Goal: Task Accomplishment & Management: Manage account settings

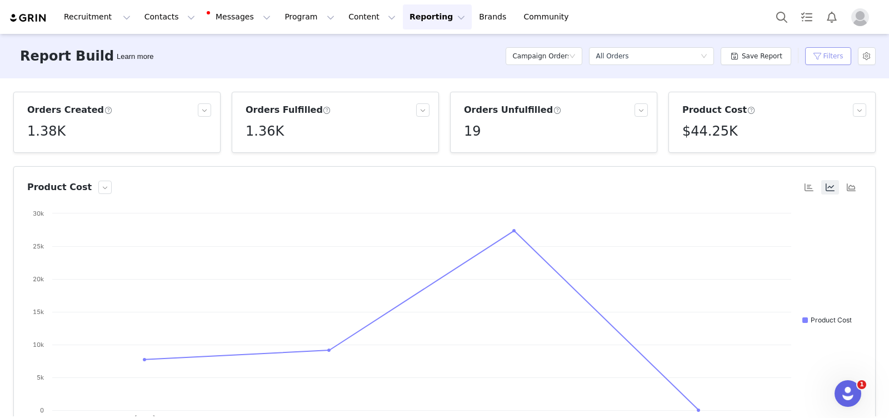
click at [827, 51] on button "Filters" at bounding box center [828, 56] width 46 height 18
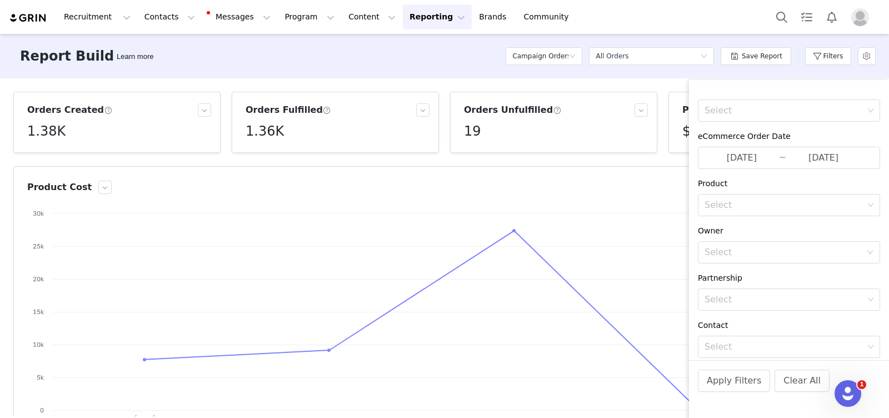
scroll to position [204, 0]
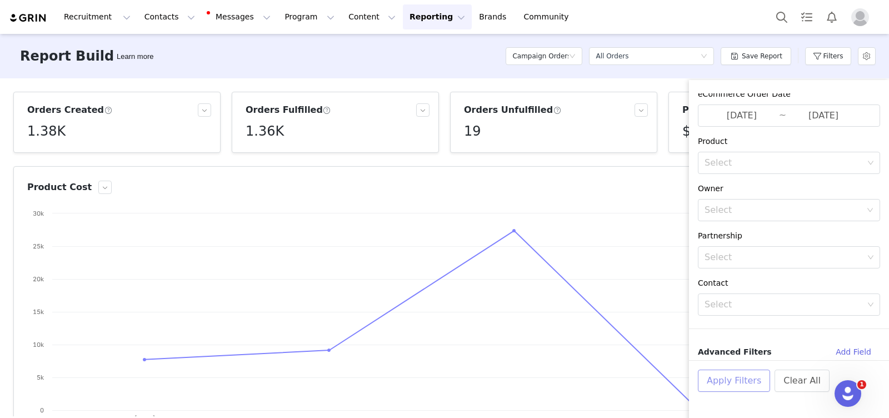
click at [730, 380] on button "Apply Filters" at bounding box center [734, 380] width 72 height 22
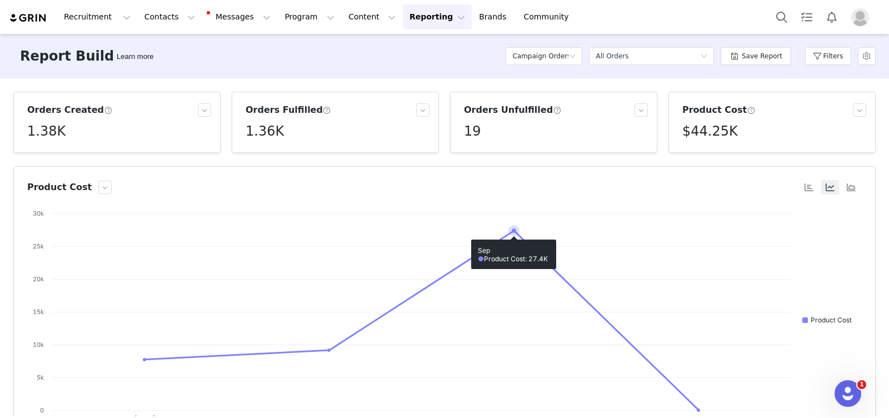
scroll to position [104, 0]
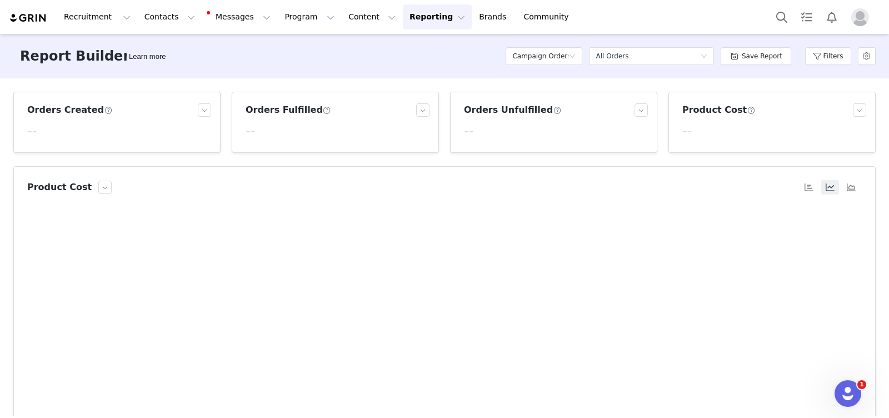
click at [403, 18] on button "Reporting Reporting" at bounding box center [437, 16] width 69 height 25
click at [403, 69] on p "Report Builder" at bounding box center [412, 70] width 56 height 12
click at [817, 63] on button "Filters" at bounding box center [828, 56] width 46 height 18
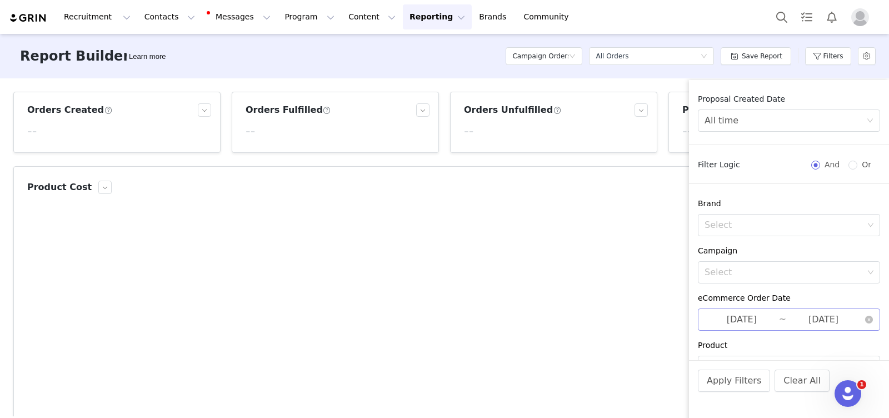
click at [769, 323] on input "2025-07-01" at bounding box center [741, 319] width 74 height 14
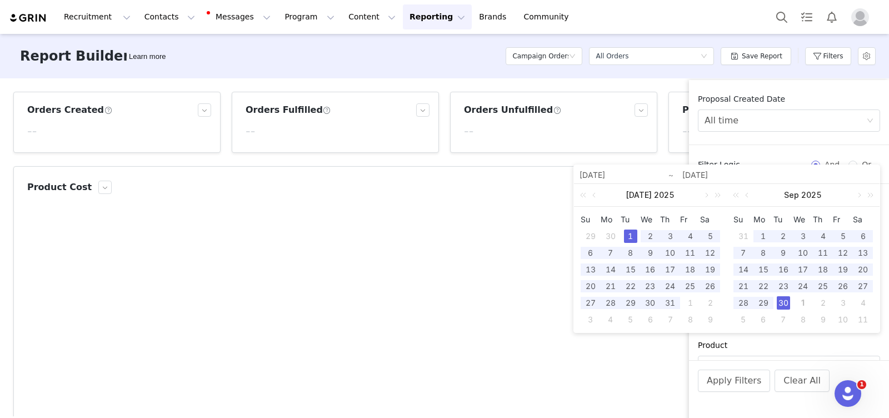
click at [631, 237] on div "1" at bounding box center [630, 235] width 13 height 13
click at [784, 302] on div "30" at bounding box center [782, 302] width 13 height 13
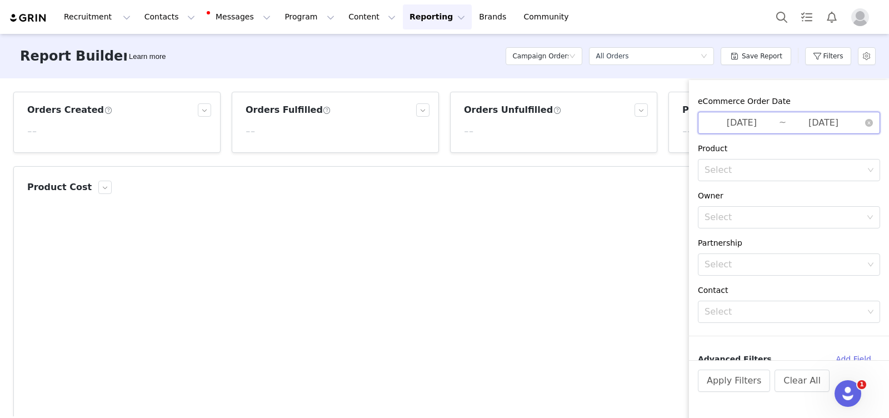
scroll to position [204, 0]
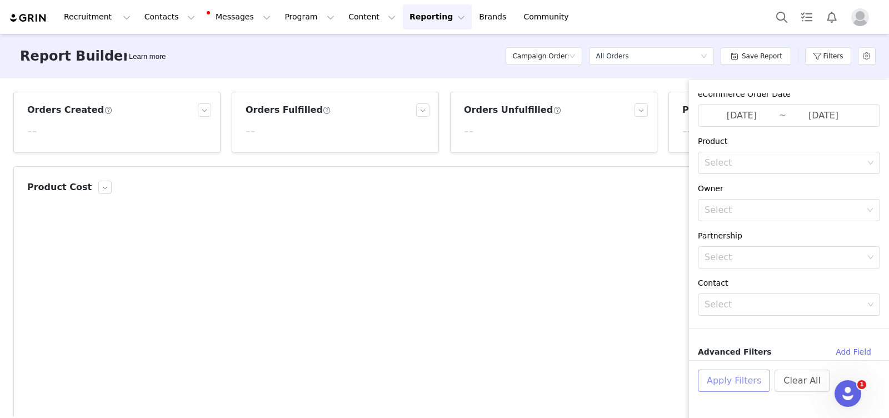
click at [735, 382] on button "Apply Filters" at bounding box center [734, 380] width 72 height 22
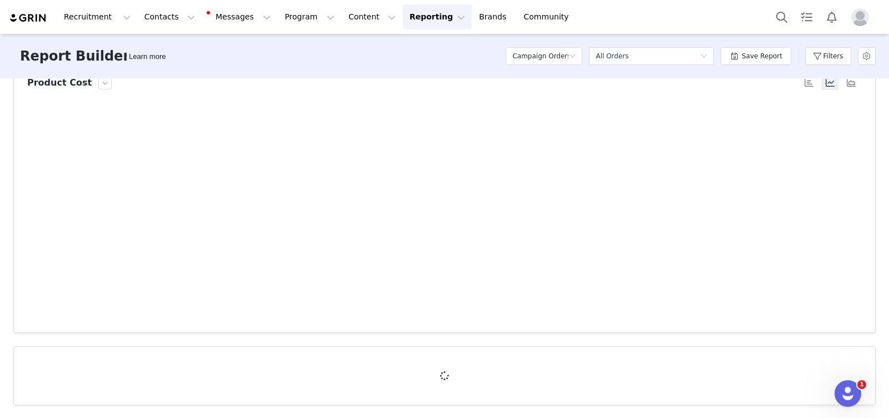
scroll to position [0, 0]
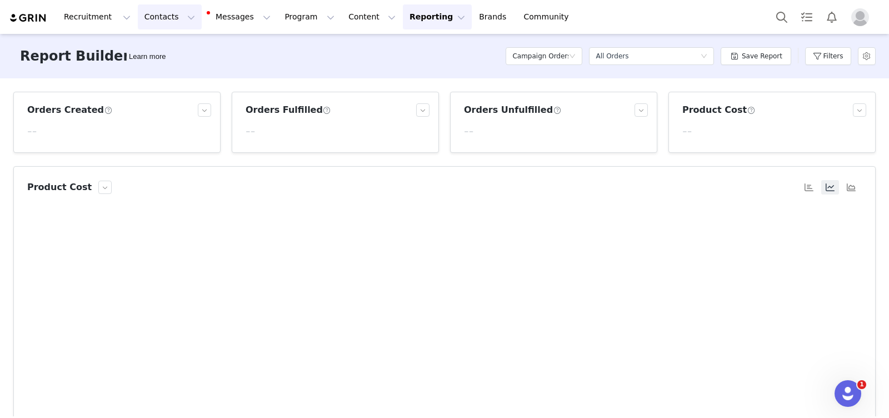
click at [162, 27] on button "Contacts Contacts" at bounding box center [170, 16] width 64 height 25
click at [166, 48] on p "Creators" at bounding box center [155, 49] width 33 height 12
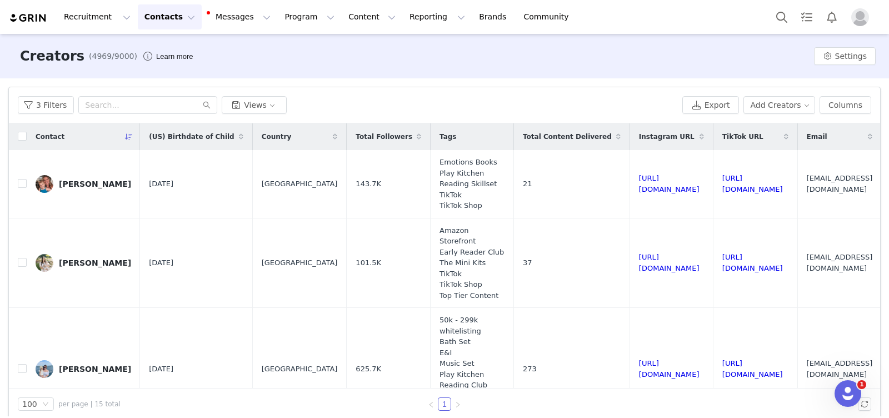
click at [153, 16] on button "Contacts Contacts" at bounding box center [170, 16] width 64 height 25
click at [219, 19] on button "Messages Messages" at bounding box center [239, 16] width 75 height 25
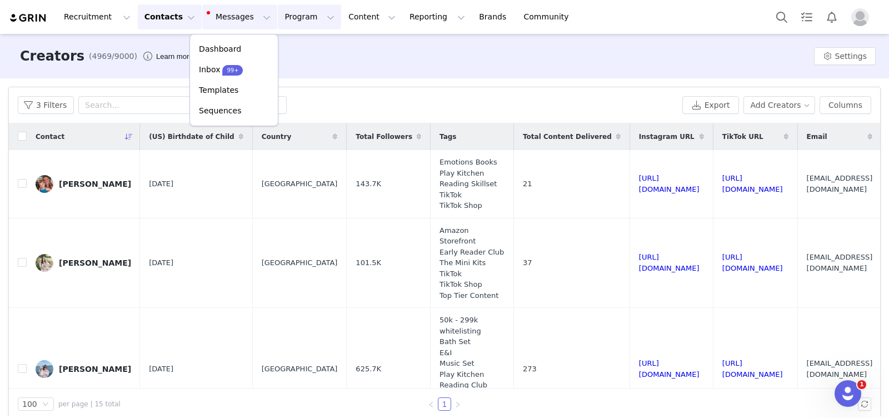
click at [286, 19] on button "Program Program" at bounding box center [309, 16] width 63 height 25
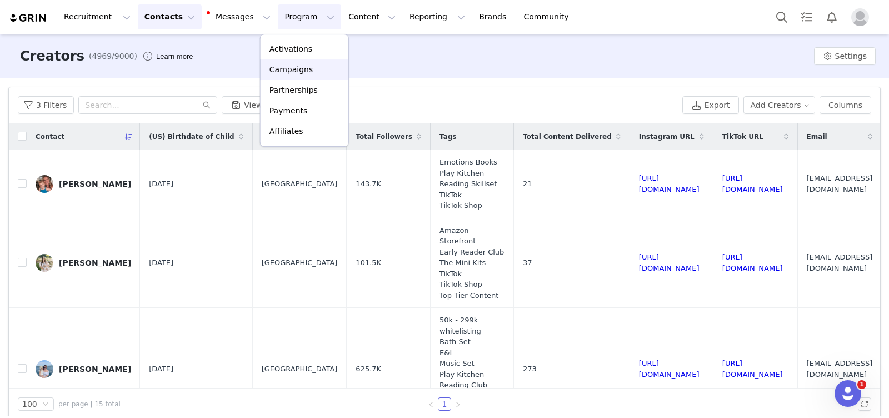
click at [290, 67] on p "Campaigns" at bounding box center [290, 70] width 43 height 12
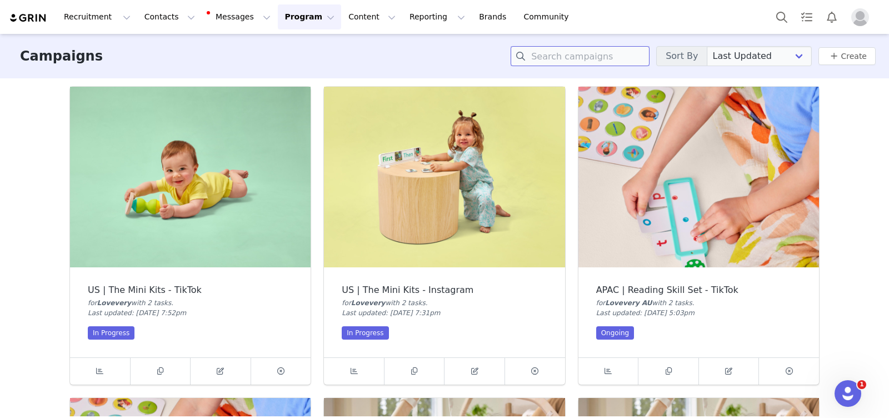
click at [582, 47] on input at bounding box center [579, 56] width 139 height 20
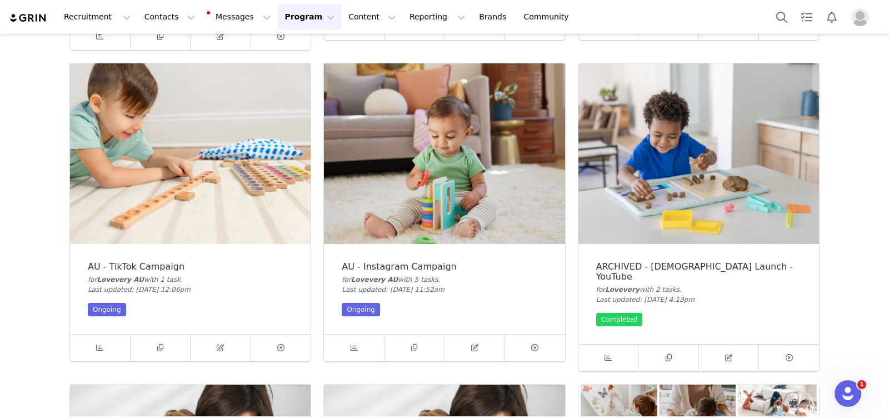
scroll to position [348, 0]
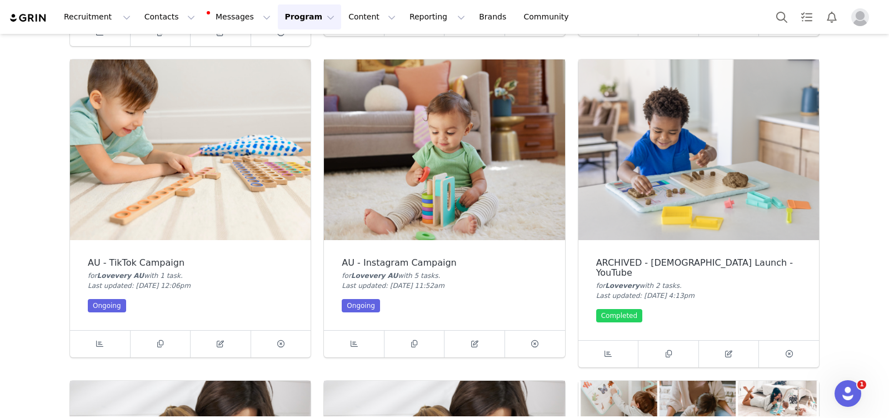
type input "au"
click at [214, 189] on img at bounding box center [190, 149] width 240 height 181
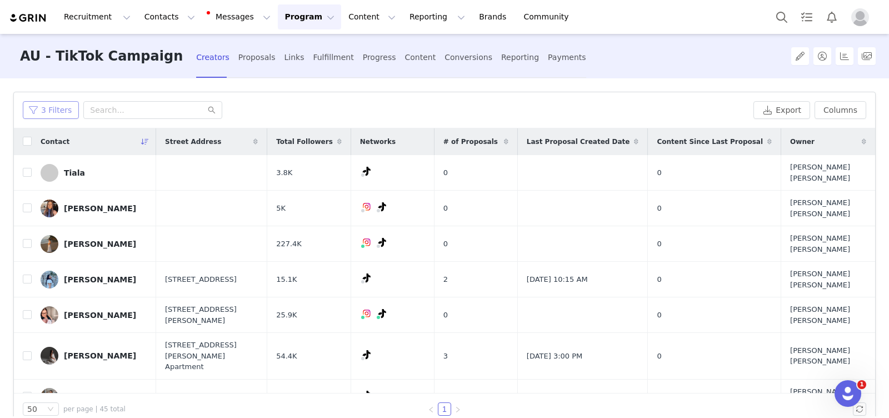
click at [52, 109] on button "3 Filters" at bounding box center [51, 110] width 56 height 18
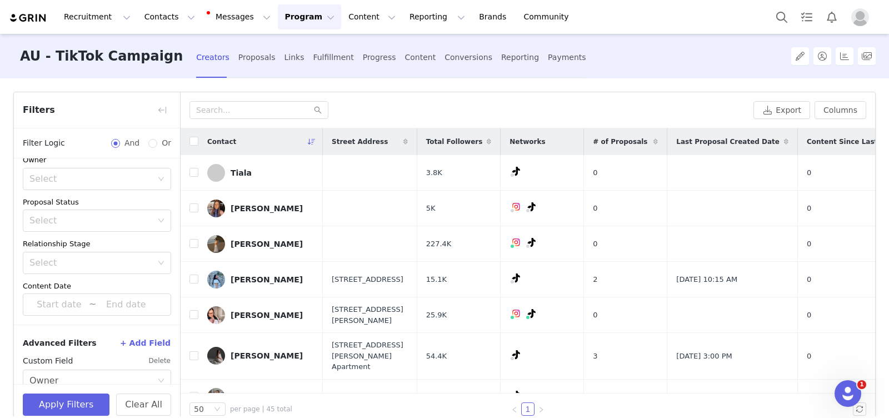
scroll to position [347, 0]
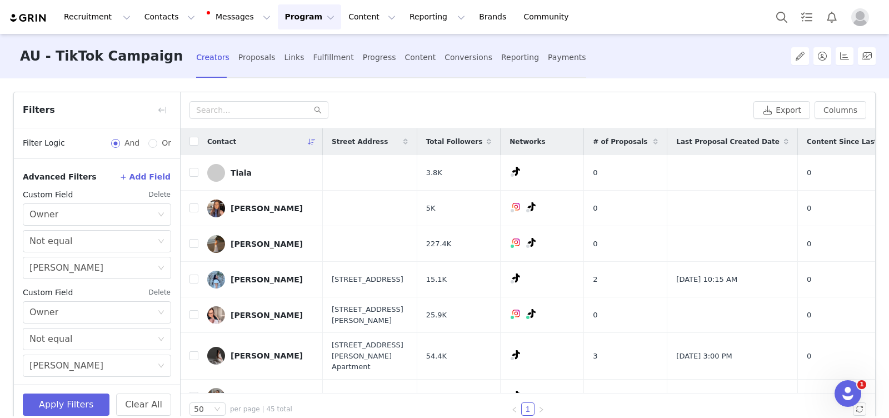
click at [157, 193] on button "Delete" at bounding box center [159, 195] width 23 height 18
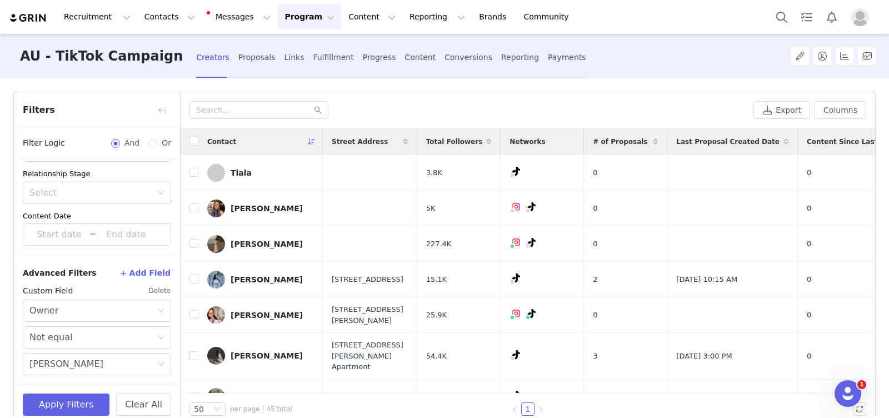
scroll to position [249, 0]
click at [157, 292] on button "Delete" at bounding box center [159, 292] width 23 height 18
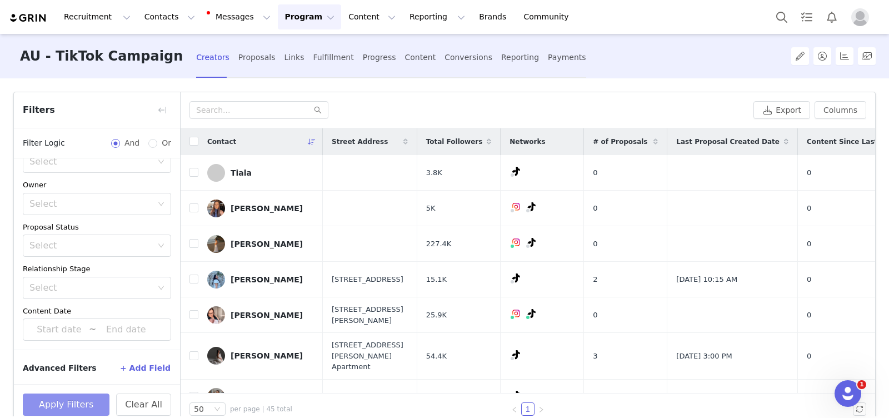
click at [79, 399] on button "Apply Filters" at bounding box center [66, 404] width 87 height 22
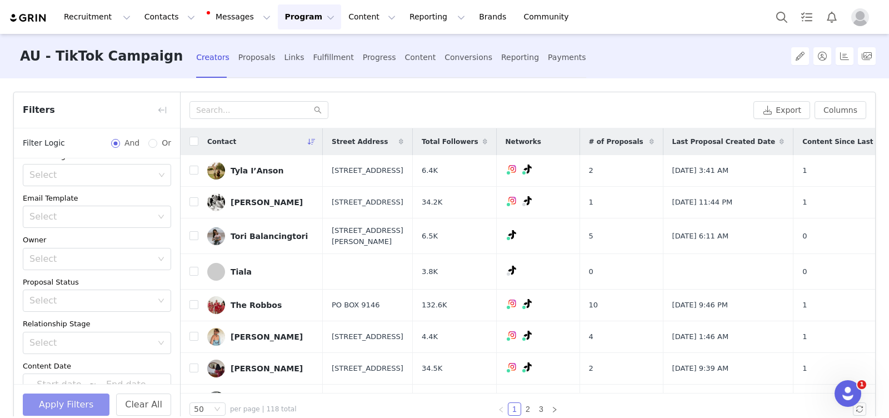
scroll to position [0, 0]
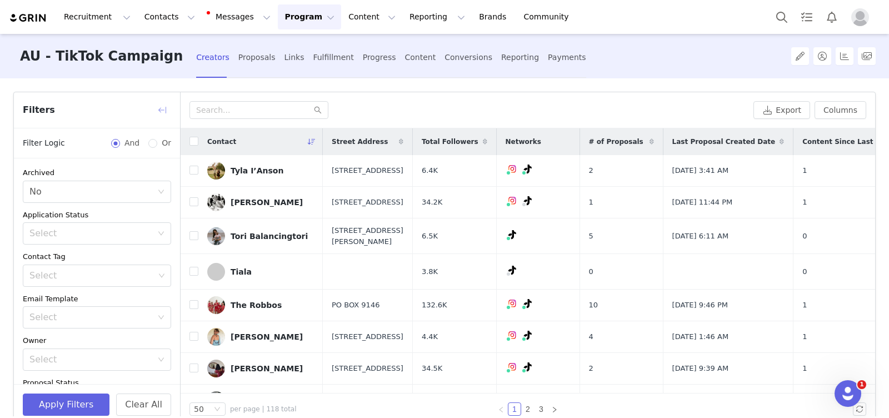
click at [157, 110] on button "button" at bounding box center [162, 110] width 18 height 18
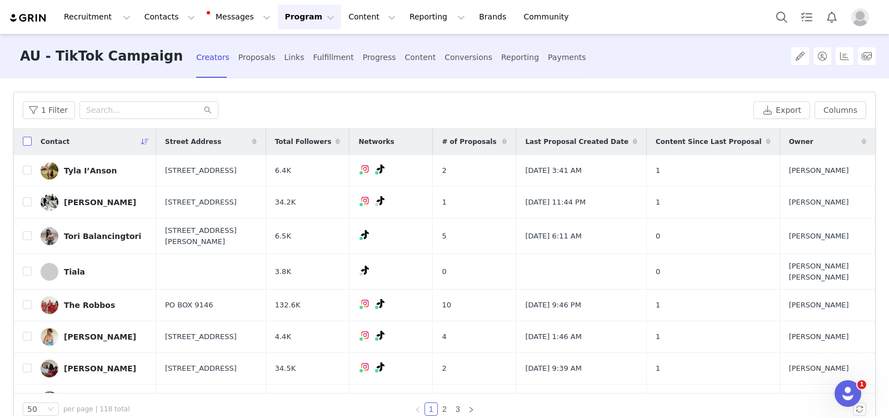
click at [24, 140] on input "checkbox" at bounding box center [27, 141] width 9 height 9
checkbox input "true"
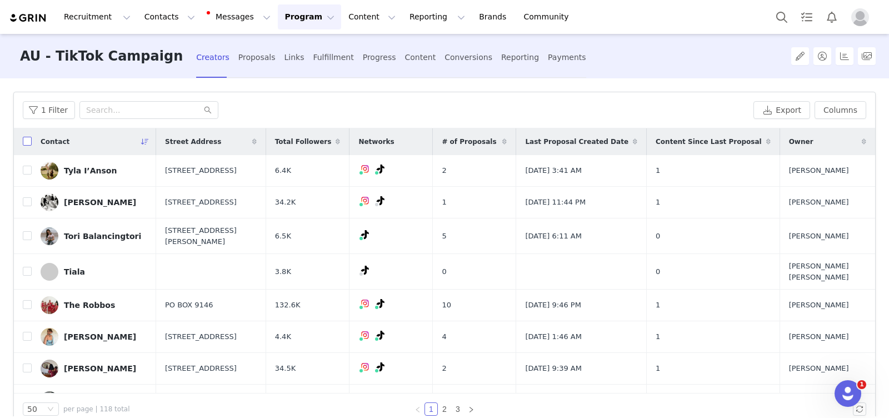
checkbox input "true"
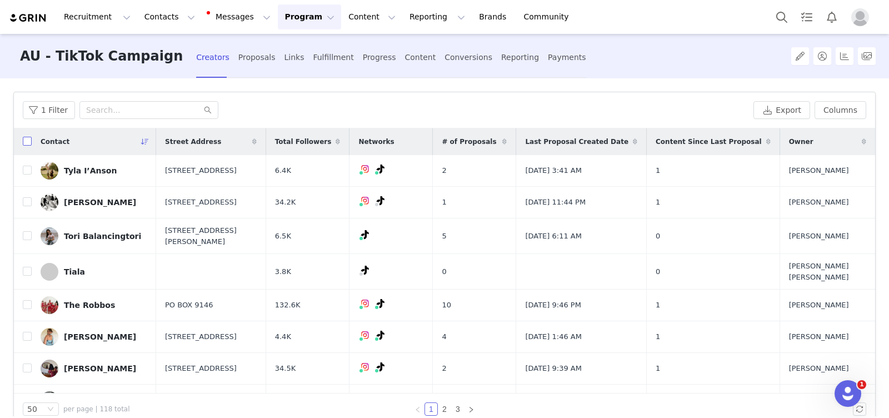
checkbox input "true"
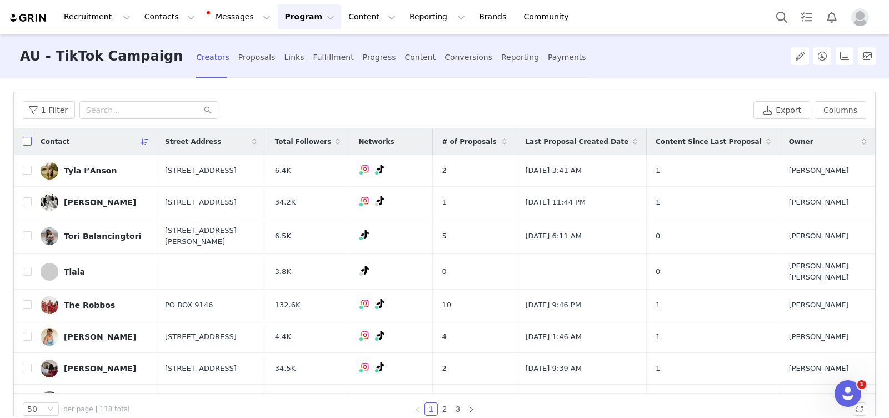
checkbox input "true"
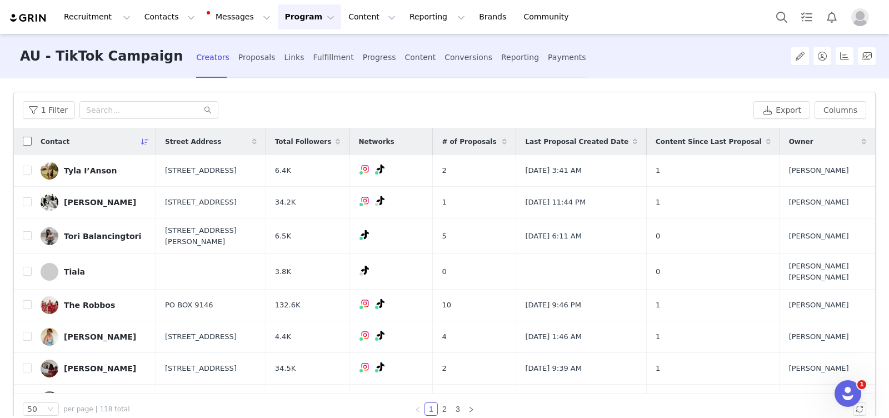
checkbox input "true"
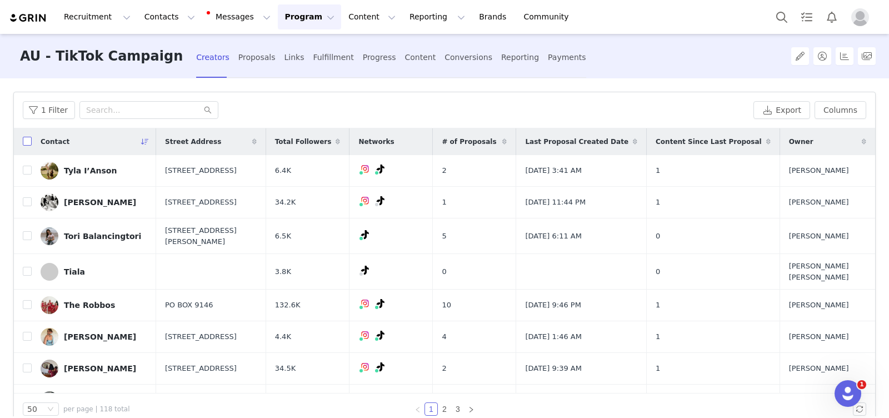
checkbox input "true"
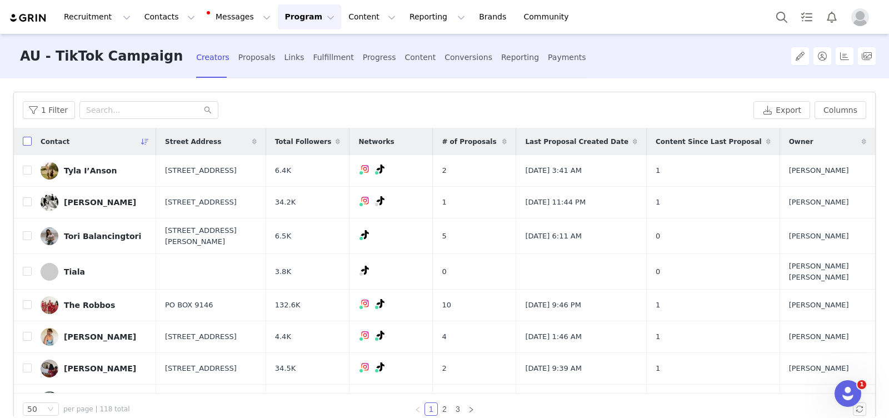
checkbox input "true"
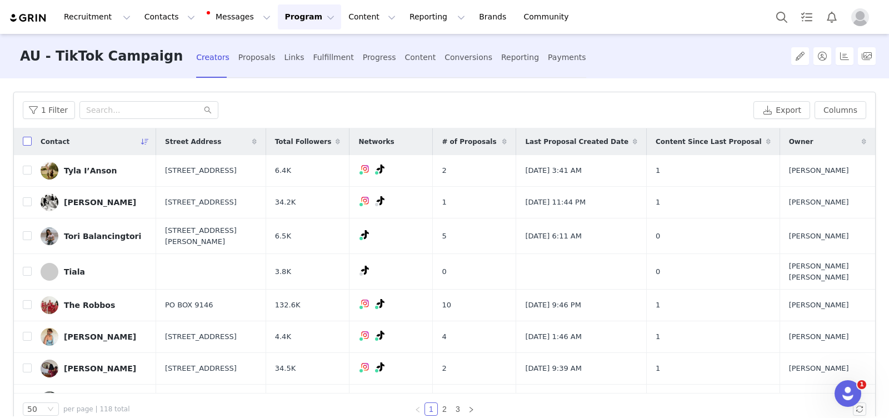
checkbox input "true"
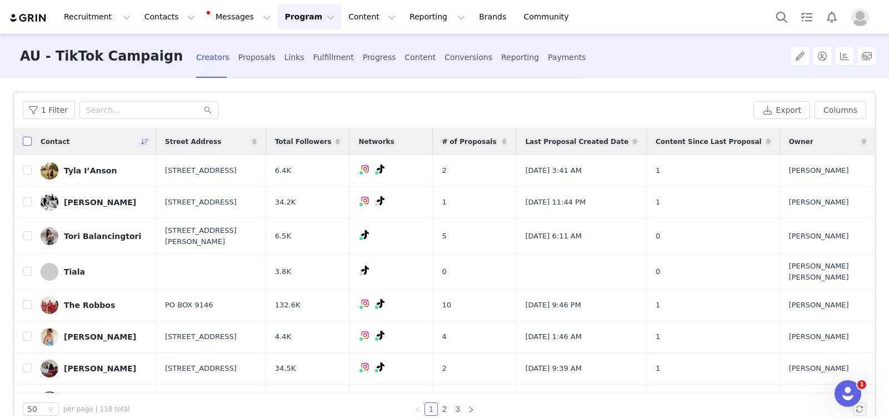
checkbox input "true"
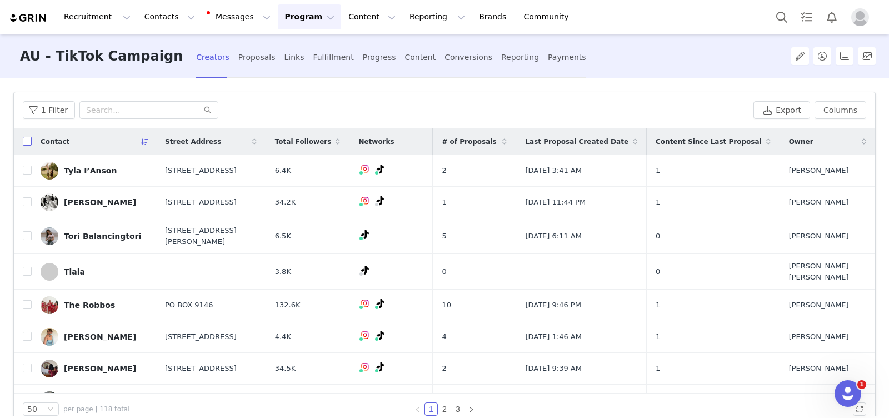
checkbox input "true"
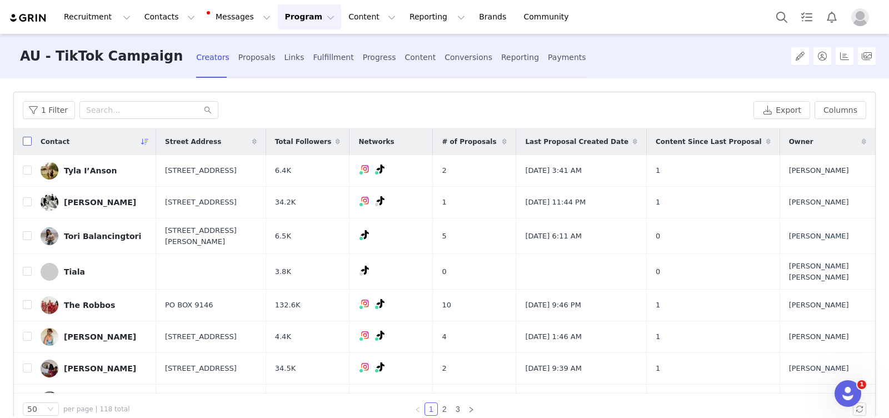
checkbox input "true"
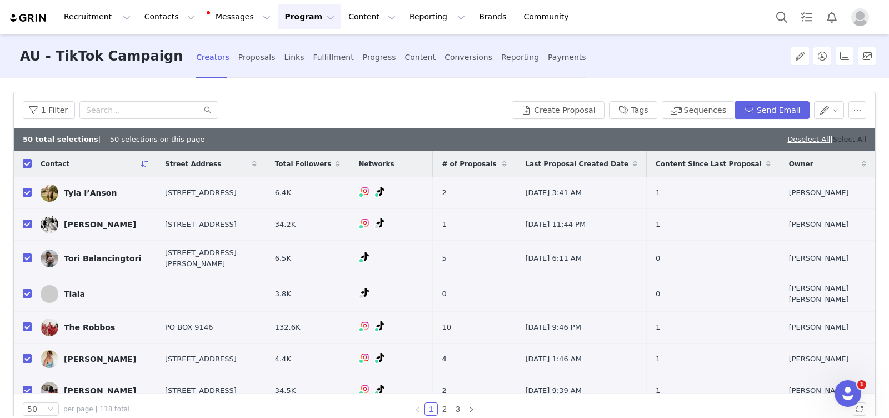
click at [848, 141] on link "Select All" at bounding box center [849, 139] width 33 height 8
click at [854, 113] on button "button" at bounding box center [857, 110] width 18 height 18
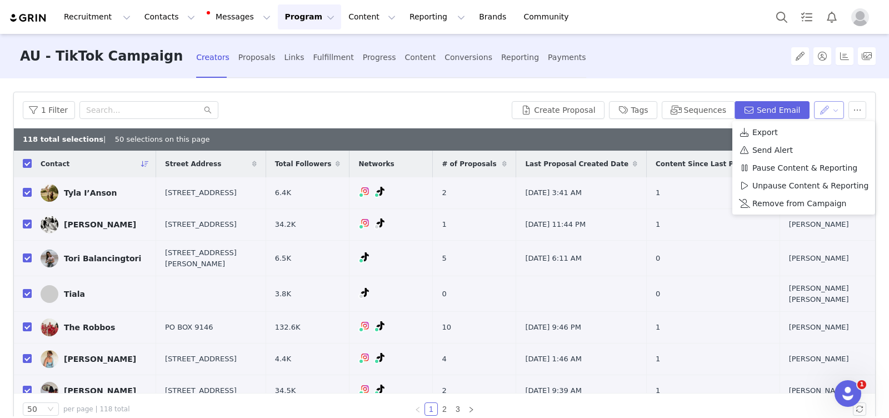
click at [830, 107] on button "button" at bounding box center [829, 110] width 31 height 18
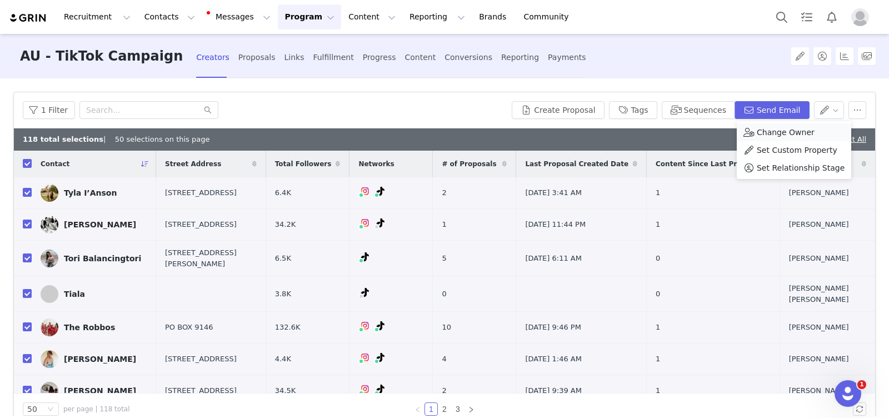
click at [784, 131] on span "Change Owner" at bounding box center [785, 132] width 58 height 12
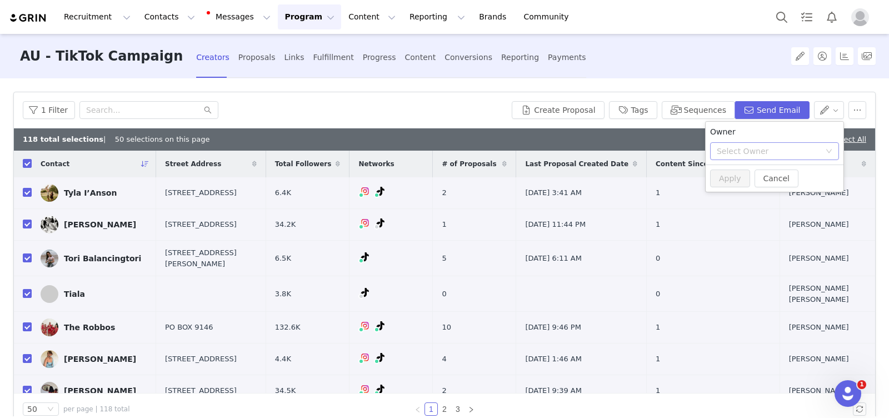
click at [752, 148] on div "Select Owner" at bounding box center [767, 151] width 103 height 11
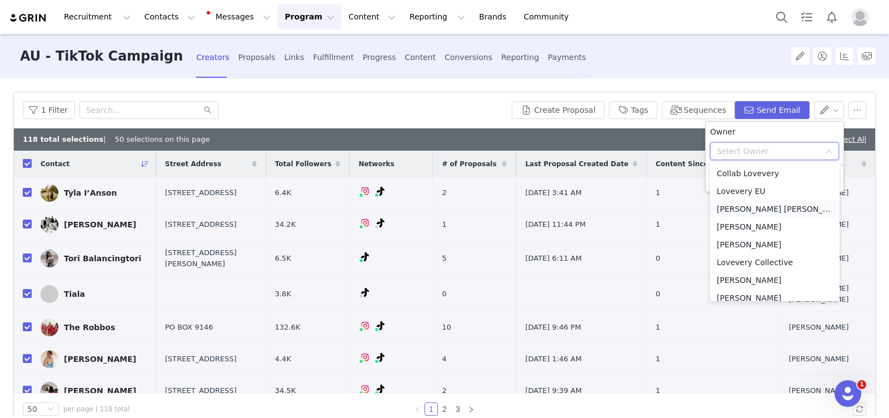
click at [760, 205] on li "[PERSON_NAME] [PERSON_NAME]" at bounding box center [774, 209] width 129 height 18
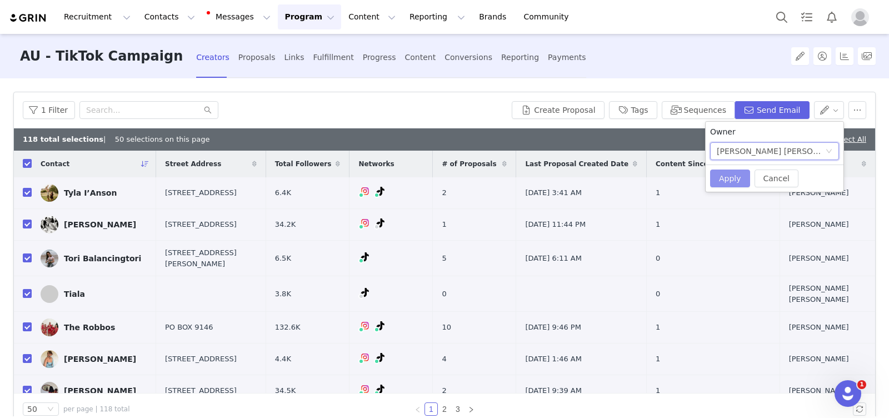
click at [730, 177] on button "Apply" at bounding box center [730, 178] width 40 height 18
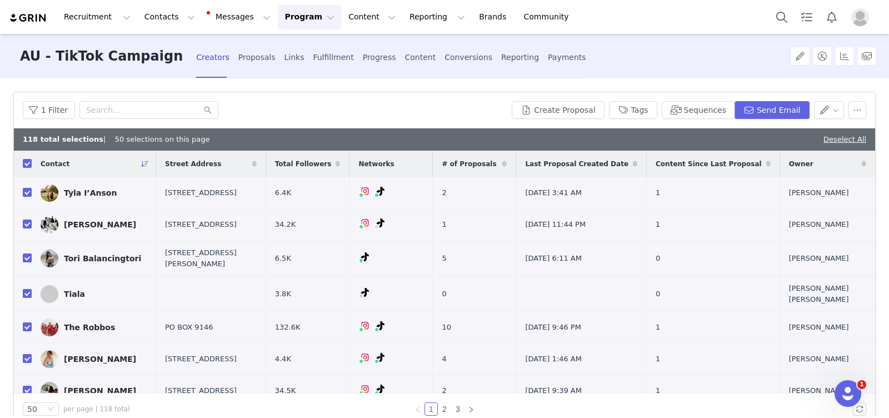
click at [287, 17] on button "Program Program" at bounding box center [309, 16] width 63 height 25
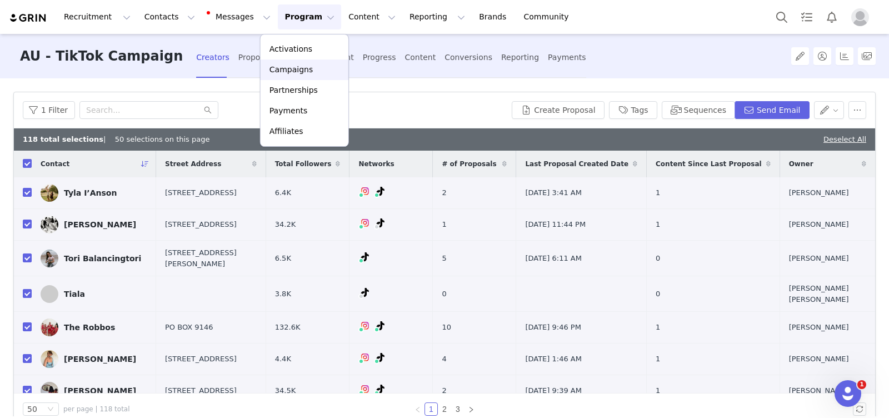
click at [297, 71] on p "Campaigns" at bounding box center [290, 70] width 43 height 12
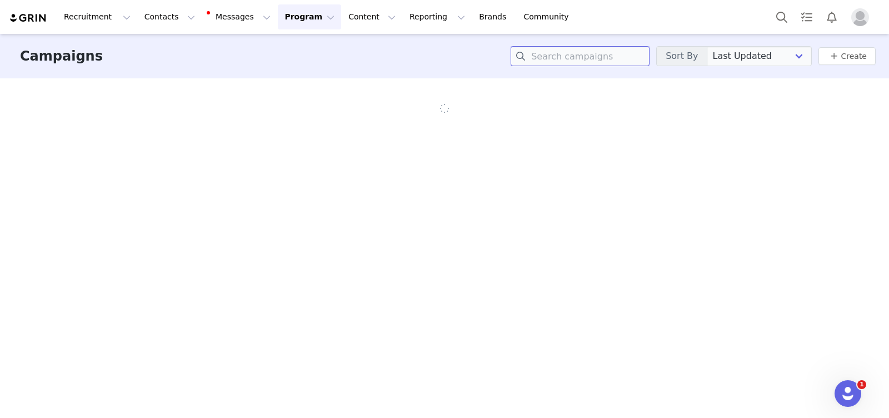
click at [591, 58] on input at bounding box center [579, 56] width 139 height 20
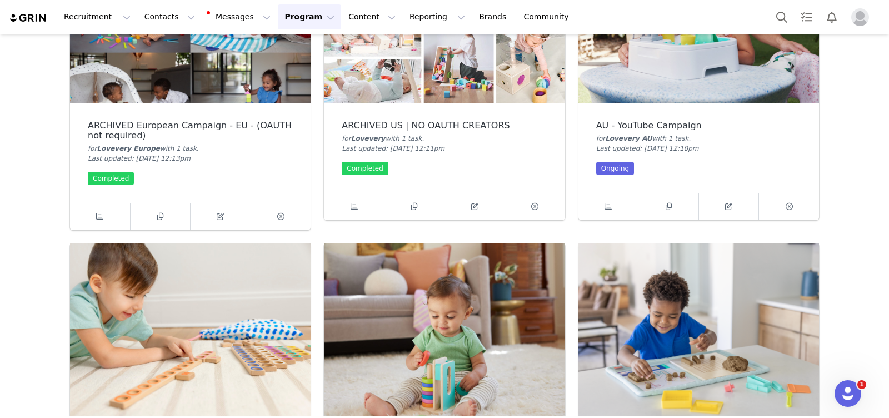
scroll to position [137, 0]
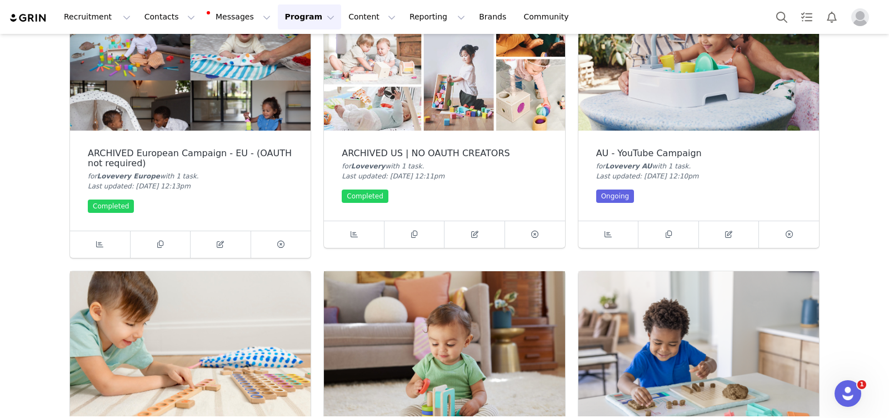
type input "au"
click at [699, 103] on img at bounding box center [698, 40] width 240 height 181
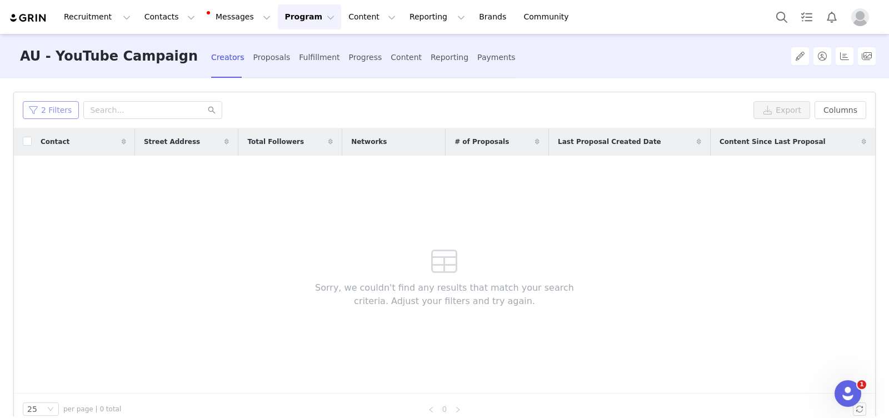
click at [44, 106] on button "2 Filters" at bounding box center [51, 110] width 56 height 18
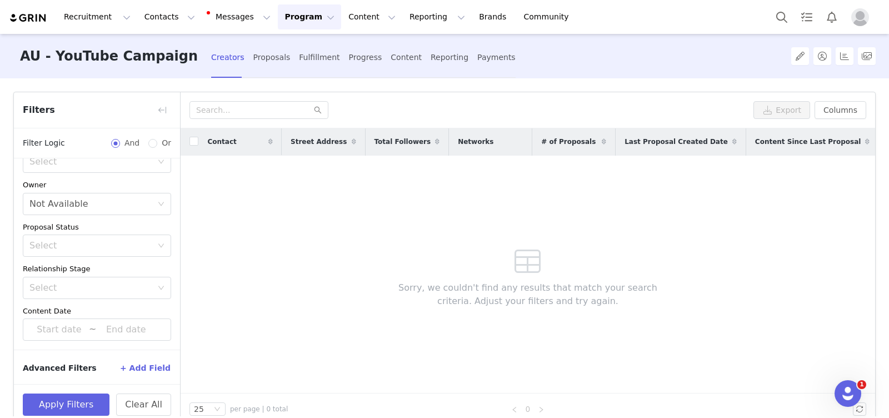
scroll to position [120, 0]
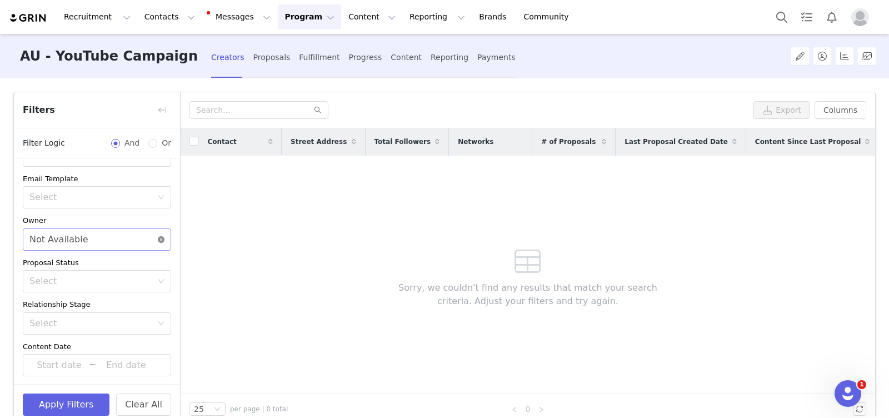
click at [161, 237] on icon "icon: close-circle" at bounding box center [161, 239] width 7 height 7
click at [73, 405] on button "Apply Filters" at bounding box center [66, 404] width 87 height 22
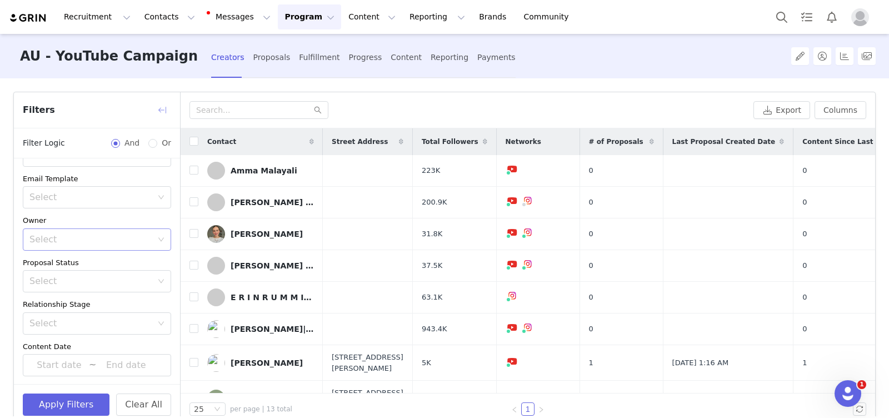
click at [156, 106] on button "button" at bounding box center [162, 110] width 18 height 18
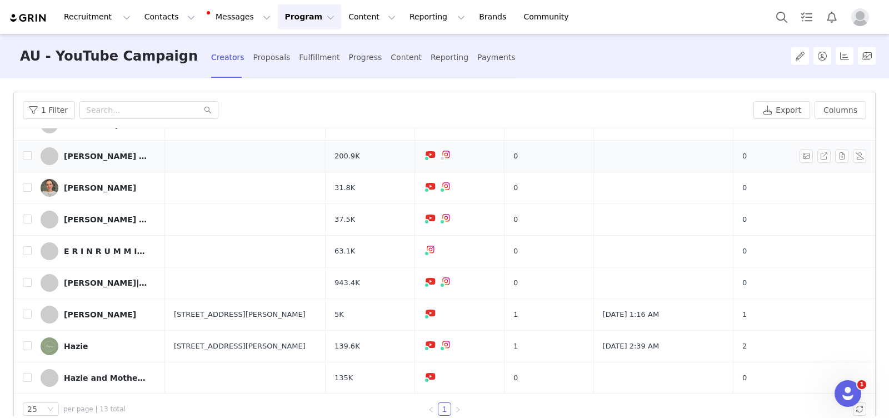
scroll to position [0, 0]
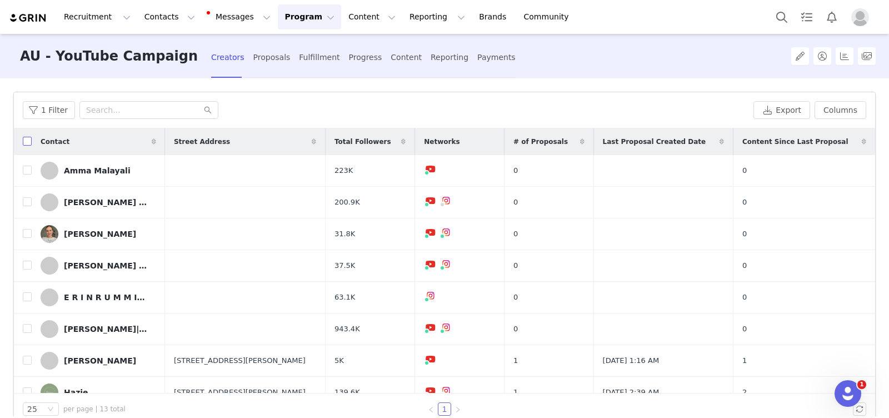
click at [27, 140] on input "checkbox" at bounding box center [27, 141] width 9 height 9
checkbox input "true"
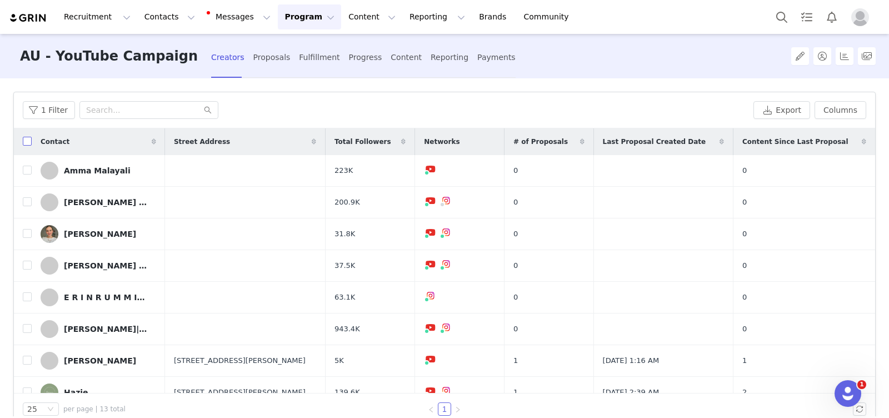
checkbox input "true"
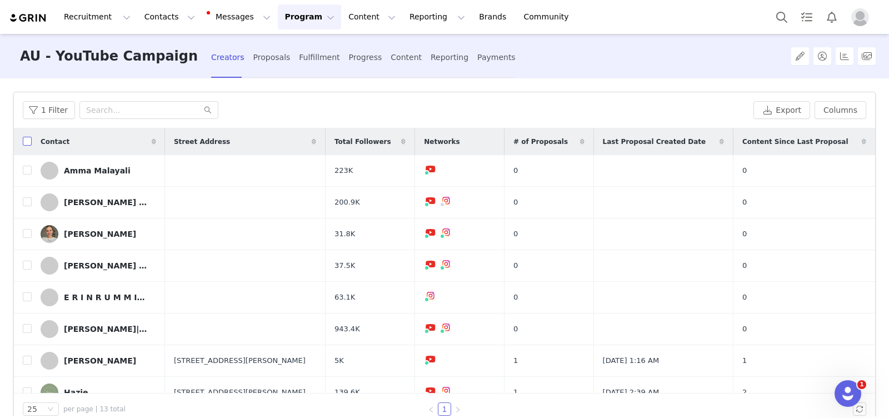
checkbox input "true"
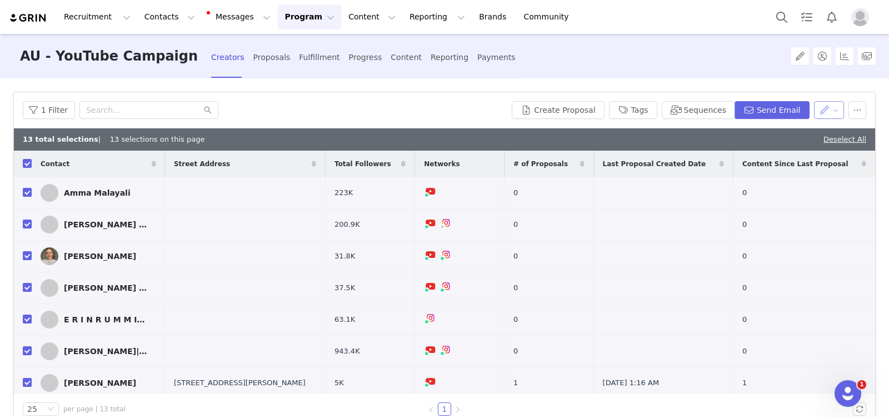
click at [833, 110] on button "button" at bounding box center [829, 110] width 31 height 18
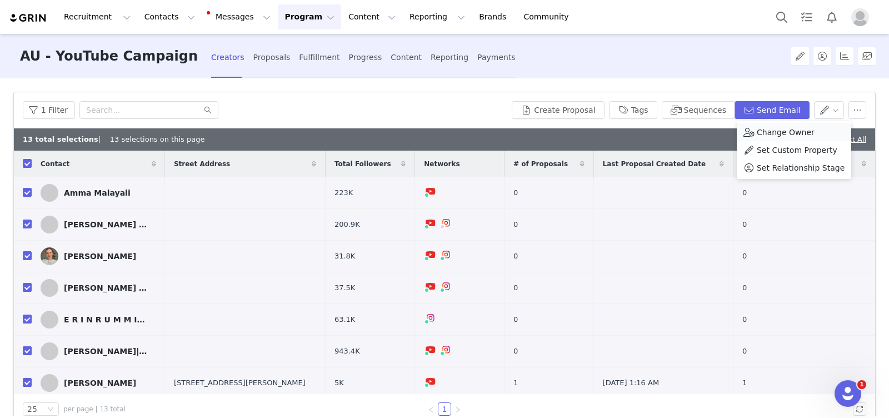
click at [796, 129] on span "Change Owner" at bounding box center [785, 132] width 58 height 12
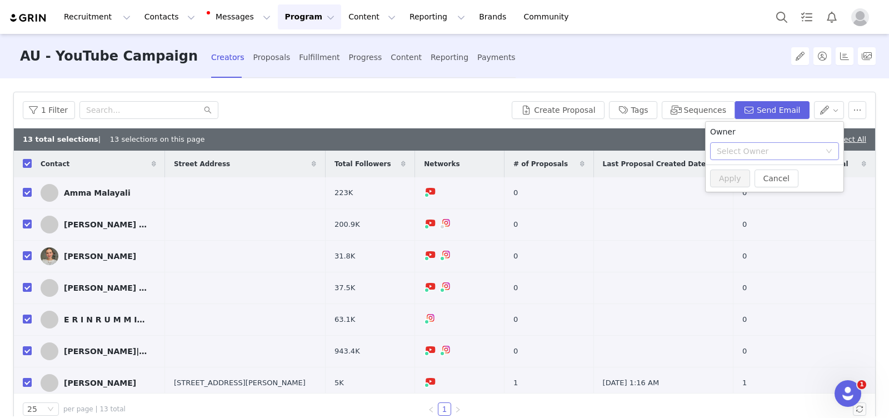
click at [748, 148] on div "Select Owner" at bounding box center [767, 151] width 103 height 11
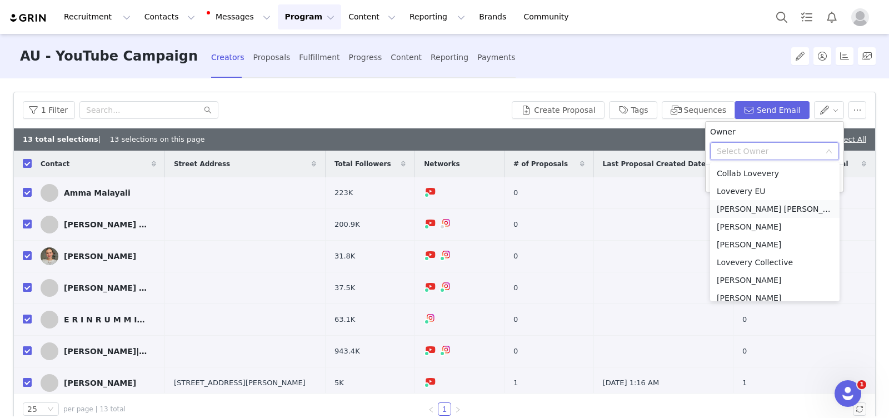
click at [747, 205] on li "[PERSON_NAME] [PERSON_NAME]" at bounding box center [774, 209] width 129 height 18
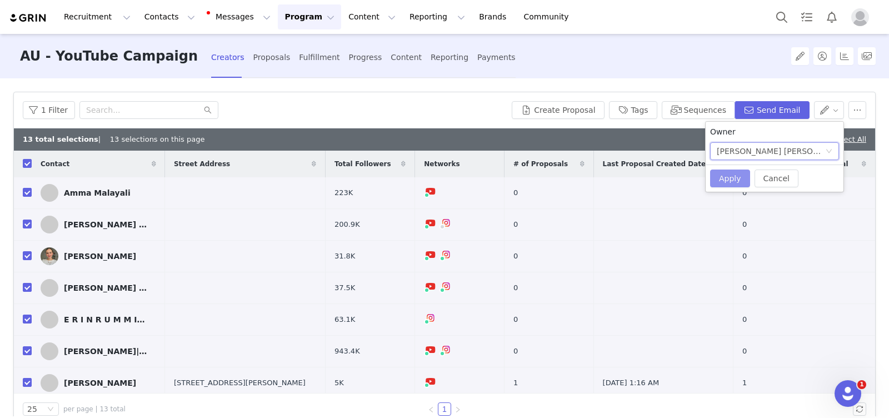
click at [730, 176] on button "Apply" at bounding box center [730, 178] width 40 height 18
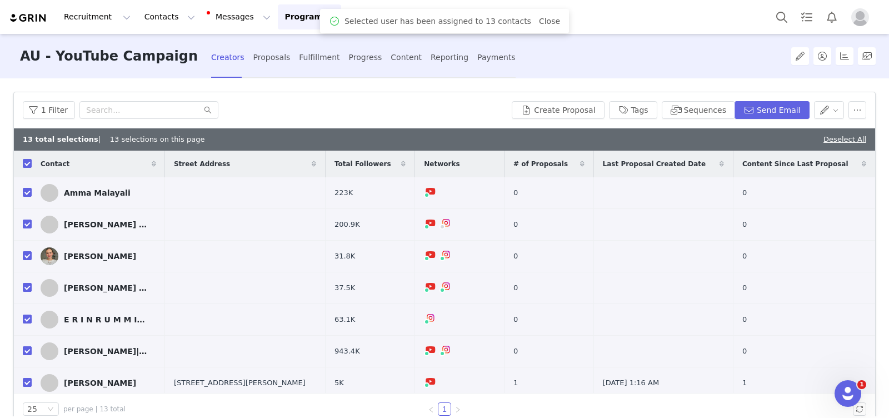
click at [278, 19] on button "Program Program" at bounding box center [309, 16] width 63 height 25
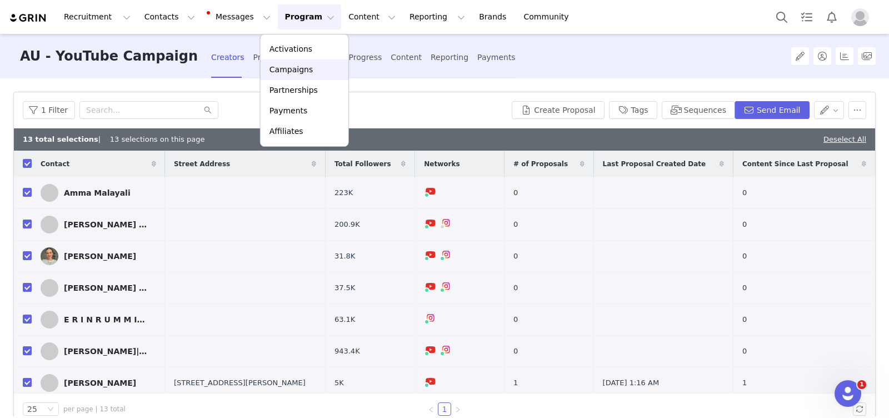
click at [287, 65] on p "Campaigns" at bounding box center [290, 70] width 43 height 12
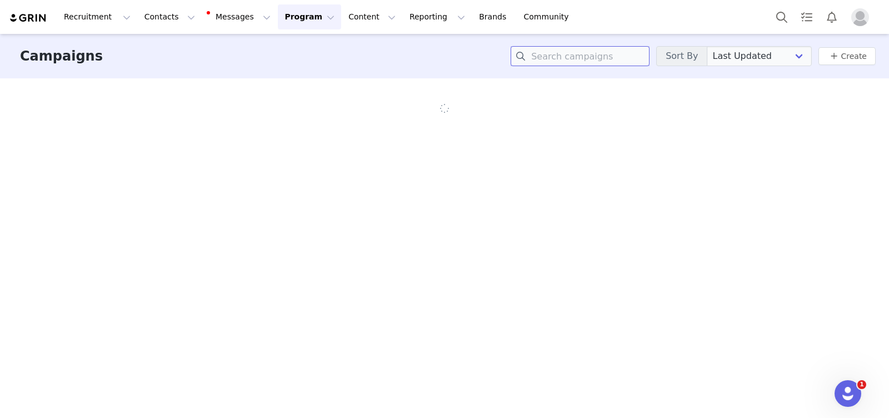
click at [593, 57] on input at bounding box center [579, 56] width 139 height 20
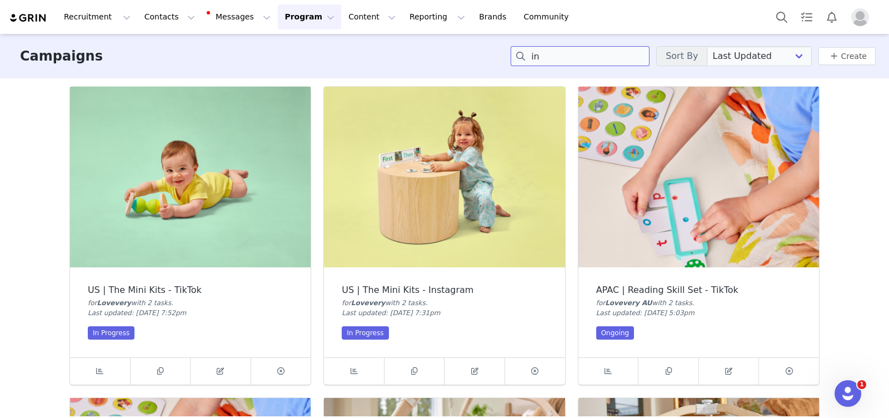
type input "i"
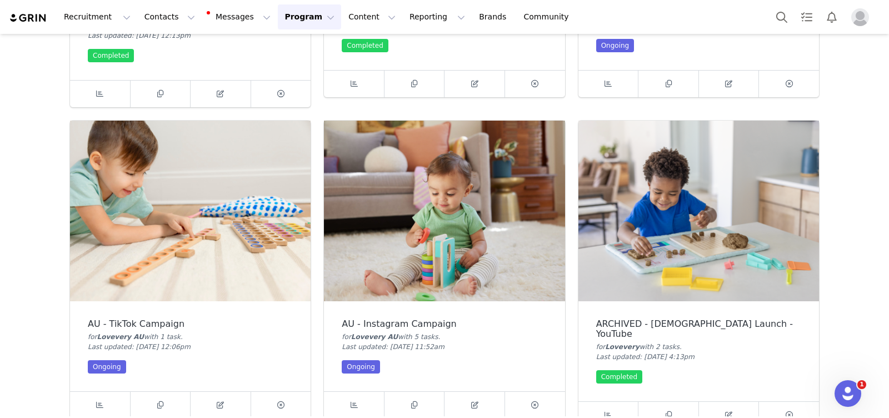
scroll to position [324, 0]
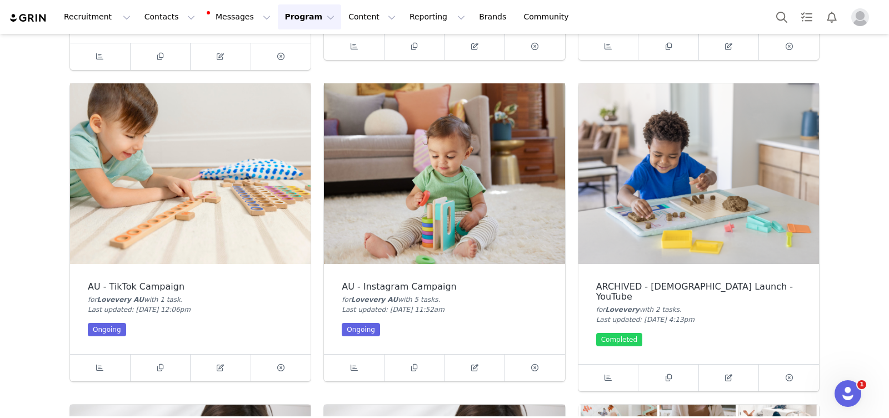
type input "au"
click at [450, 221] on img at bounding box center [444, 173] width 240 height 181
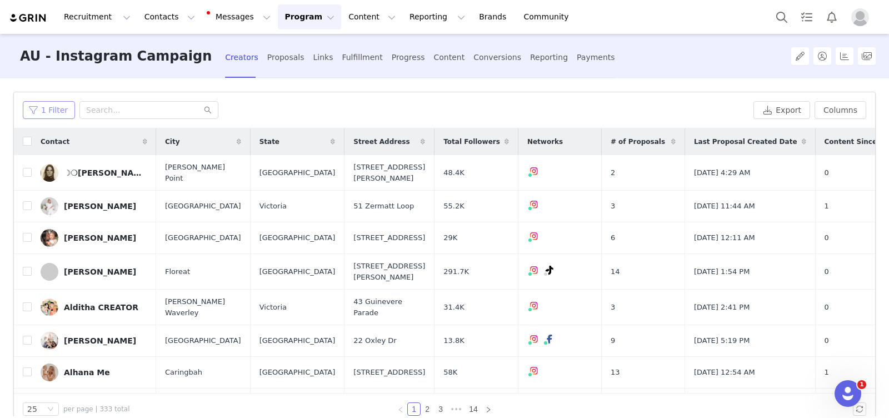
click at [48, 116] on button "1 Filter" at bounding box center [49, 110] width 52 height 18
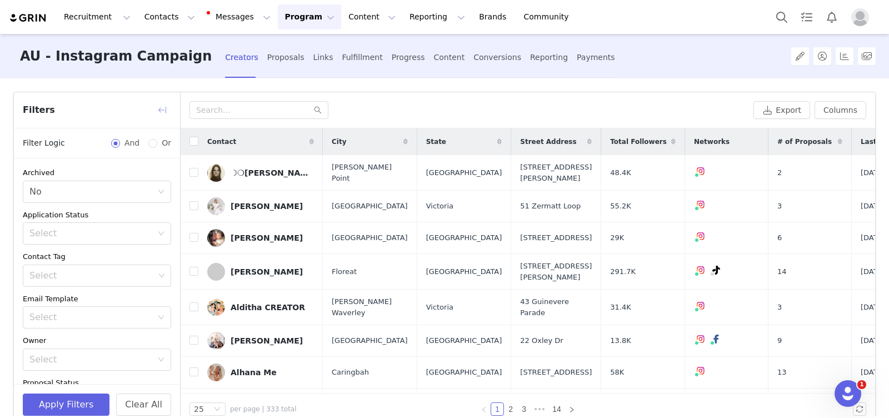
click at [157, 111] on button "button" at bounding box center [162, 110] width 18 height 18
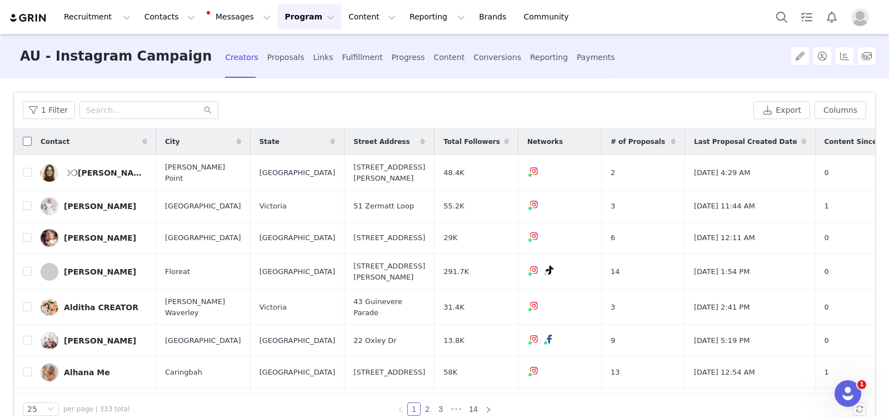
click at [29, 141] on input "checkbox" at bounding box center [27, 141] width 9 height 9
checkbox input "true"
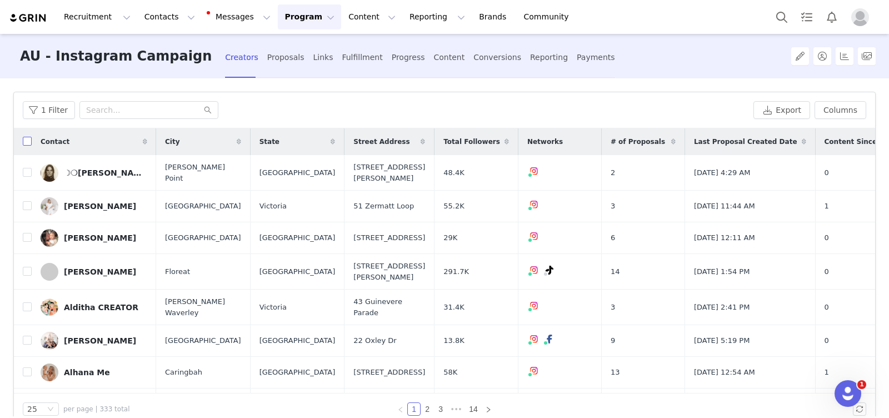
checkbox input "true"
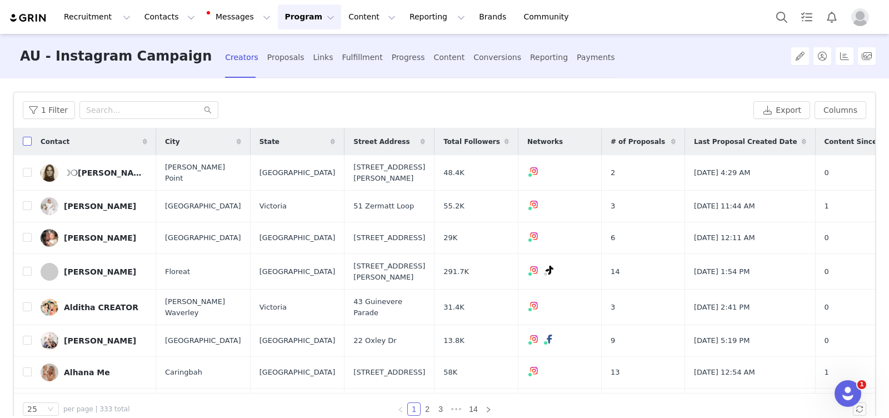
checkbox input "true"
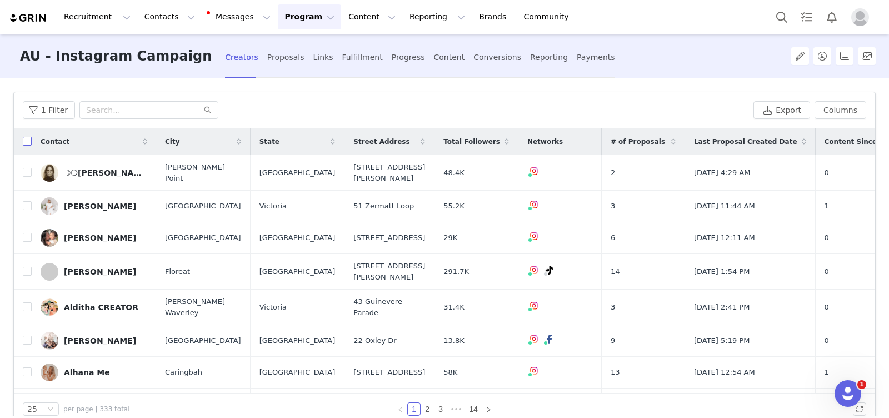
checkbox input "true"
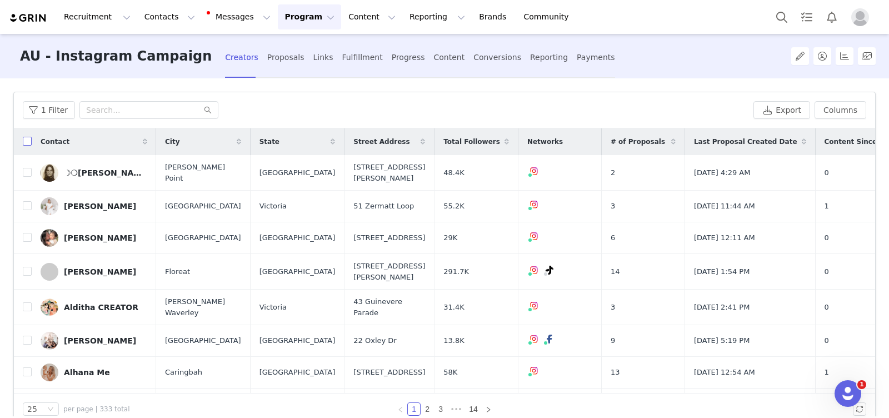
checkbox input "true"
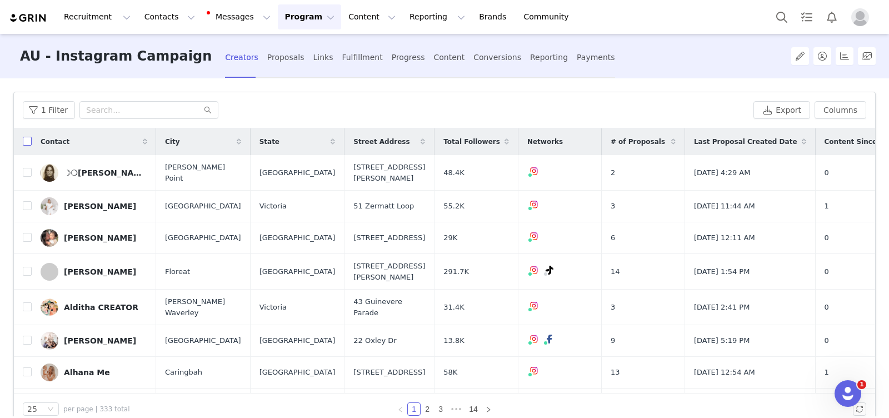
checkbox input "true"
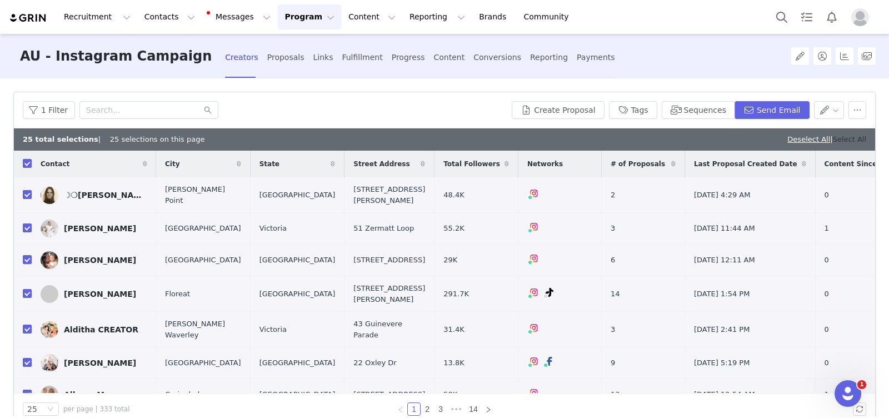
click at [852, 142] on link "Select All" at bounding box center [849, 139] width 33 height 8
click at [831, 111] on button "button" at bounding box center [829, 110] width 31 height 18
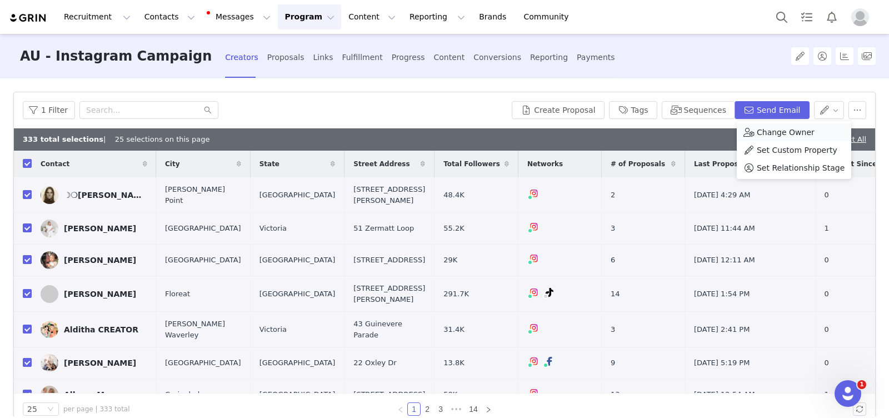
click at [808, 127] on span "Change Owner" at bounding box center [785, 132] width 58 height 12
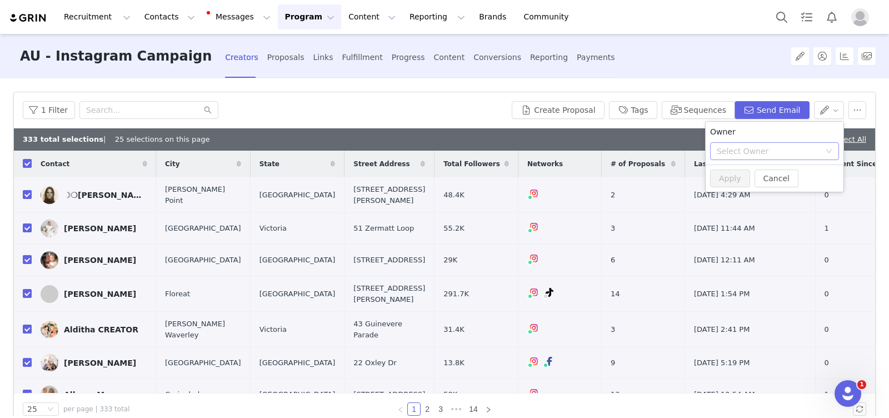
click at [770, 155] on div "Select Owner" at bounding box center [767, 151] width 103 height 11
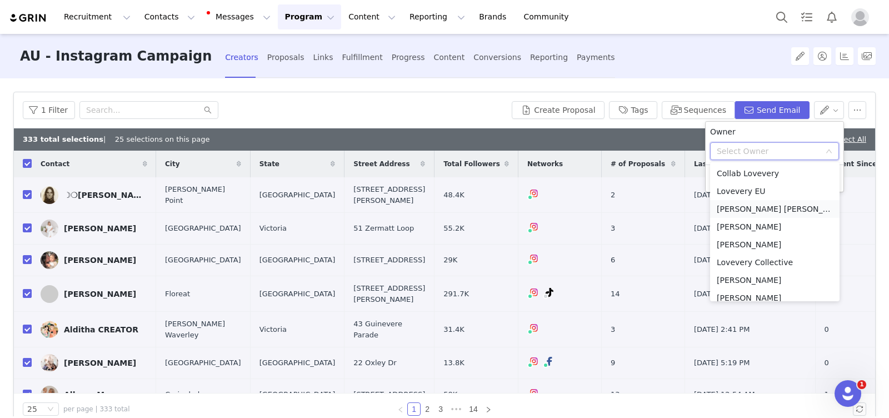
click at [765, 213] on li "[PERSON_NAME] [PERSON_NAME]" at bounding box center [774, 209] width 129 height 18
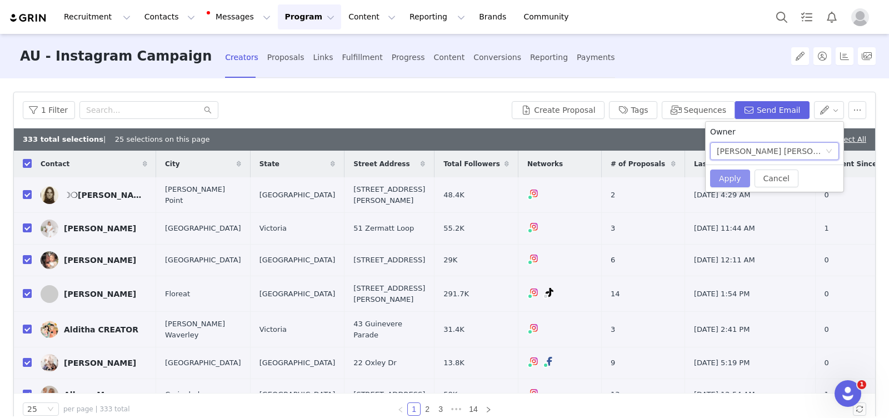
click at [734, 179] on button "Apply" at bounding box center [730, 178] width 40 height 18
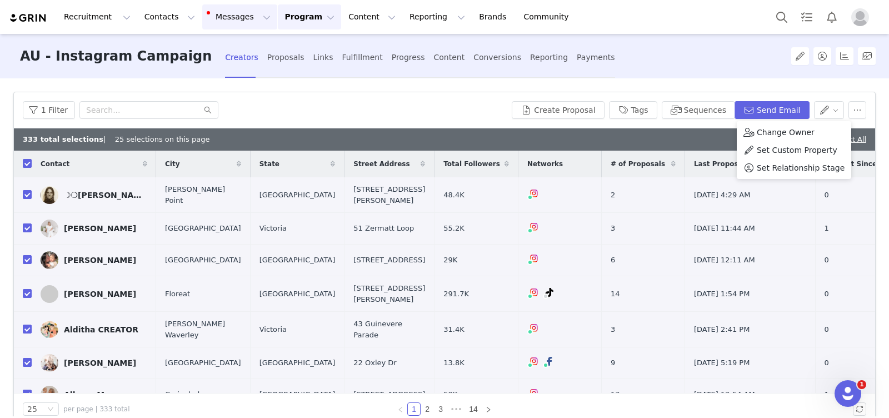
click at [229, 20] on button "Messages Messages" at bounding box center [239, 16] width 75 height 25
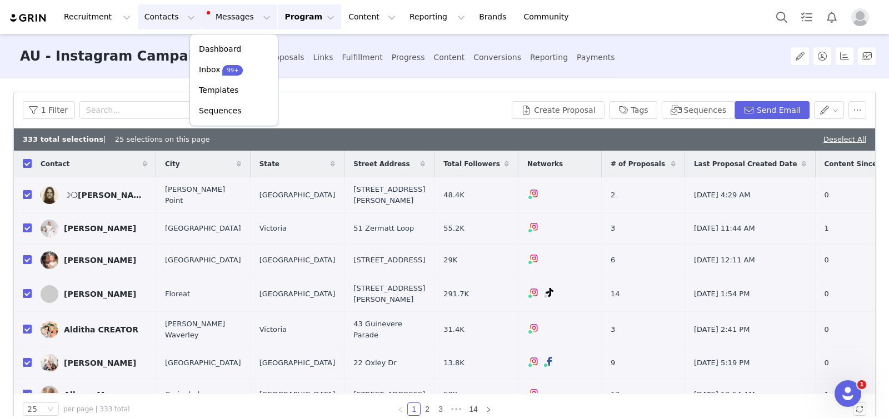
click at [171, 18] on button "Contacts Contacts" at bounding box center [170, 16] width 64 height 25
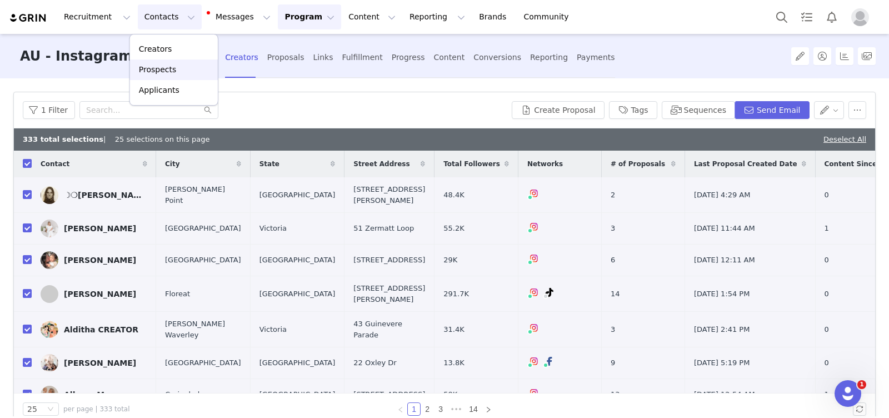
click at [169, 68] on p "Prospects" at bounding box center [157, 70] width 37 height 12
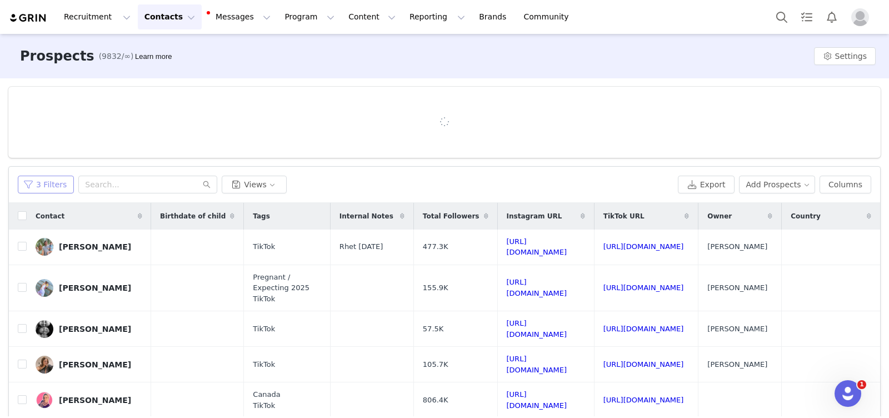
click at [47, 184] on button "3 Filters" at bounding box center [46, 185] width 56 height 18
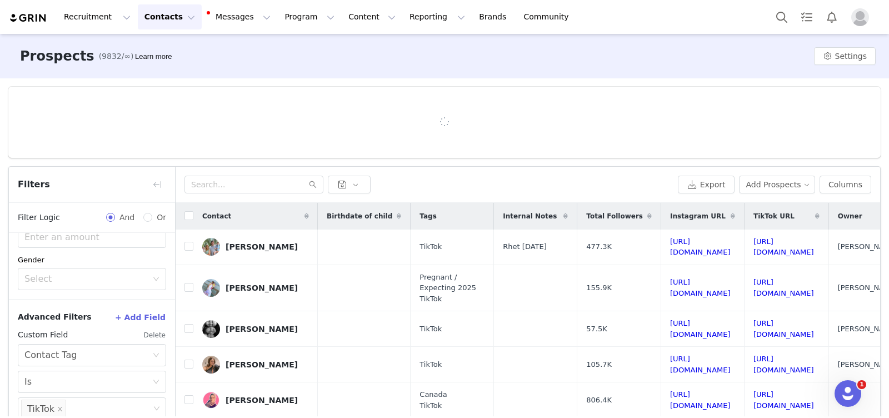
scroll to position [346, 0]
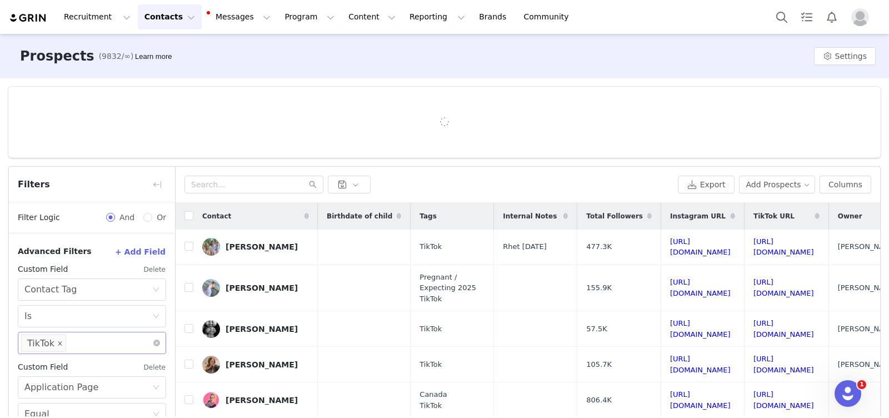
click at [59, 340] on icon "icon: close" at bounding box center [60, 343] width 6 height 6
click at [157, 364] on button "Delete" at bounding box center [154, 367] width 23 height 18
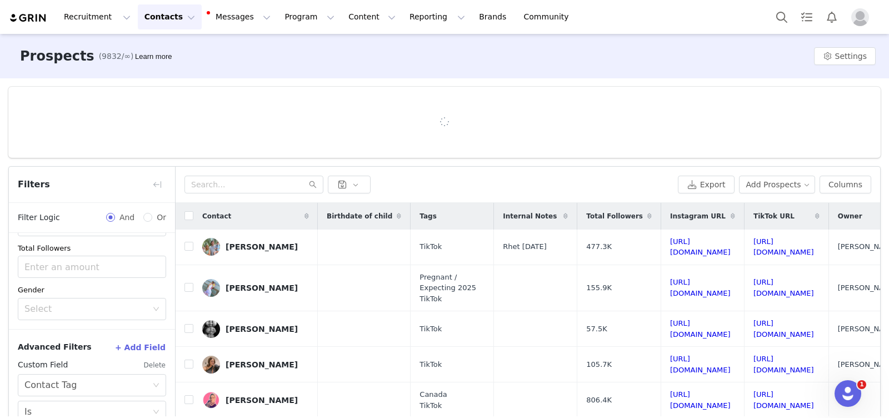
scroll to position [249, 0]
click at [152, 364] on button "Delete" at bounding box center [154, 367] width 23 height 18
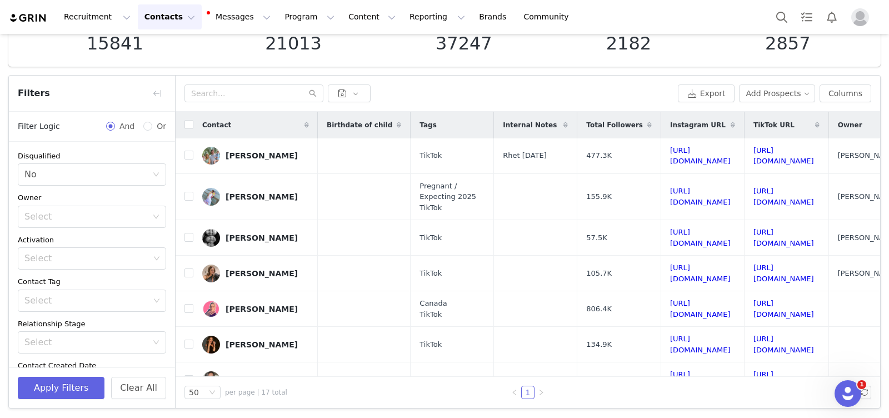
scroll to position [156, 0]
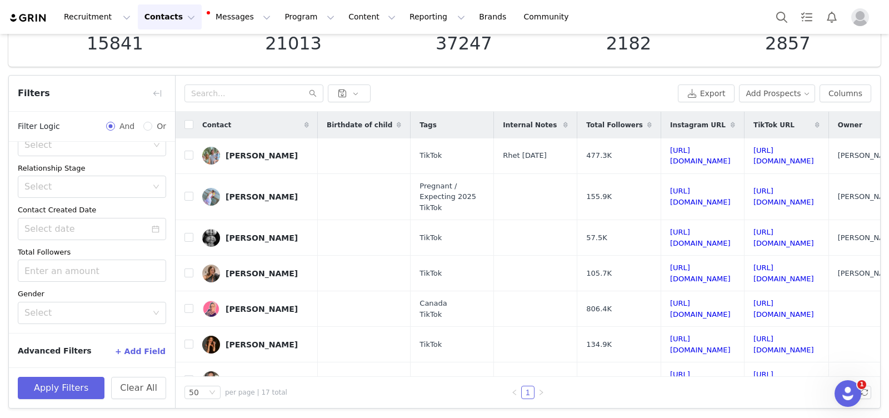
click at [147, 343] on button "+ Add Field" at bounding box center [140, 351] width 52 height 18
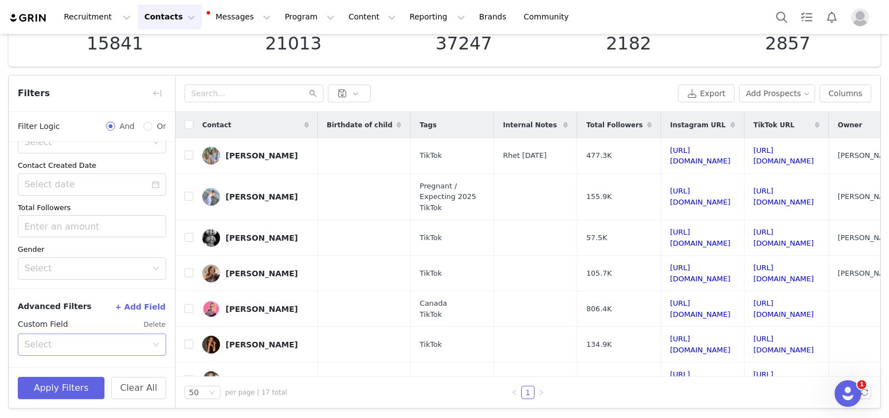
click at [106, 339] on div "Select" at bounding box center [85, 344] width 123 height 11
type input "appl"
click at [86, 367] on li "Application Page" at bounding box center [92, 367] width 148 height 18
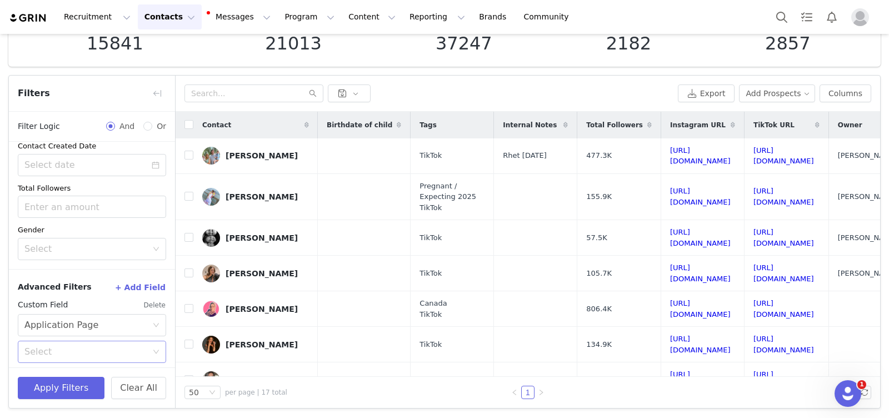
scroll to position [249, 0]
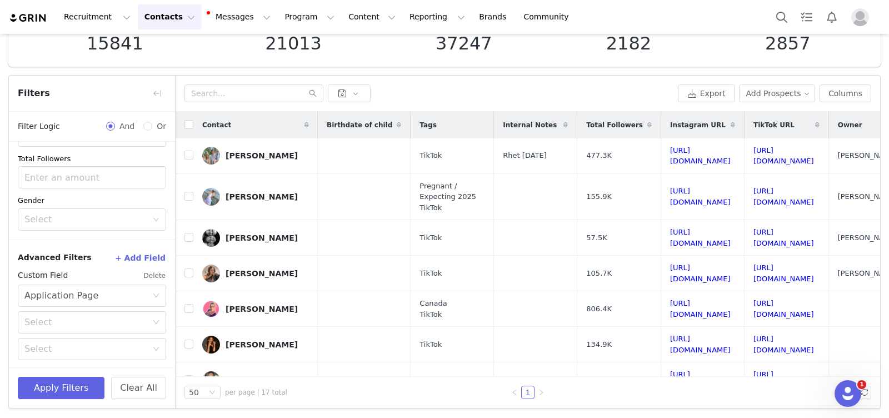
click at [74, 334] on div "Select Select" at bounding box center [92, 335] width 148 height 49
click at [68, 326] on div "Select" at bounding box center [88, 322] width 128 height 21
click at [60, 345] on li "Equal" at bounding box center [92, 345] width 148 height 18
click at [67, 348] on div "Select" at bounding box center [85, 348] width 123 height 11
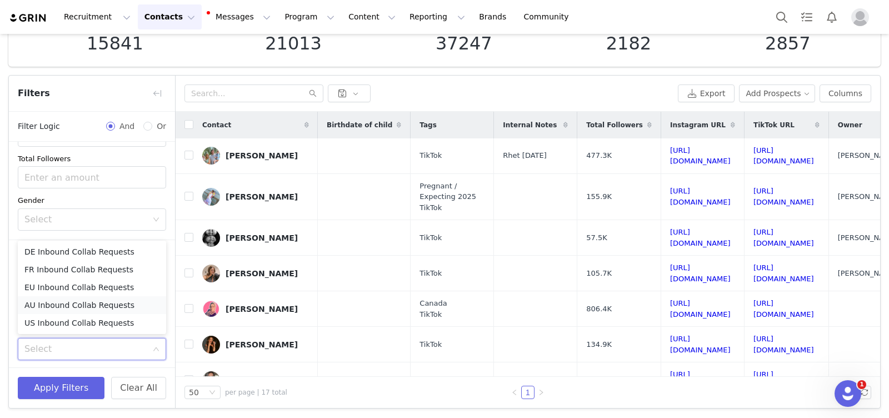
click at [56, 303] on li "AU Inbound Collab Requests" at bounding box center [92, 305] width 148 height 18
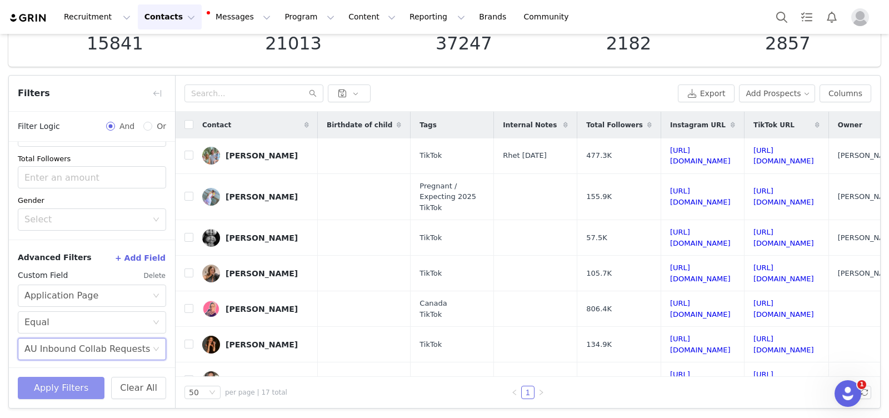
click at [68, 384] on button "Apply Filters" at bounding box center [61, 388] width 87 height 22
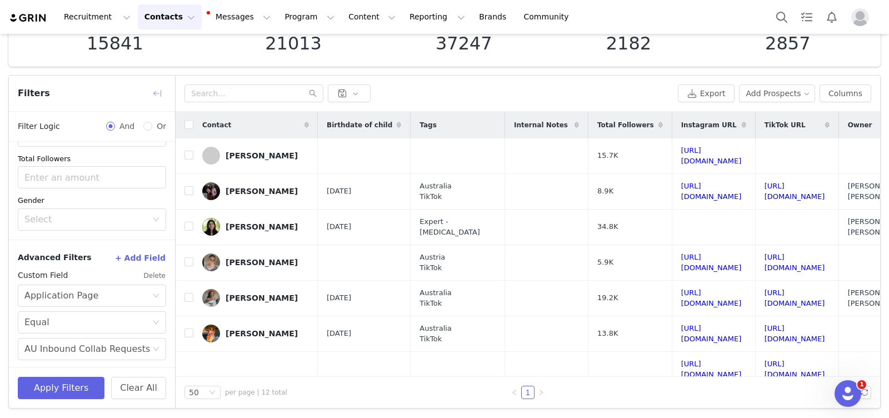
click at [162, 96] on button "button" at bounding box center [157, 93] width 18 height 18
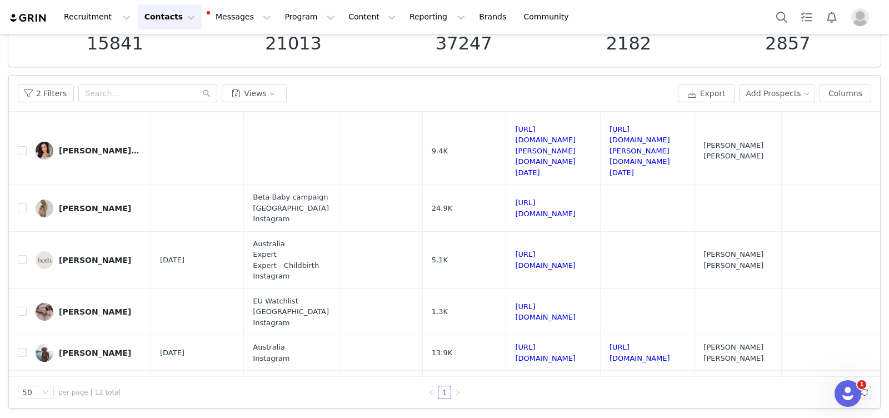
scroll to position [0, 0]
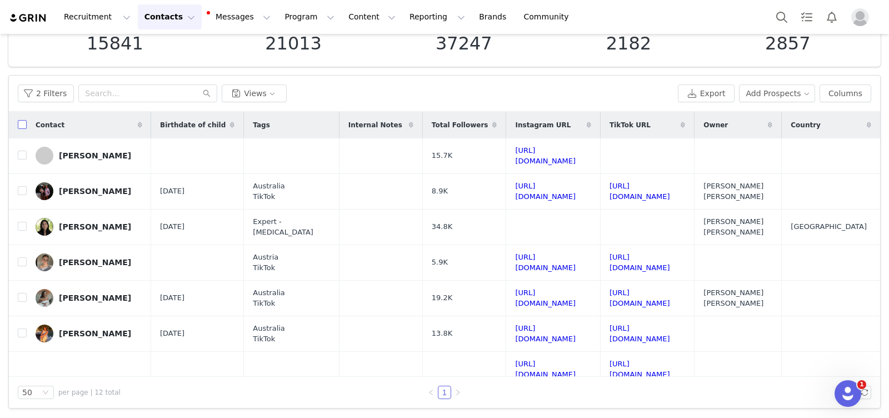
click at [22, 126] on input "checkbox" at bounding box center [22, 124] width 9 height 9
checkbox input "true"
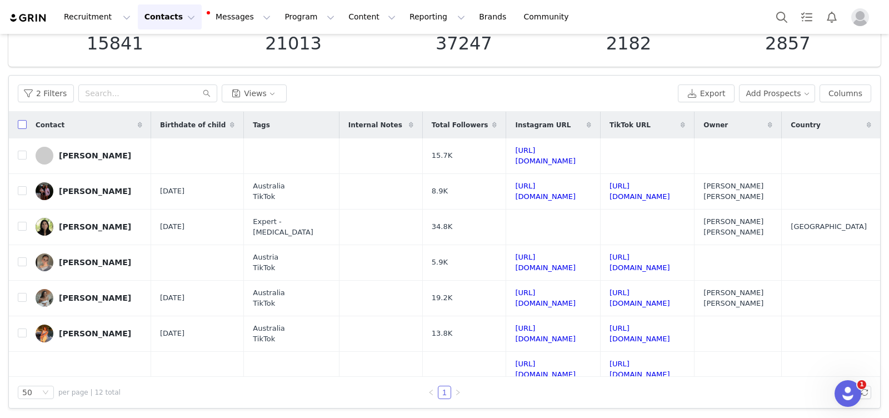
checkbox input "true"
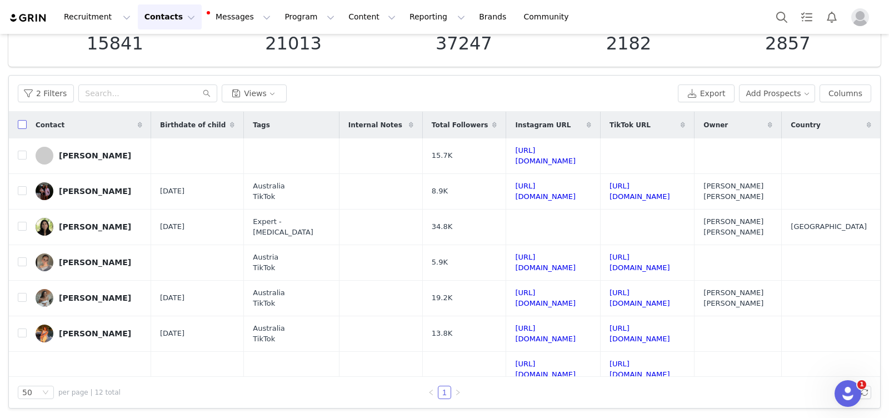
checkbox input "true"
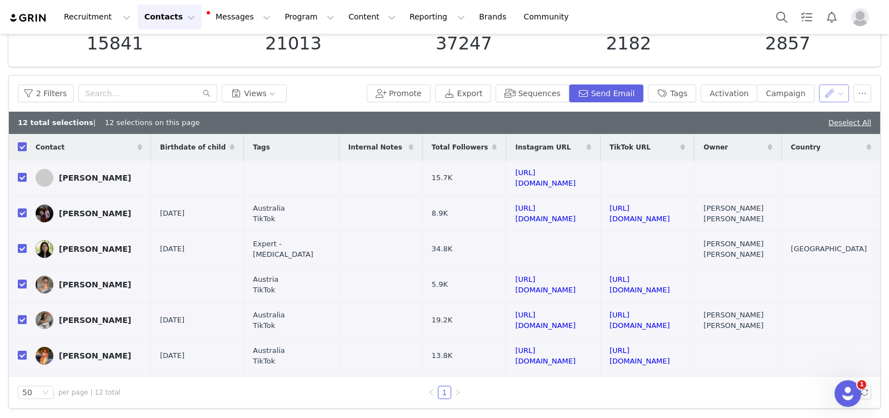
click at [842, 97] on button "button" at bounding box center [834, 93] width 31 height 18
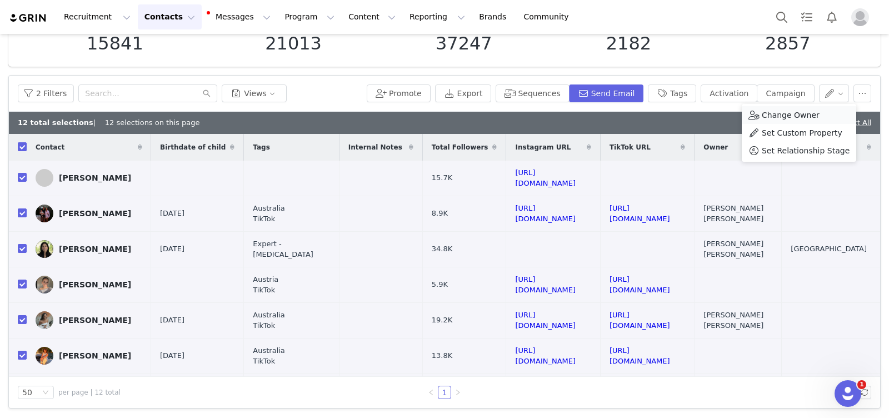
click at [800, 117] on span "Change Owner" at bounding box center [790, 115] width 58 height 12
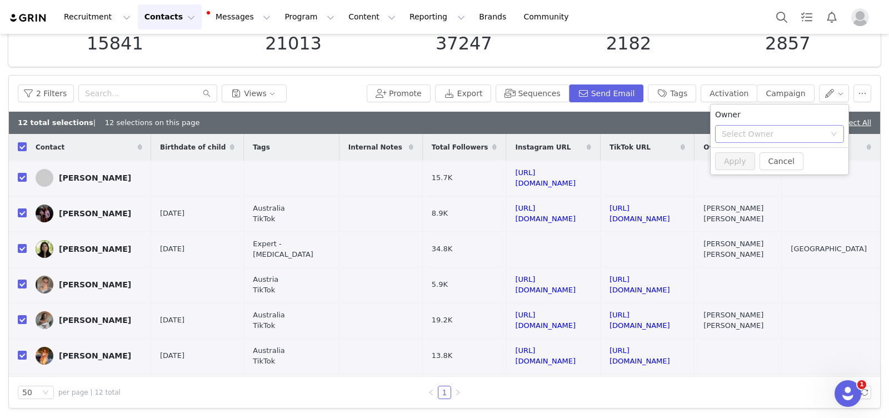
click at [770, 134] on div "Select Owner" at bounding box center [772, 133] width 103 height 11
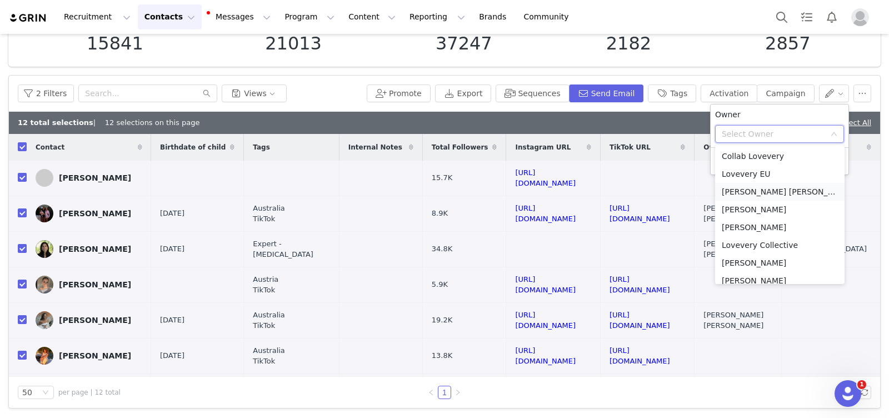
click at [768, 190] on li "[PERSON_NAME] [PERSON_NAME]" at bounding box center [779, 192] width 129 height 18
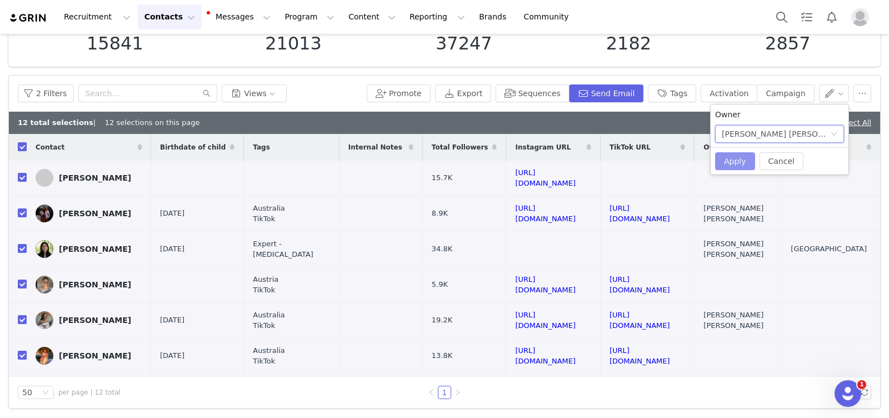
click at [734, 158] on button "Apply" at bounding box center [735, 161] width 40 height 18
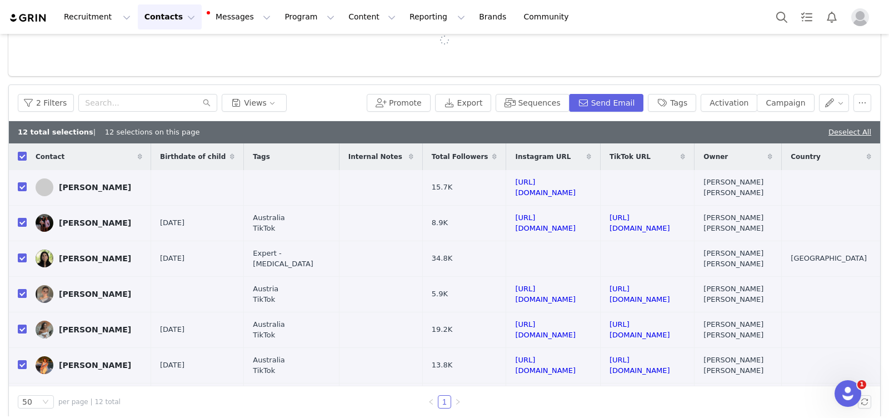
click at [854, 66] on div at bounding box center [444, 40] width 872 height 71
click at [844, 132] on link "Deselect All" at bounding box center [849, 132] width 43 height 8
checkbox input "false"
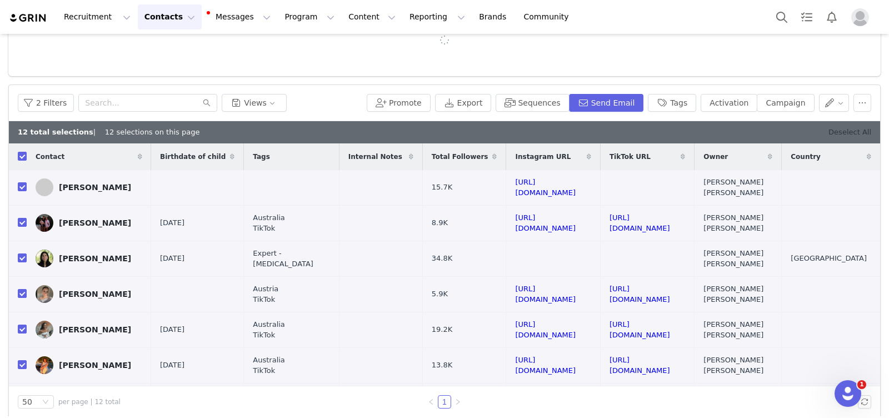
checkbox input "false"
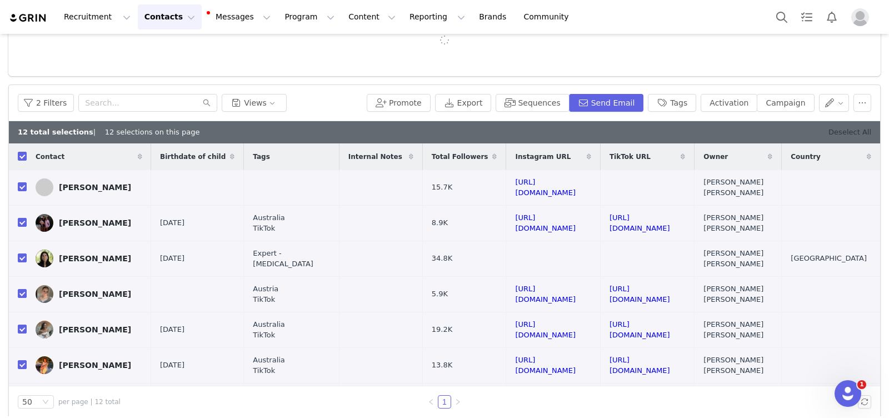
checkbox input "false"
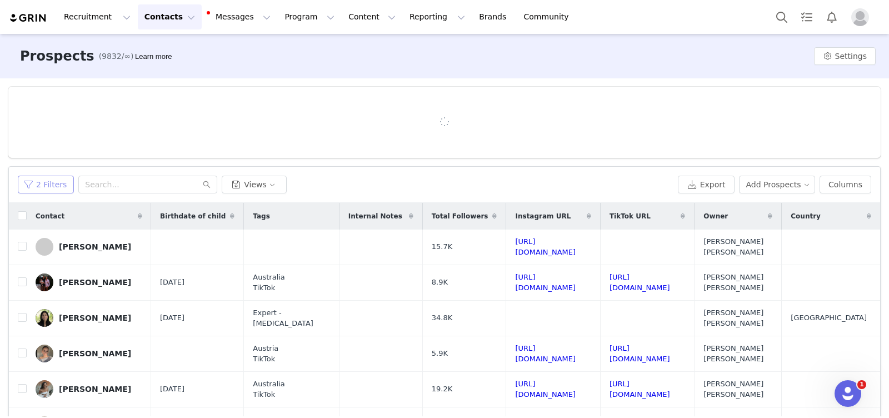
click at [49, 182] on button "2 Filters" at bounding box center [46, 185] width 56 height 18
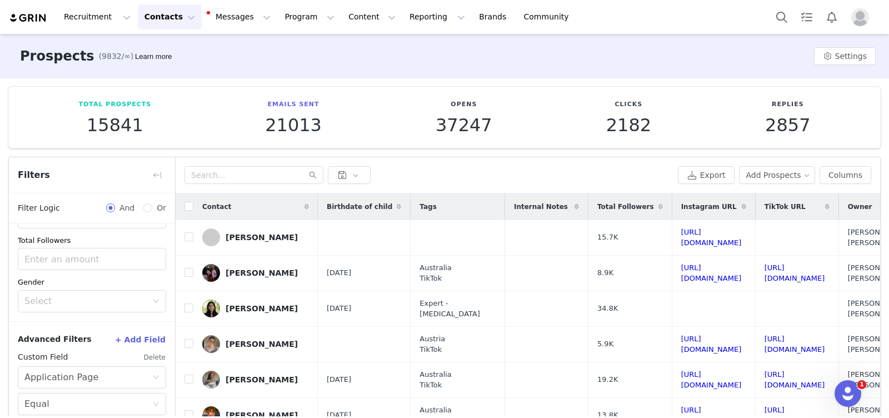
scroll to position [82, 0]
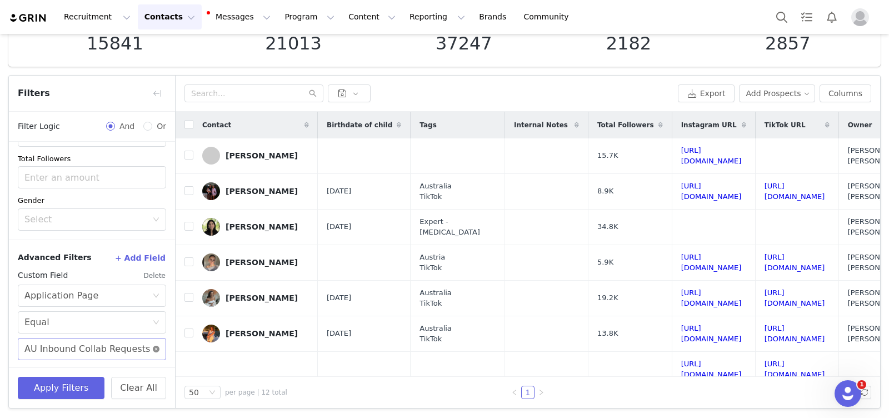
click at [156, 349] on icon "icon: close-circle" at bounding box center [156, 348] width 7 height 7
click at [96, 348] on div "Select" at bounding box center [85, 348] width 123 height 11
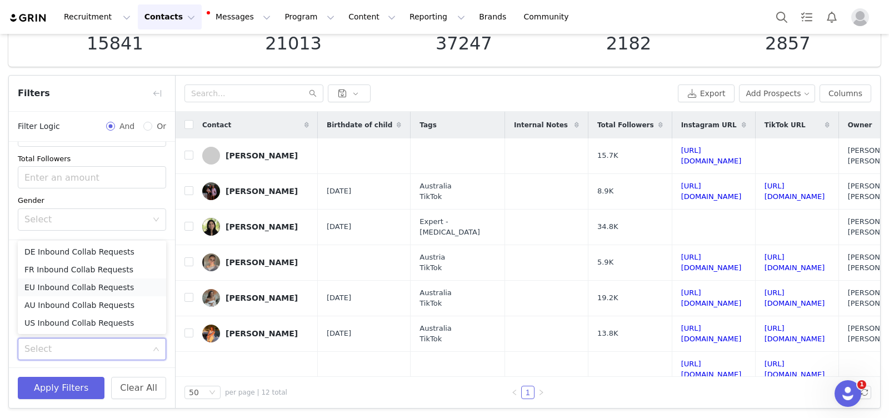
click at [70, 285] on li "EU Inbound Collab Requests" at bounding box center [92, 287] width 148 height 18
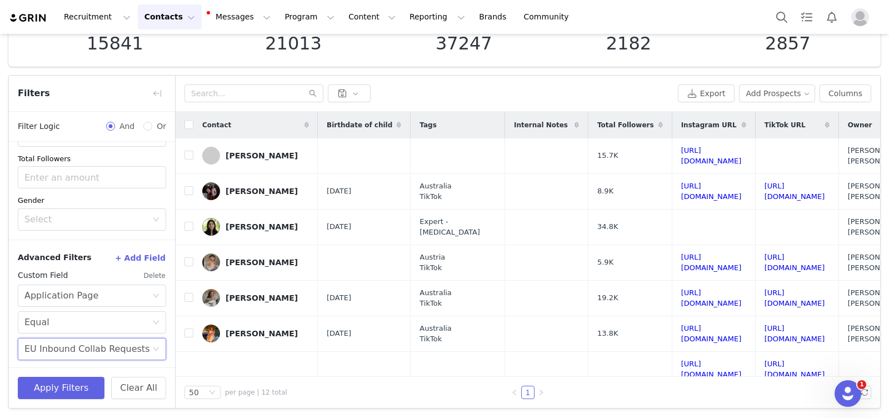
click at [148, 255] on button "+ Add Field" at bounding box center [140, 258] width 52 height 18
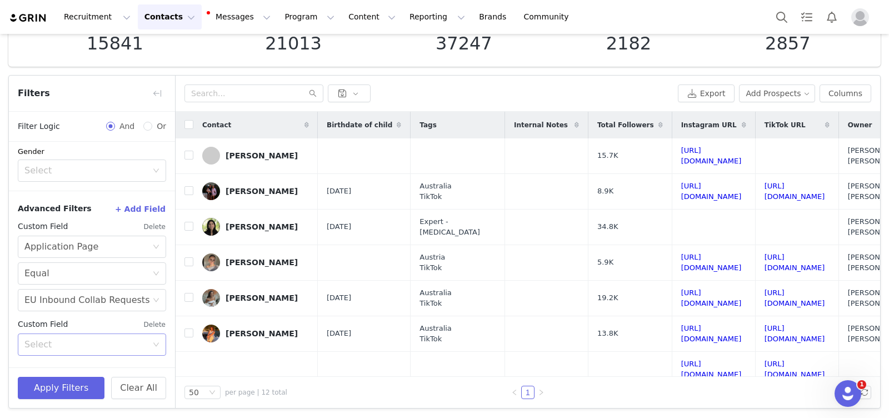
click at [83, 347] on div "Select" at bounding box center [85, 344] width 123 height 11
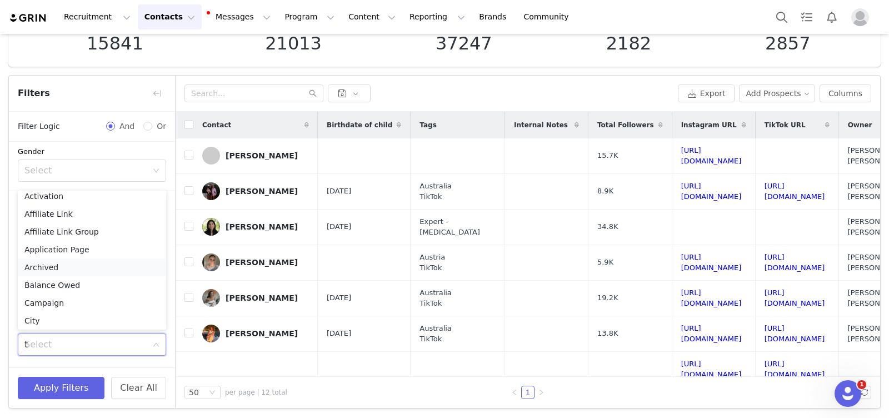
scroll to position [2, 0]
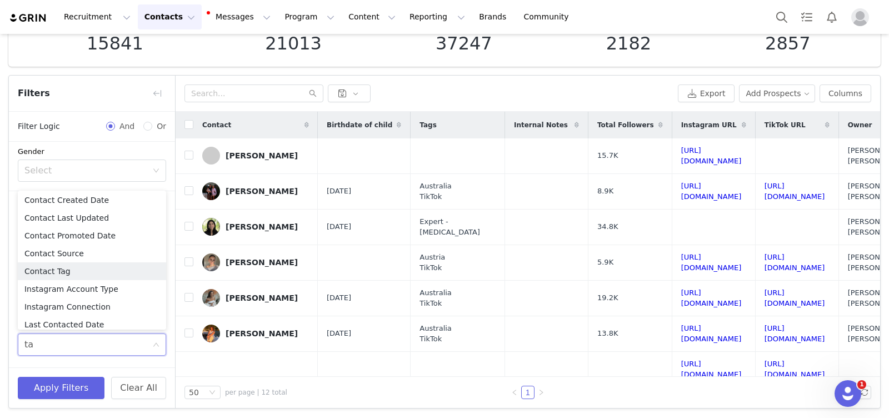
type input "tag"
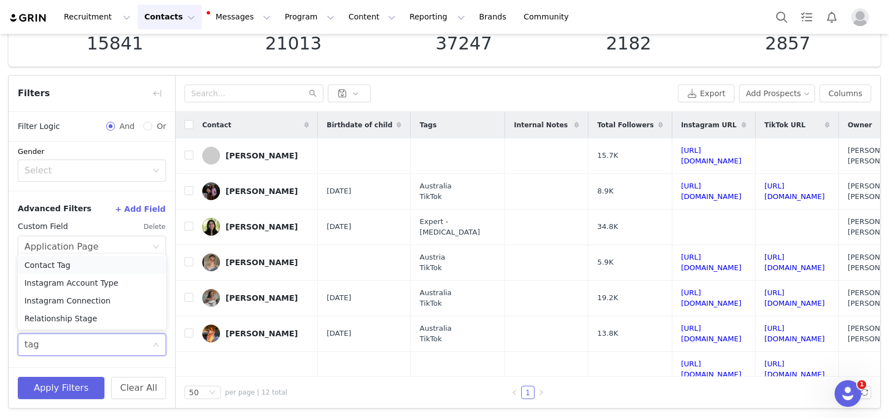
click at [62, 267] on li "Contact Tag" at bounding box center [92, 265] width 148 height 18
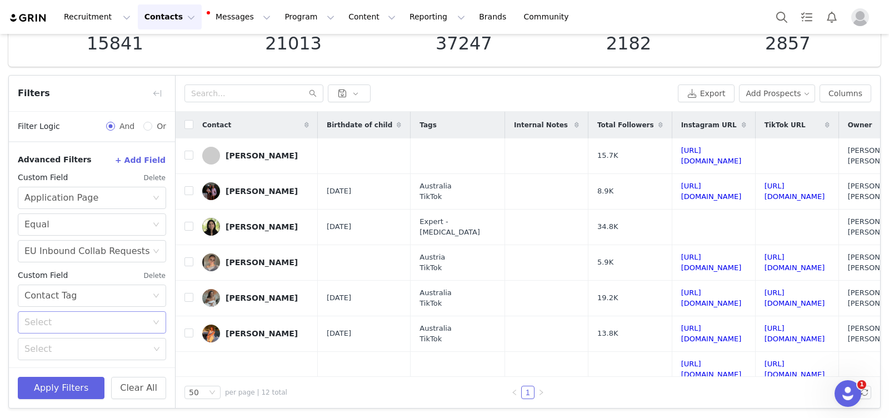
click at [57, 318] on div "Select" at bounding box center [85, 322] width 123 height 11
click at [52, 345] on li "Is" at bounding box center [92, 345] width 148 height 18
click at [71, 345] on div "Select" at bounding box center [86, 348] width 125 height 11
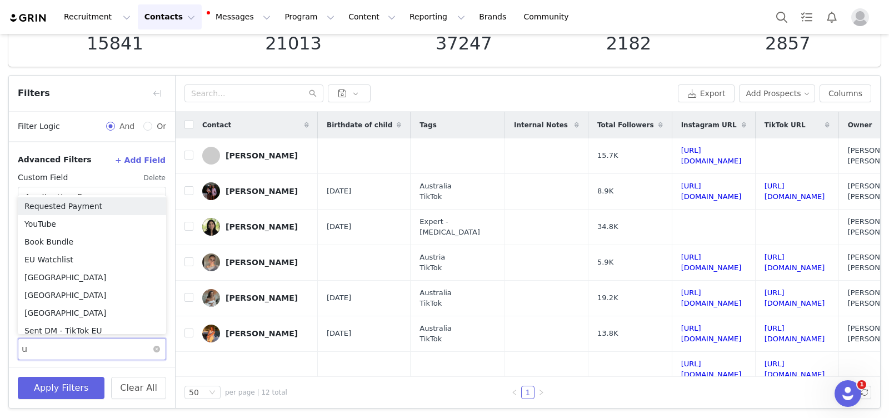
type input "uk"
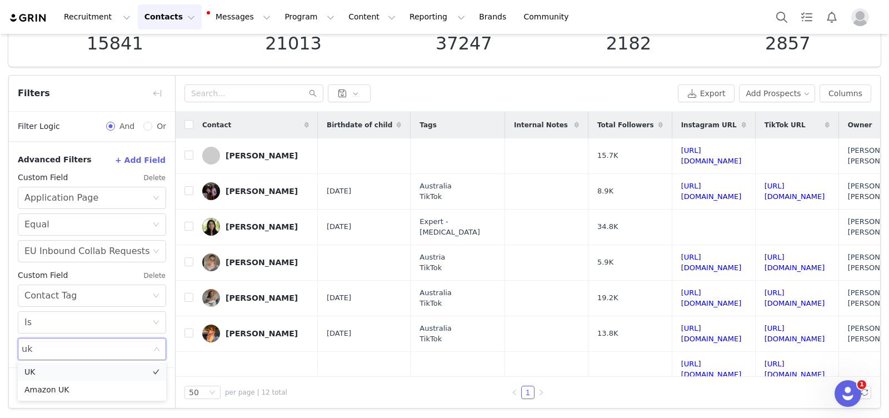
click at [54, 372] on li "UK" at bounding box center [92, 372] width 148 height 18
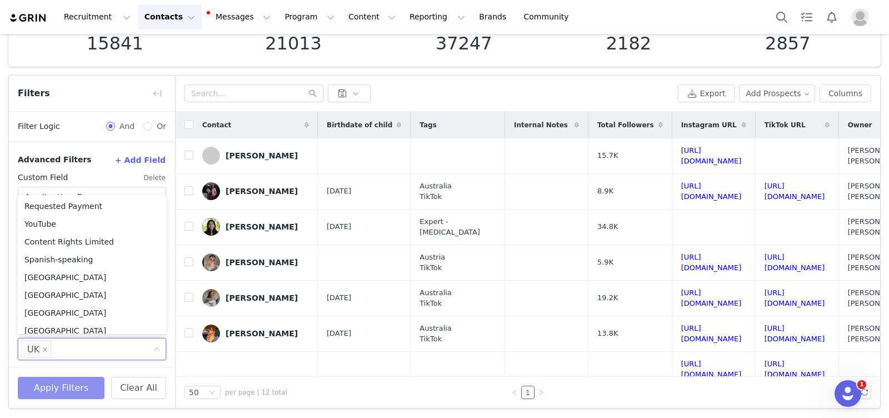
click at [50, 384] on button "Apply Filters" at bounding box center [61, 388] width 87 height 22
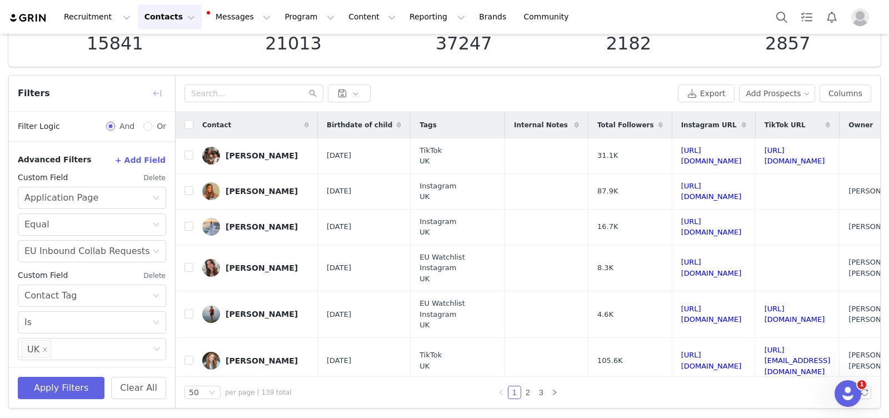
click at [153, 97] on button "button" at bounding box center [157, 93] width 18 height 18
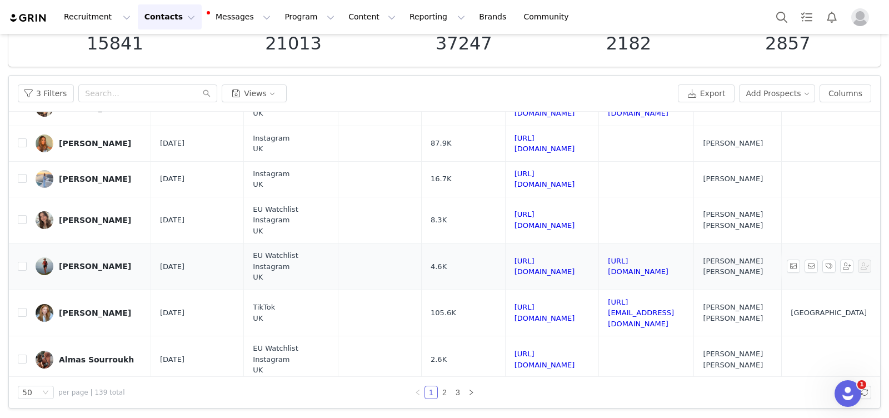
scroll to position [0, 0]
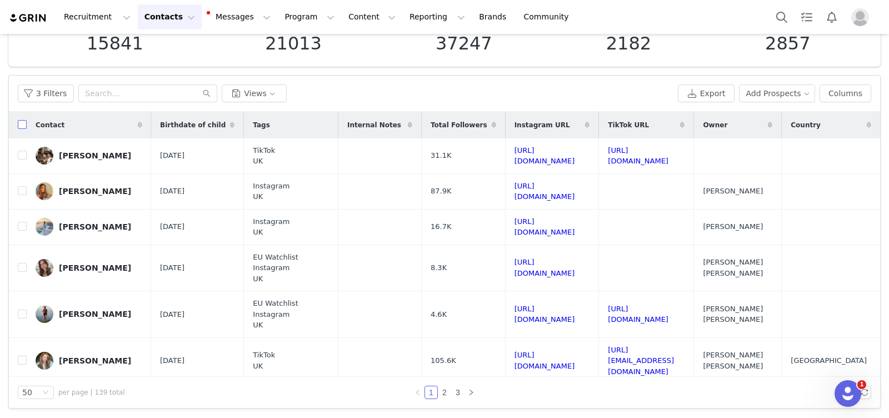
click at [24, 126] on input "checkbox" at bounding box center [22, 124] width 9 height 9
checkbox input "true"
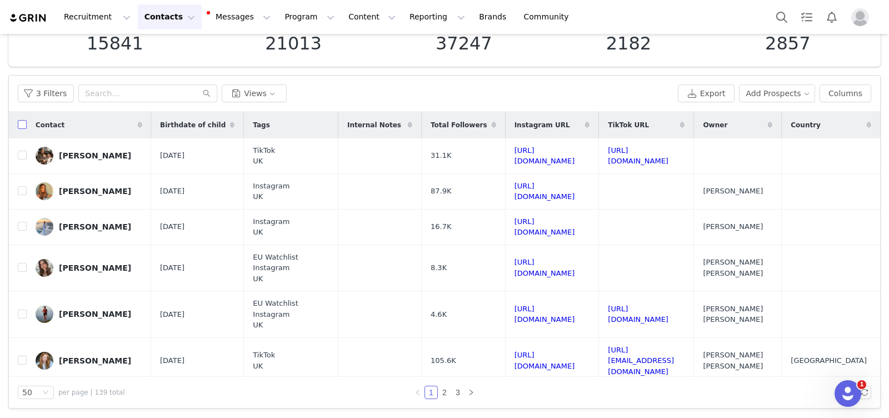
checkbox input "true"
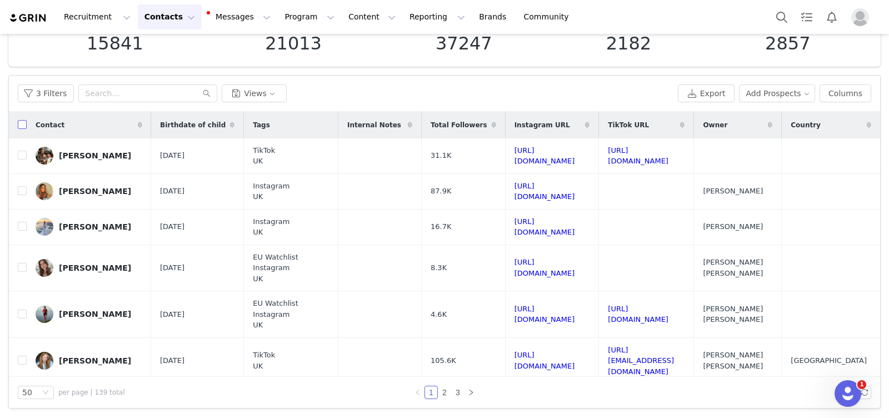
checkbox input "true"
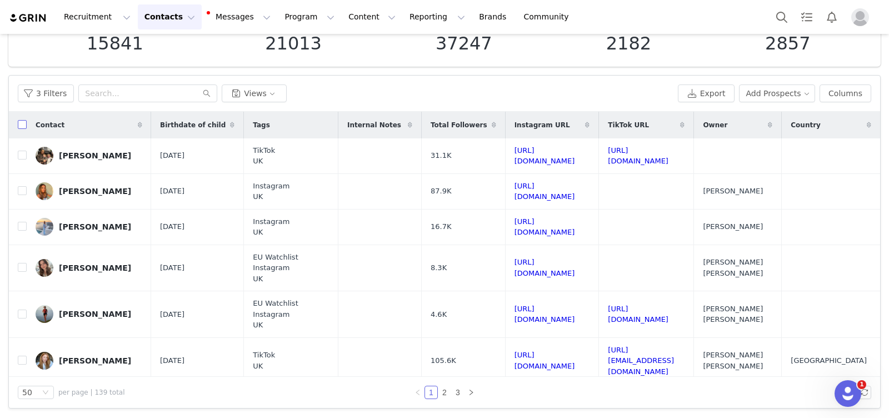
checkbox input "true"
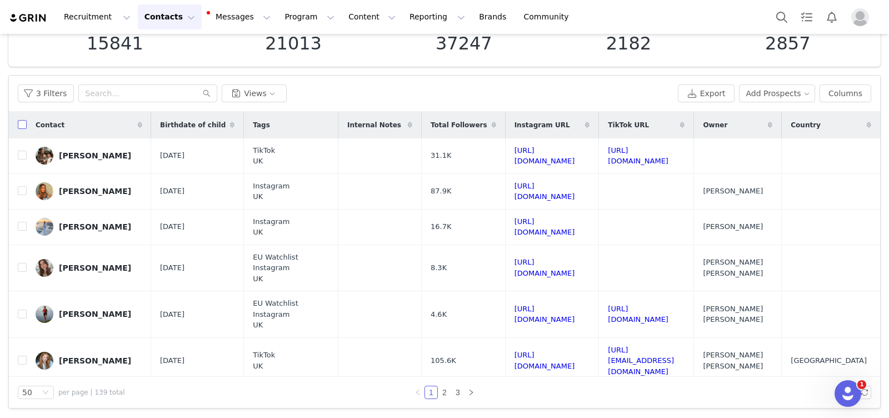
checkbox input "true"
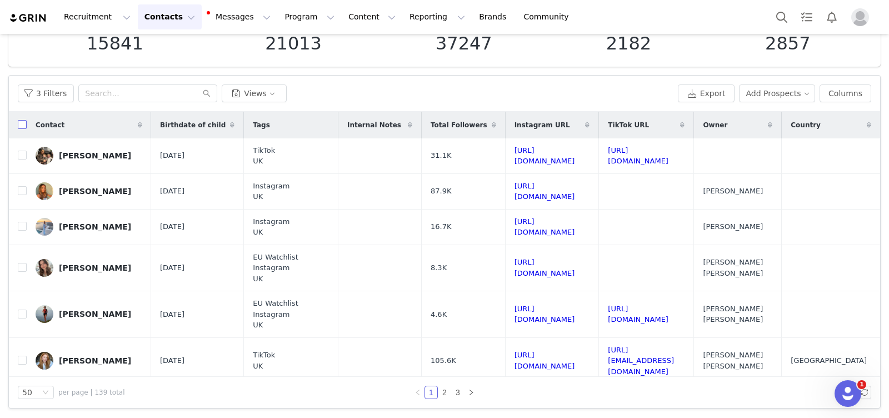
checkbox input "true"
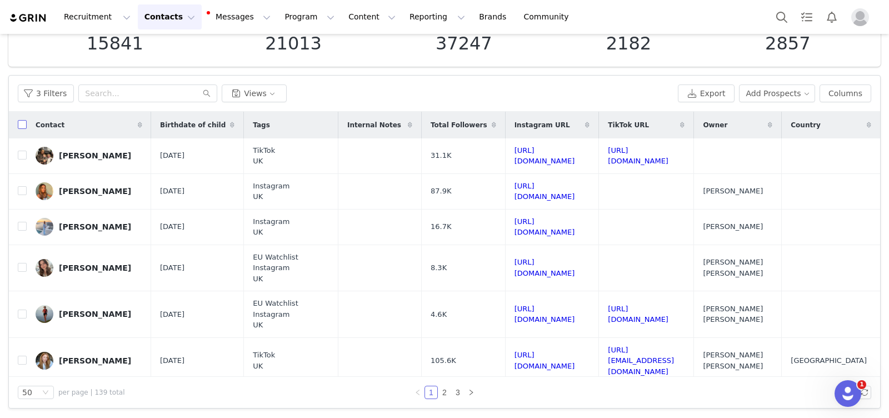
checkbox input "true"
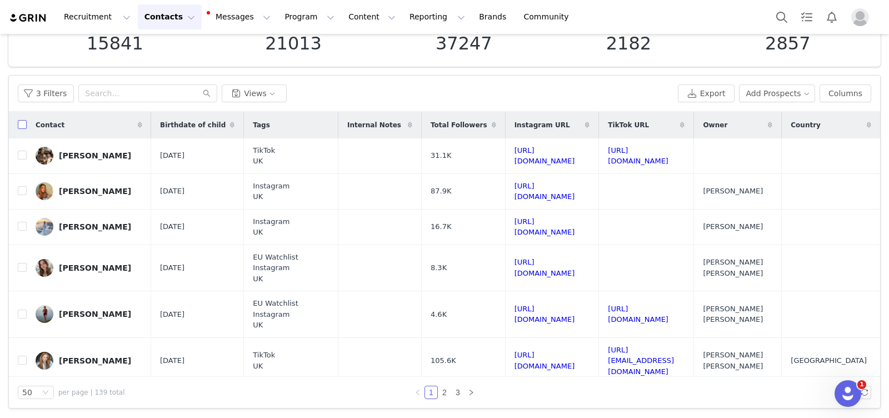
checkbox input "true"
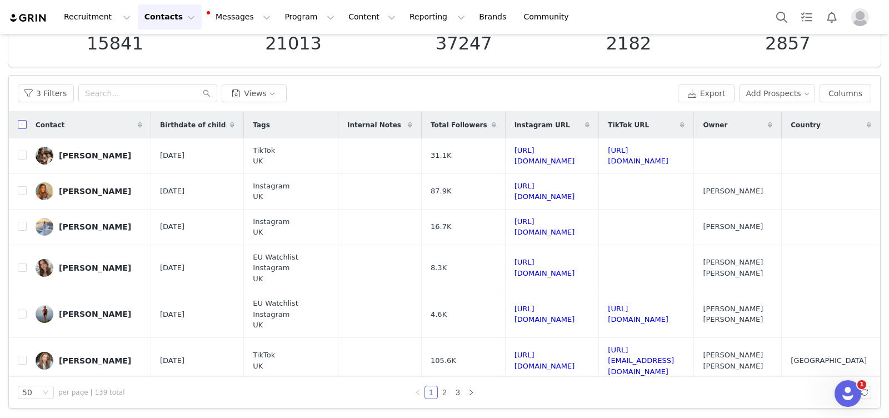
checkbox input "true"
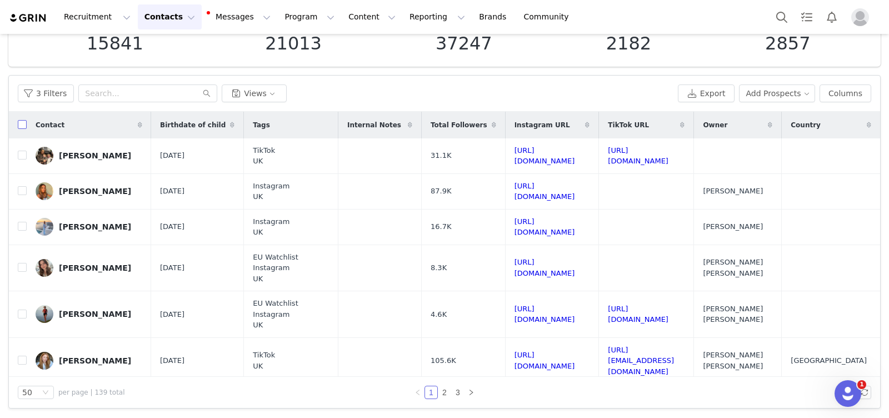
checkbox input "true"
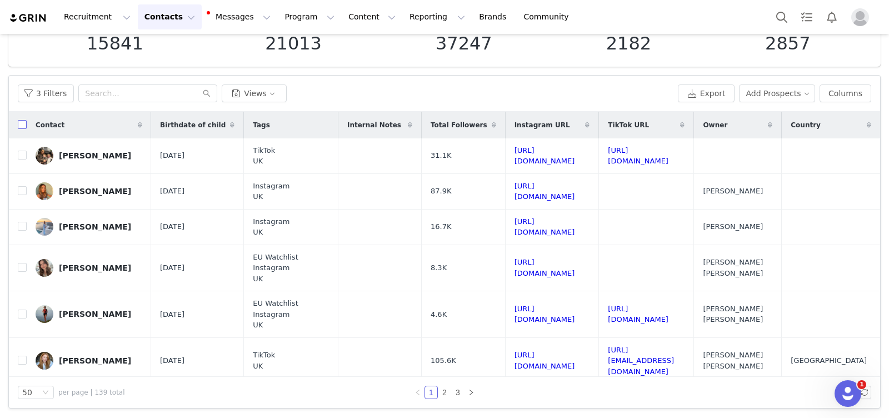
checkbox input "true"
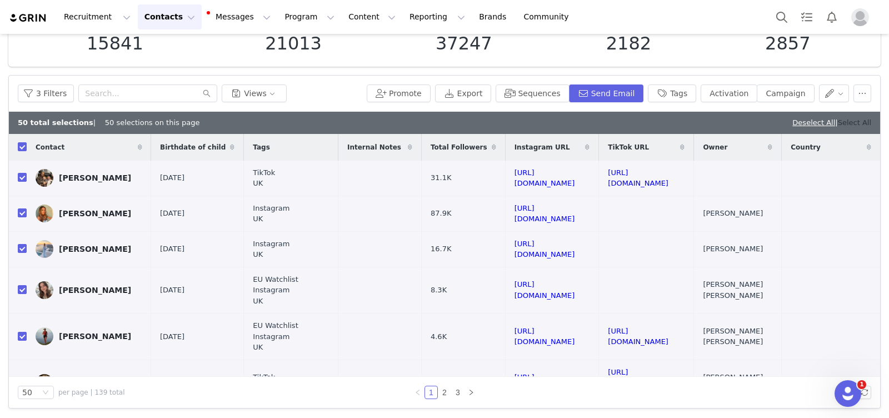
click at [859, 124] on link "Select All" at bounding box center [854, 122] width 33 height 8
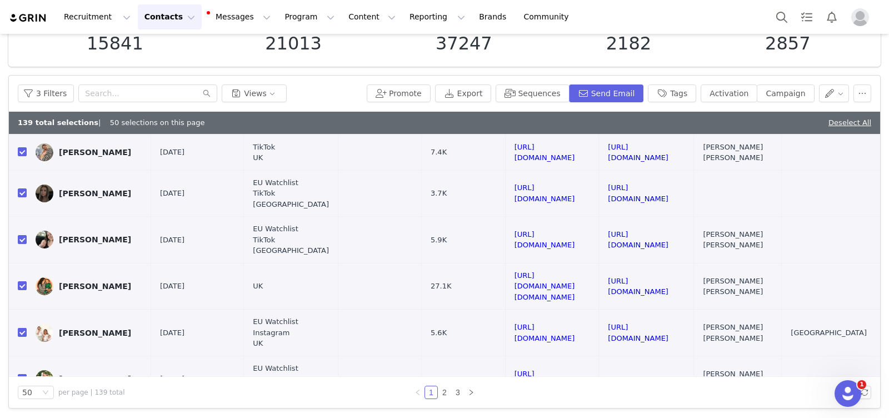
scroll to position [654, 0]
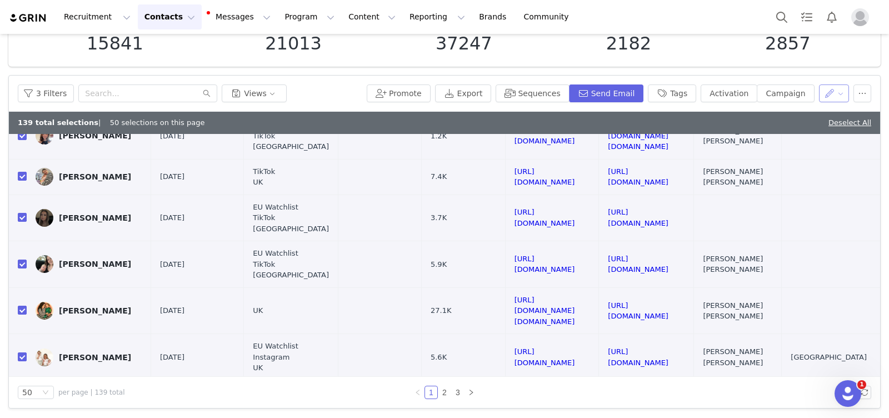
click at [838, 96] on button "button" at bounding box center [834, 93] width 31 height 18
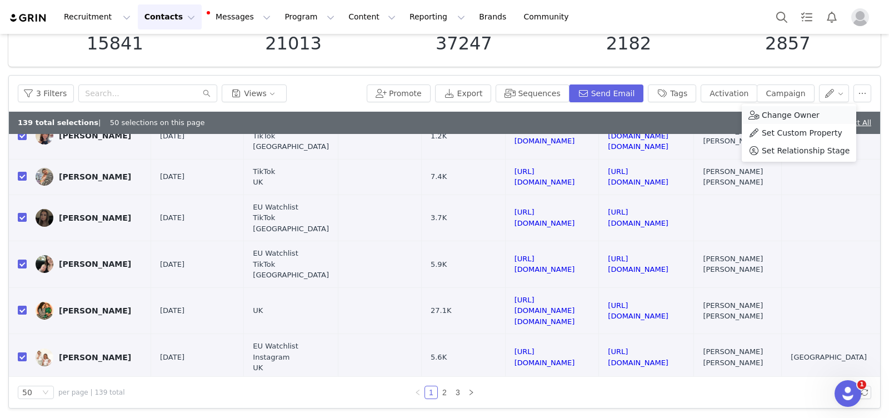
click at [809, 112] on span "Change Owner" at bounding box center [790, 115] width 58 height 12
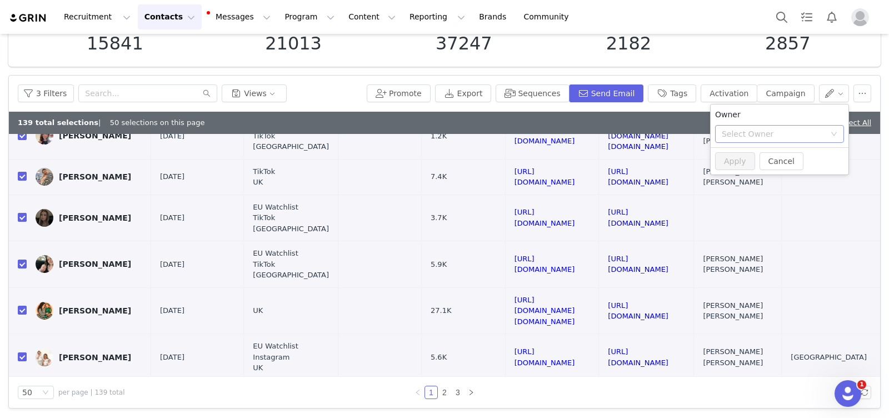
click at [765, 139] on div "Select Owner" at bounding box center [775, 134] width 108 height 17
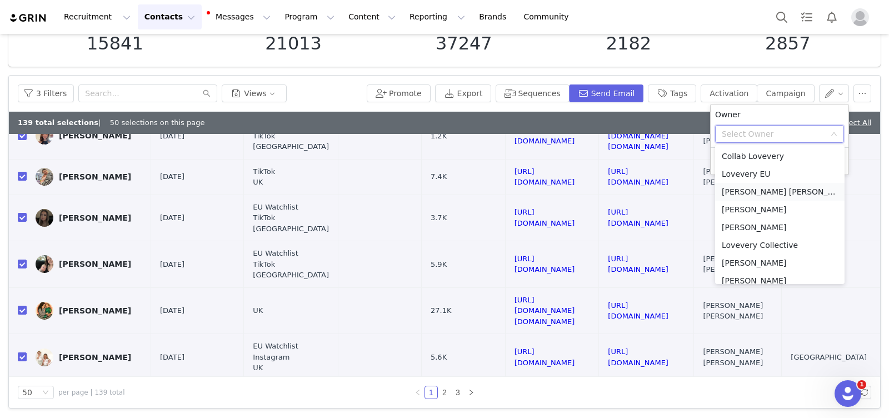
click at [754, 189] on li "[PERSON_NAME] [PERSON_NAME]" at bounding box center [779, 192] width 129 height 18
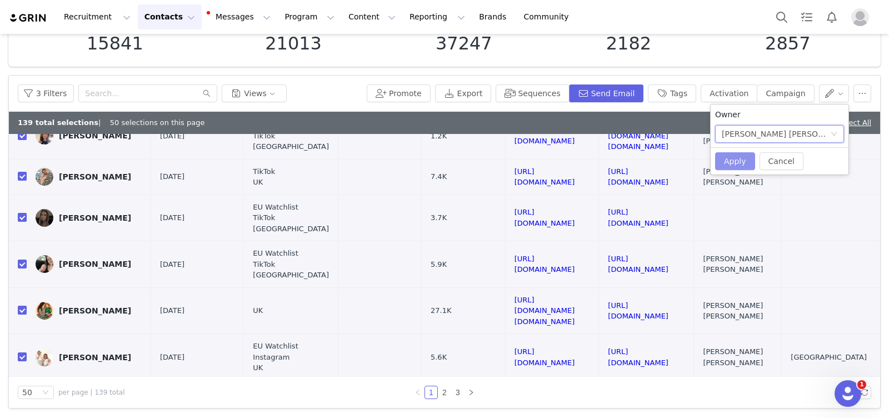
click at [731, 164] on button "Apply" at bounding box center [735, 161] width 40 height 18
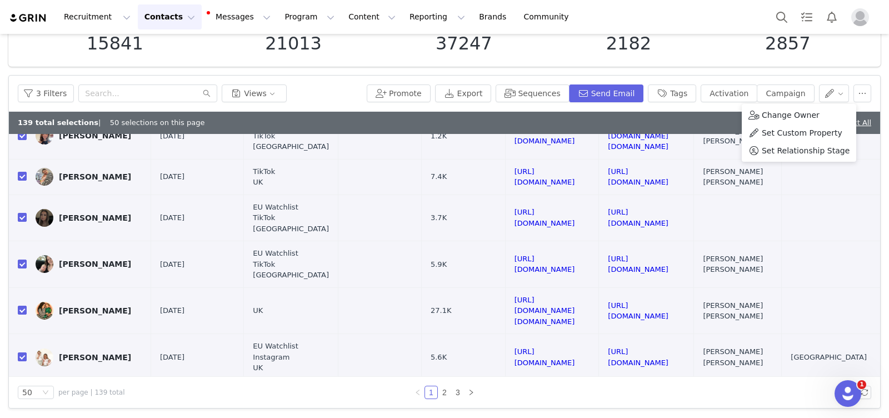
scroll to position [0, 0]
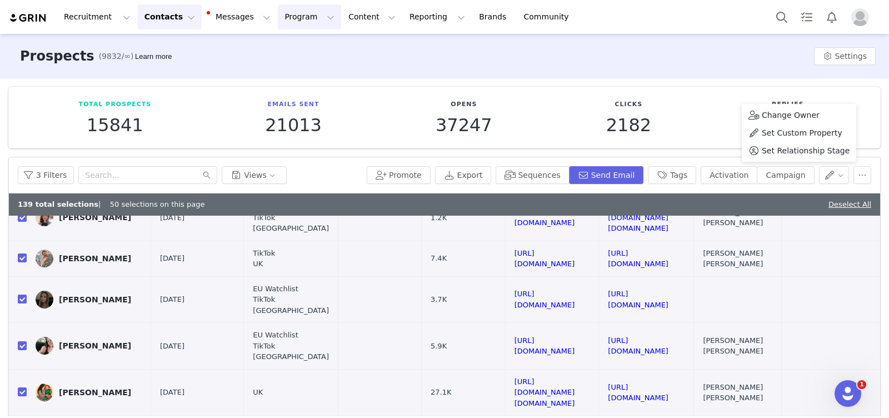
click at [278, 12] on button "Program Program" at bounding box center [309, 16] width 63 height 25
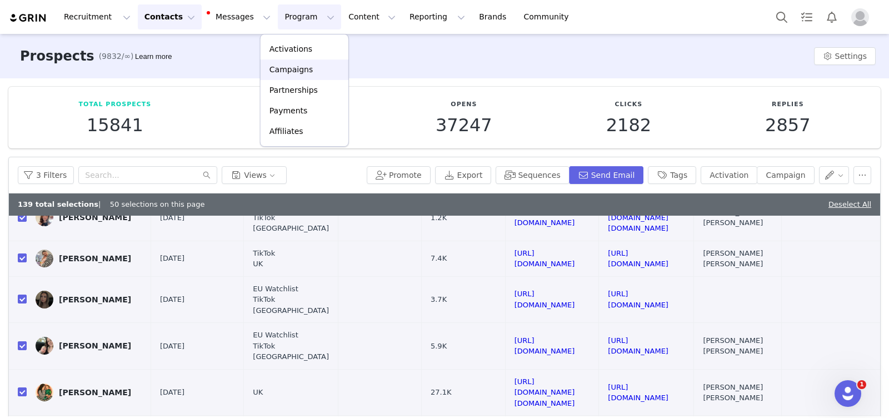
click at [295, 66] on p "Campaigns" at bounding box center [290, 70] width 43 height 12
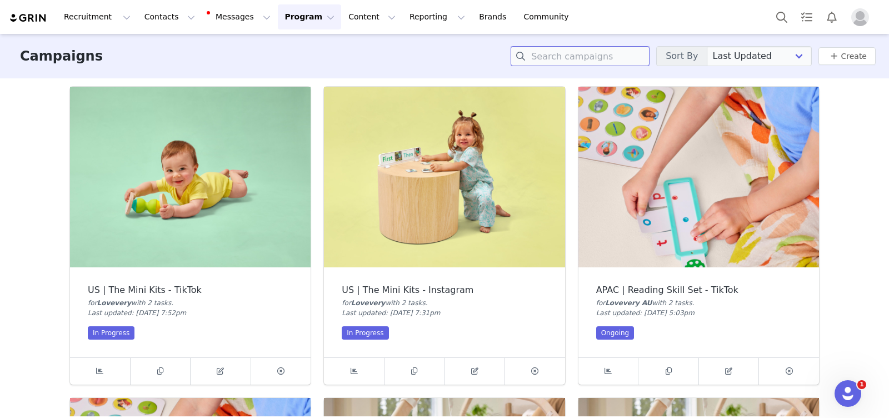
click at [598, 61] on input at bounding box center [579, 56] width 139 height 20
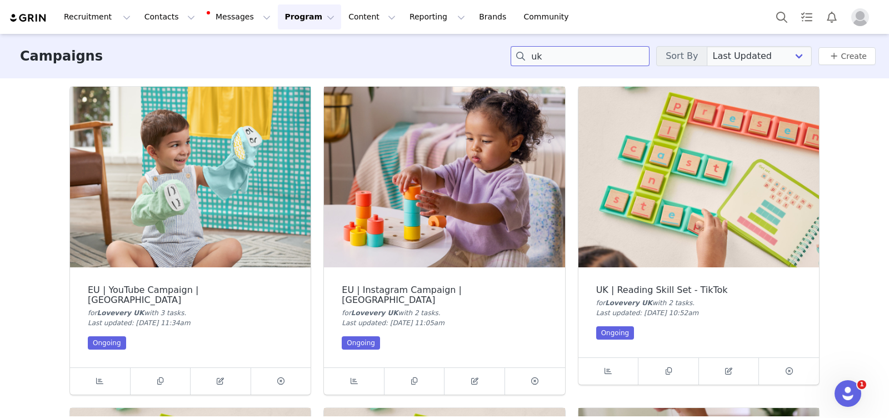
type input "uk"
click at [470, 243] on img at bounding box center [444, 177] width 240 height 181
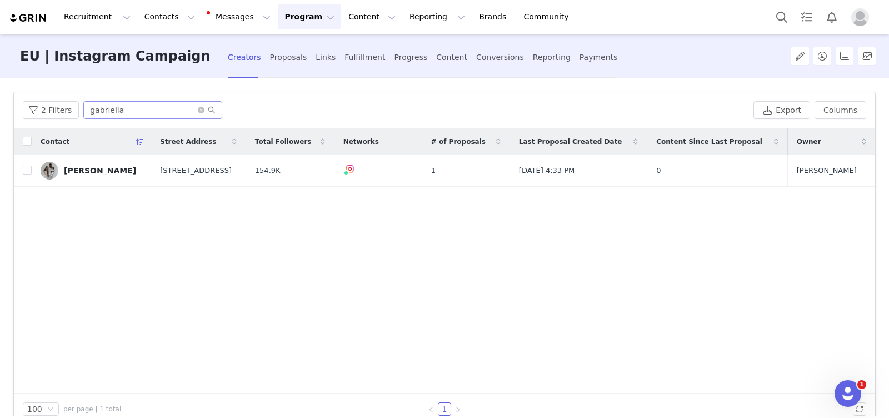
click at [202, 110] on span at bounding box center [207, 110] width 18 height 8
click at [198, 110] on icon "icon: close-circle" at bounding box center [201, 110] width 7 height 7
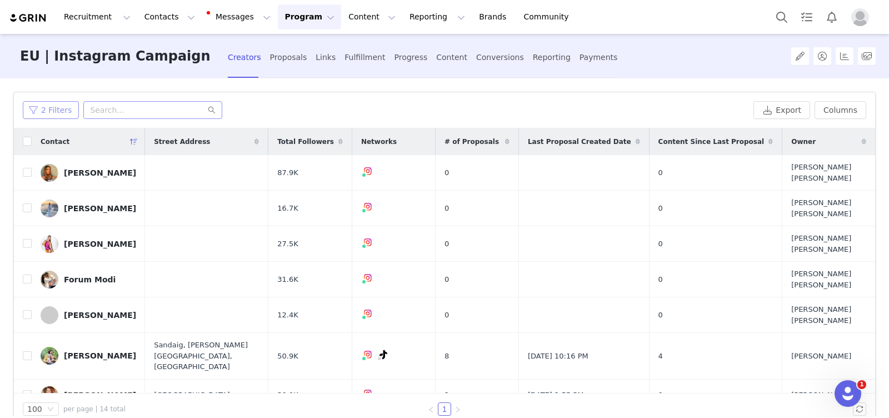
click at [54, 110] on button "2 Filters" at bounding box center [51, 110] width 56 height 18
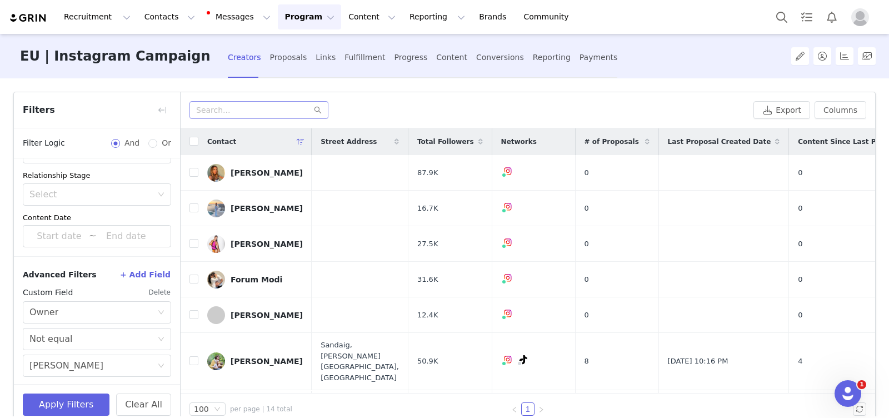
scroll to position [22, 0]
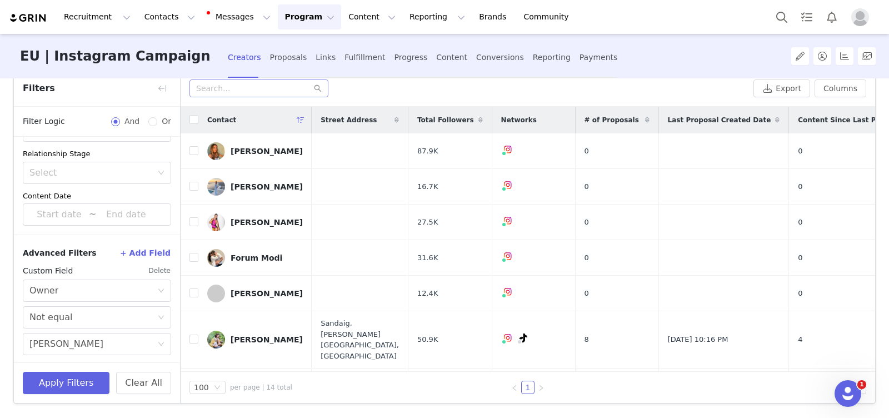
click at [157, 269] on button "Delete" at bounding box center [159, 271] width 23 height 18
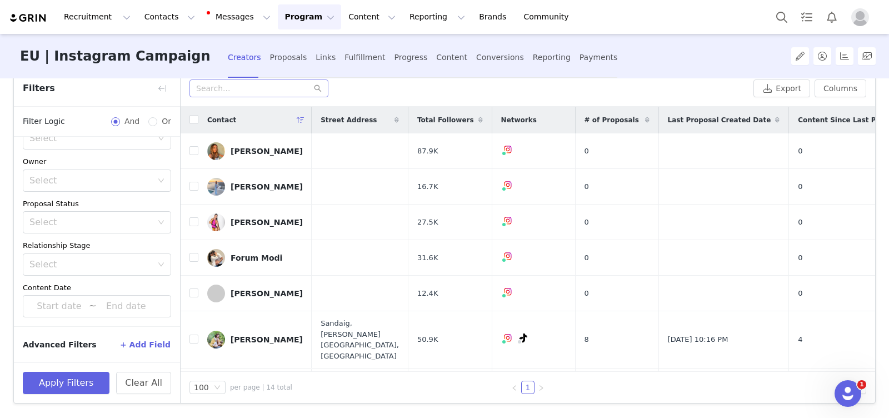
scroll to position [156, 0]
click at [69, 388] on button "Apply Filters" at bounding box center [66, 383] width 87 height 22
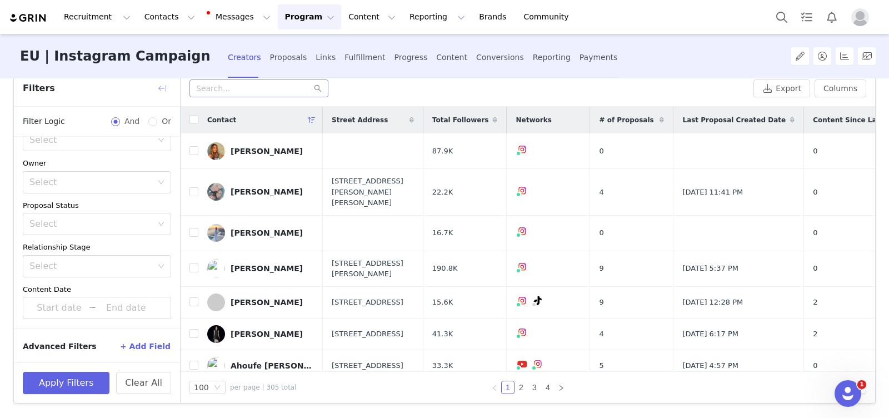
click at [161, 87] on button "button" at bounding box center [162, 88] width 18 height 18
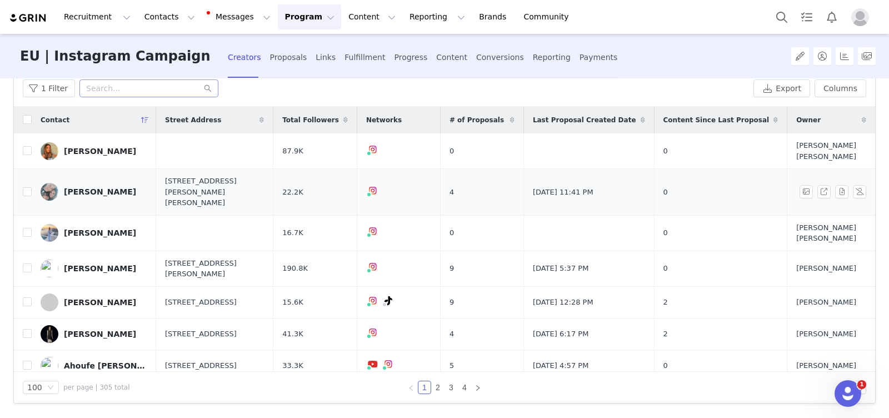
scroll to position [0, 0]
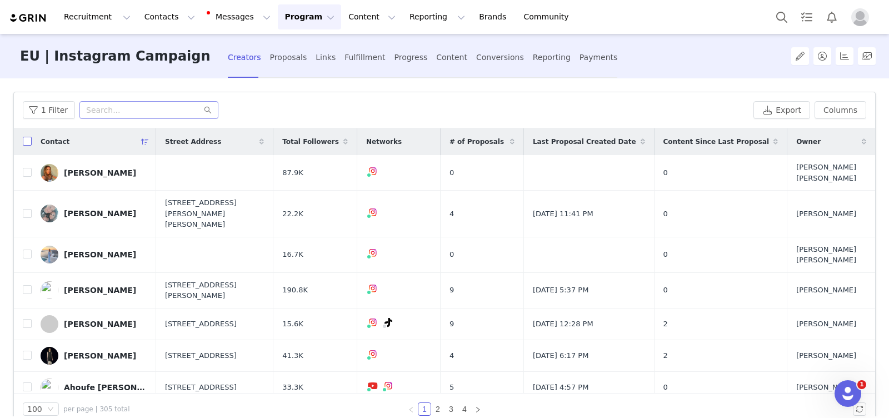
click at [28, 142] on input "checkbox" at bounding box center [27, 141] width 9 height 9
checkbox input "true"
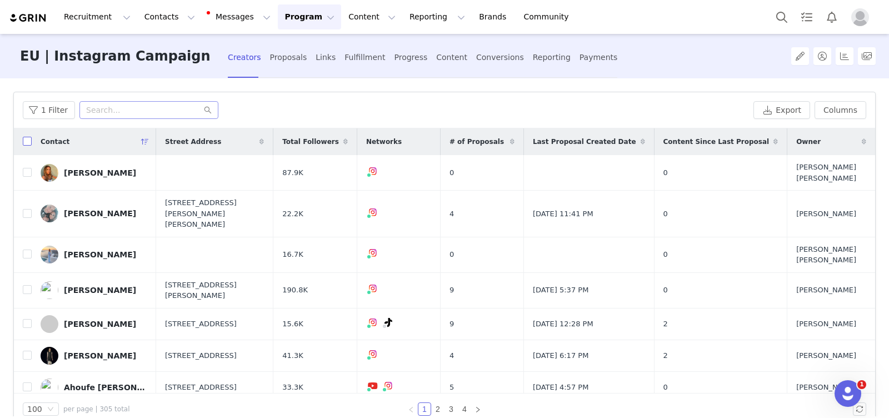
checkbox input "true"
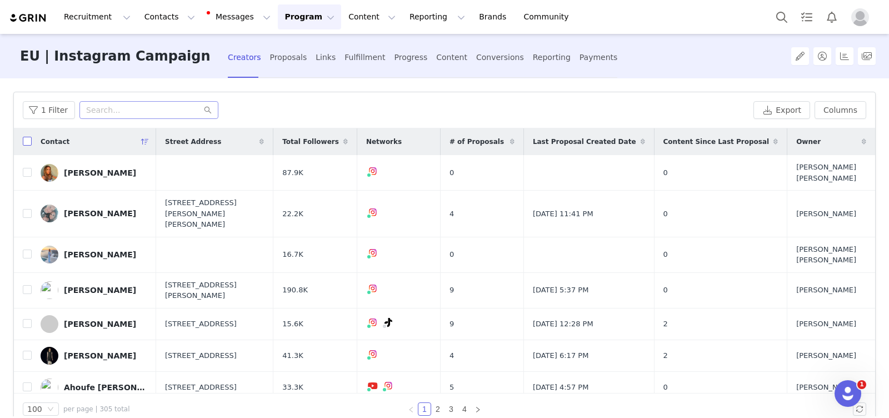
checkbox input "true"
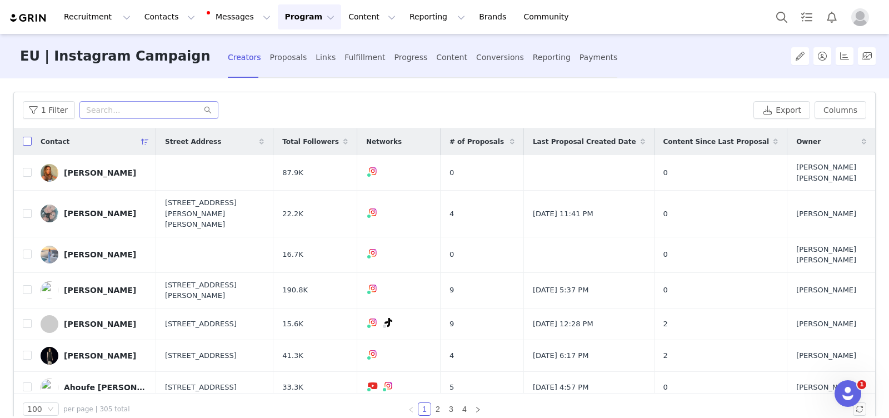
checkbox input "true"
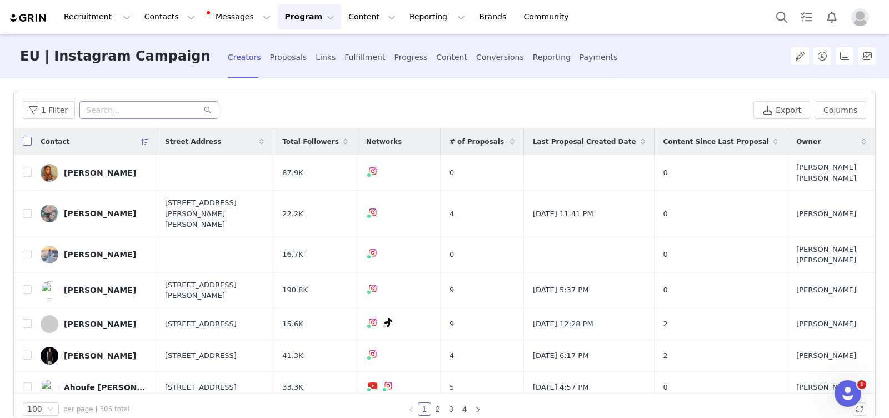
checkbox input "true"
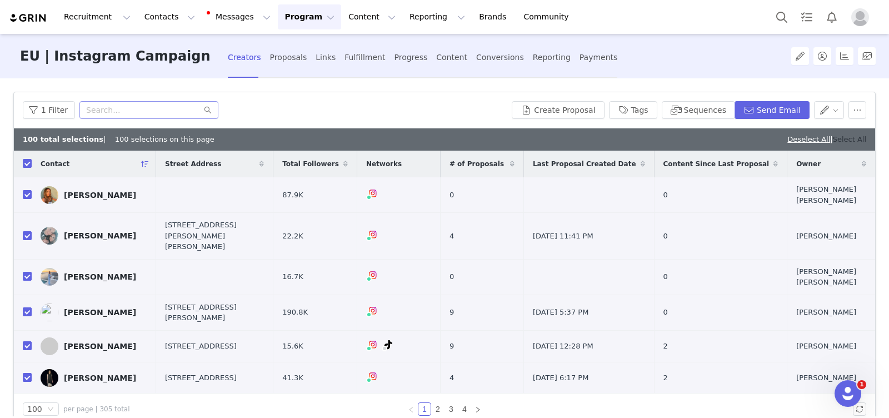
click at [860, 137] on link "Select All" at bounding box center [849, 139] width 33 height 8
click at [838, 109] on button "button" at bounding box center [829, 110] width 31 height 18
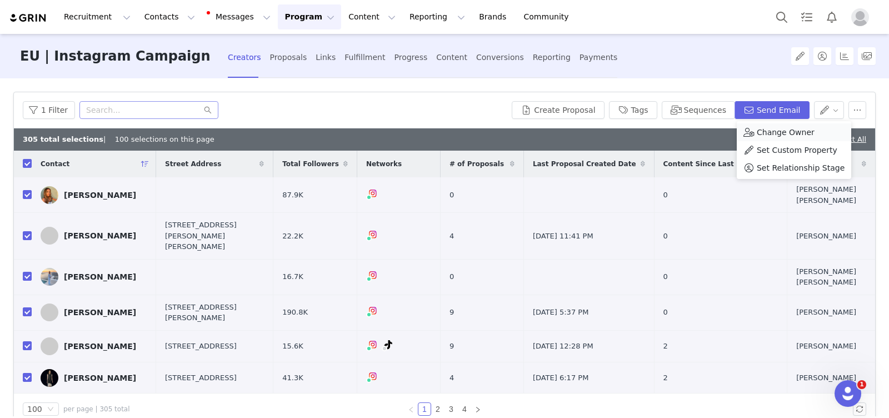
click at [795, 129] on span "Change Owner" at bounding box center [785, 132] width 58 height 12
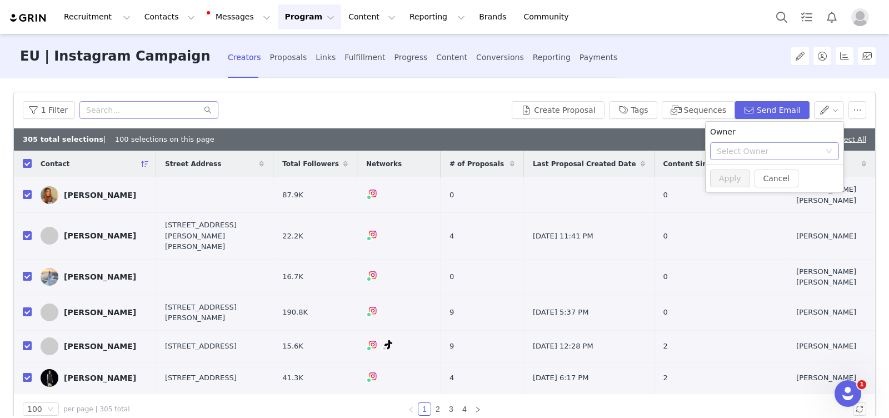
click at [795, 151] on div "Select Owner" at bounding box center [767, 151] width 103 height 11
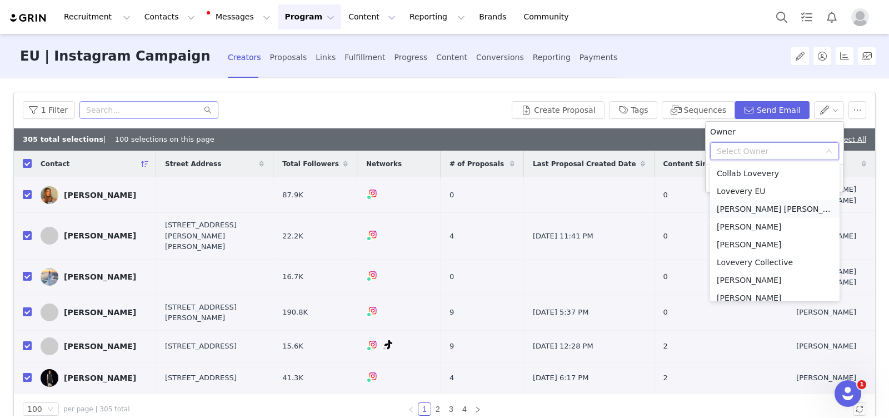
click at [763, 206] on li "[PERSON_NAME] [PERSON_NAME]" at bounding box center [774, 209] width 129 height 18
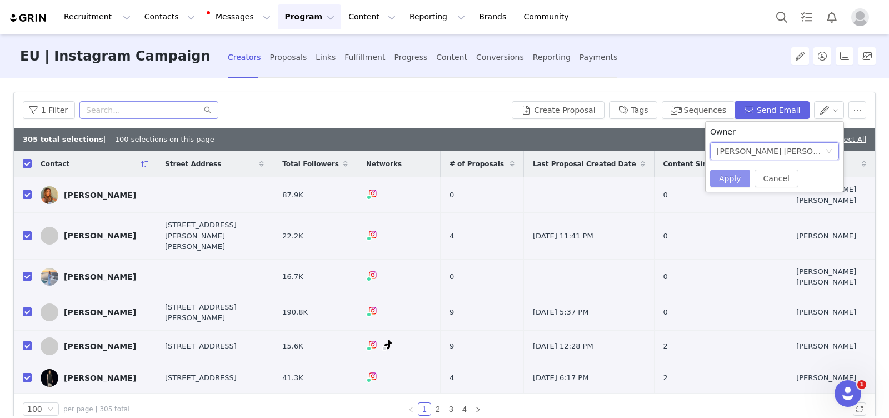
click at [734, 184] on button "Apply" at bounding box center [730, 178] width 40 height 18
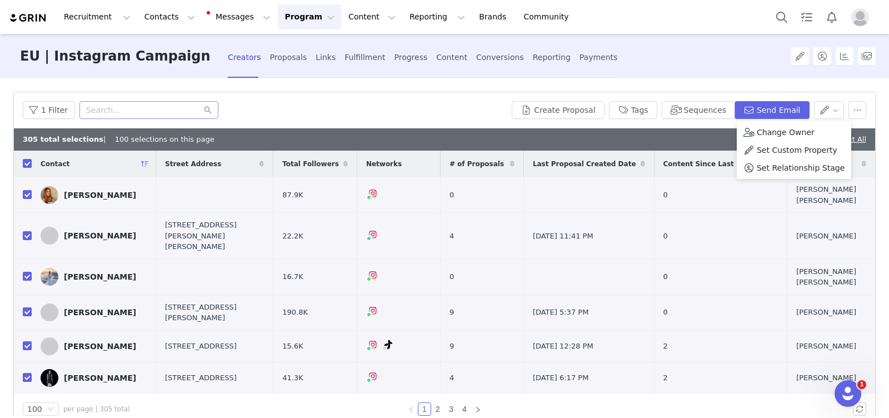
click at [286, 21] on button "Program Program" at bounding box center [309, 16] width 63 height 25
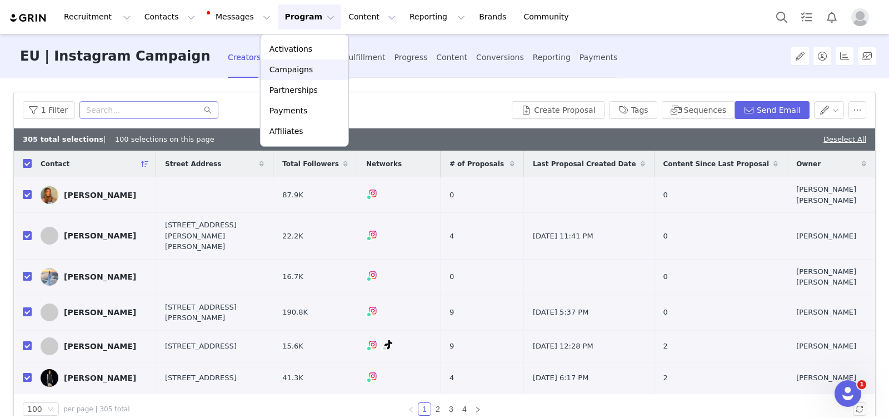
click at [293, 69] on p "Campaigns" at bounding box center [290, 70] width 43 height 12
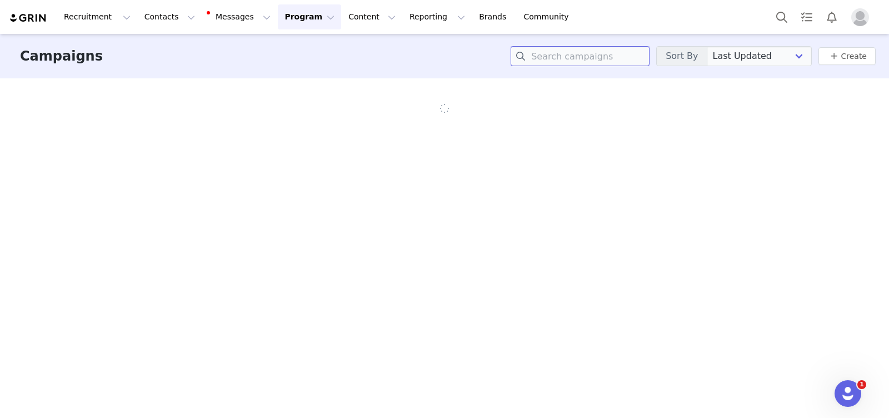
click at [579, 63] on input at bounding box center [579, 56] width 139 height 20
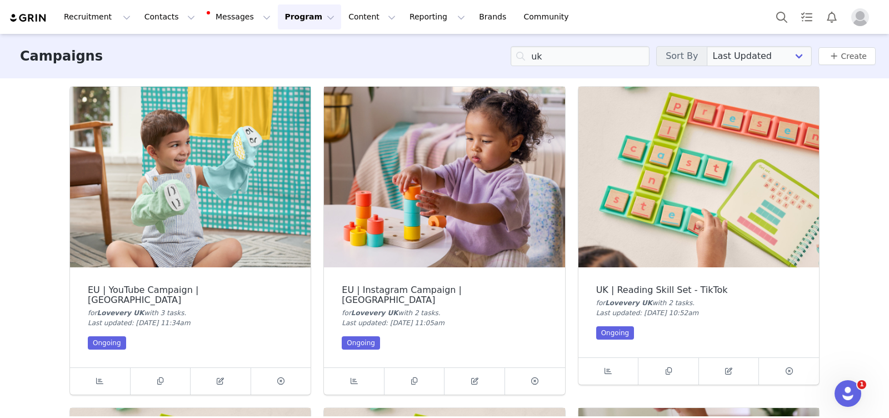
click at [181, 201] on img at bounding box center [190, 177] width 240 height 181
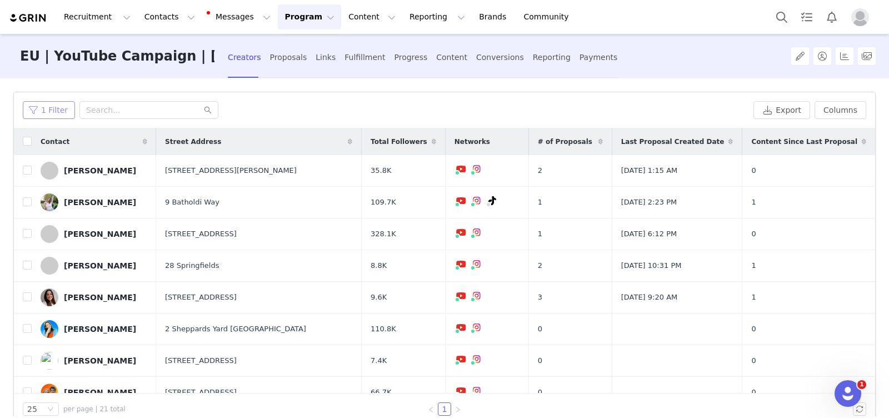
click at [48, 106] on button "1 Filter" at bounding box center [49, 110] width 52 height 18
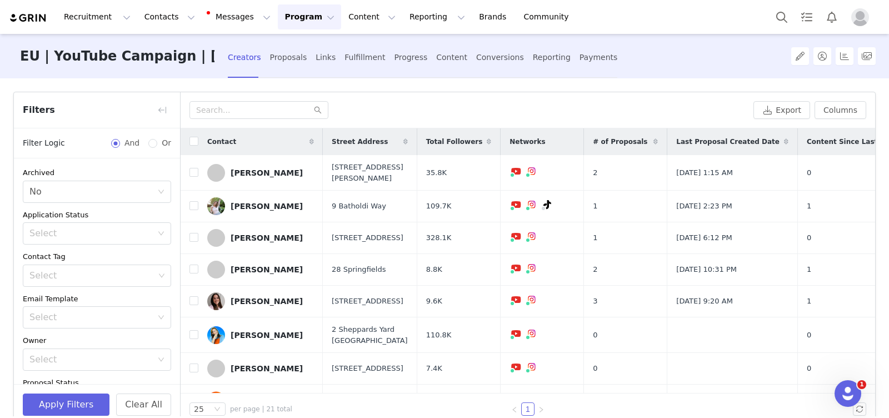
click at [152, 108] on div "Filters" at bounding box center [97, 110] width 166 height 36
click at [156, 110] on button "button" at bounding box center [162, 110] width 18 height 18
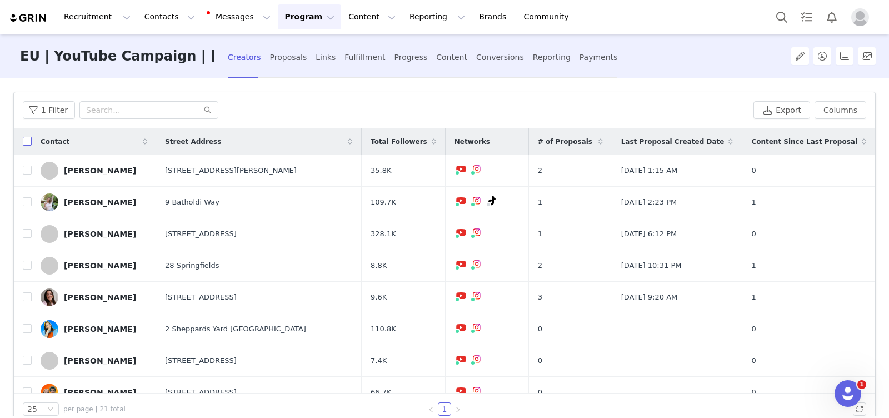
click at [25, 141] on input "checkbox" at bounding box center [27, 141] width 9 height 9
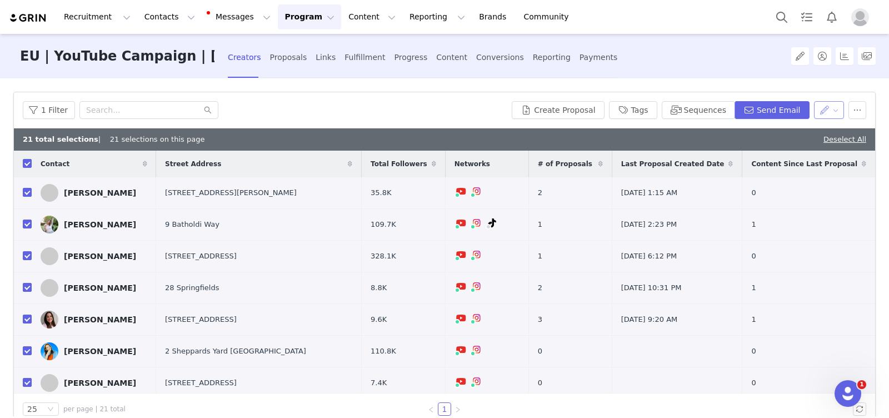
click at [835, 112] on button "button" at bounding box center [829, 110] width 31 height 18
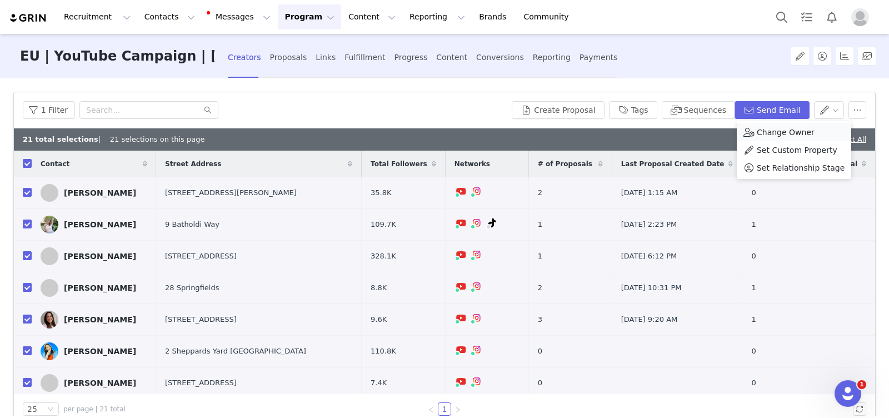
click at [790, 130] on span "Change Owner" at bounding box center [785, 132] width 58 height 12
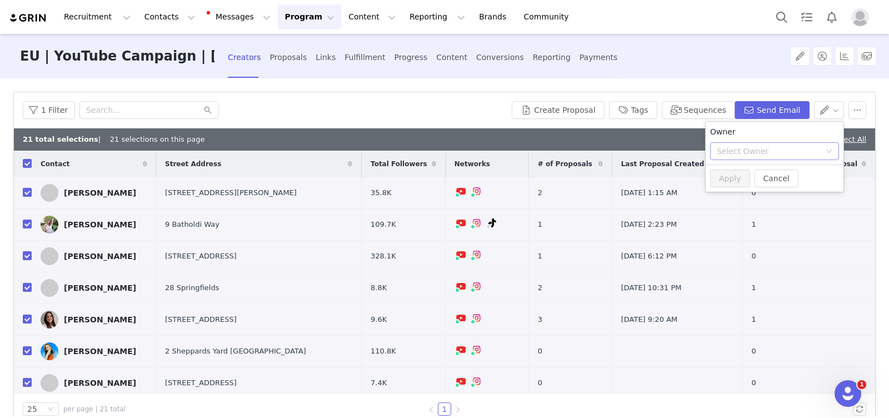
click at [756, 147] on div "Select Owner" at bounding box center [767, 151] width 103 height 11
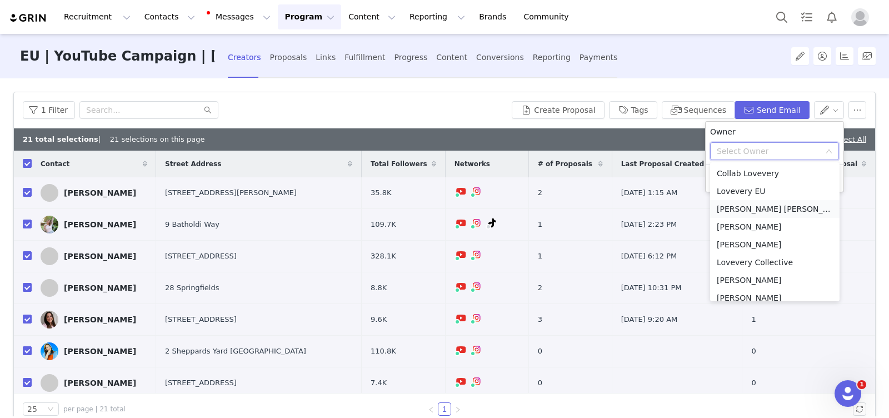
click at [752, 209] on li "[PERSON_NAME] [PERSON_NAME]" at bounding box center [774, 209] width 129 height 18
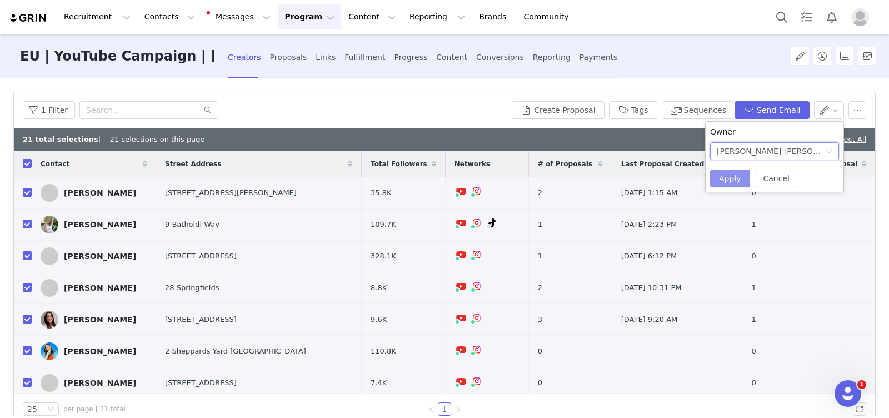
click at [732, 179] on button "Apply" at bounding box center [730, 178] width 40 height 18
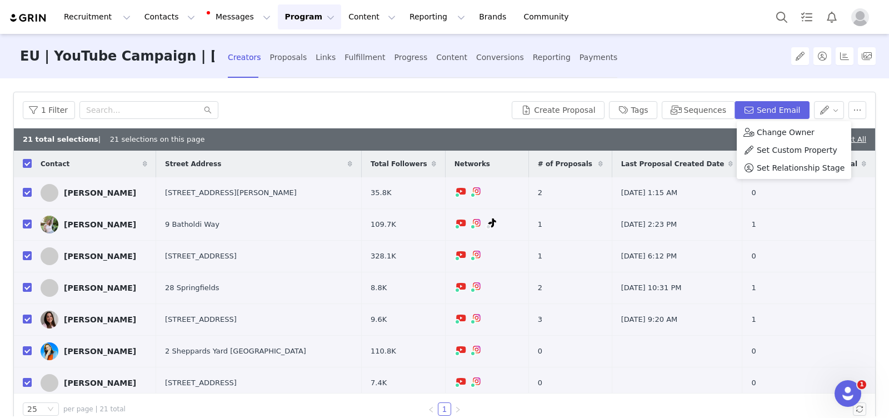
click at [284, 17] on button "Program Program" at bounding box center [309, 16] width 63 height 25
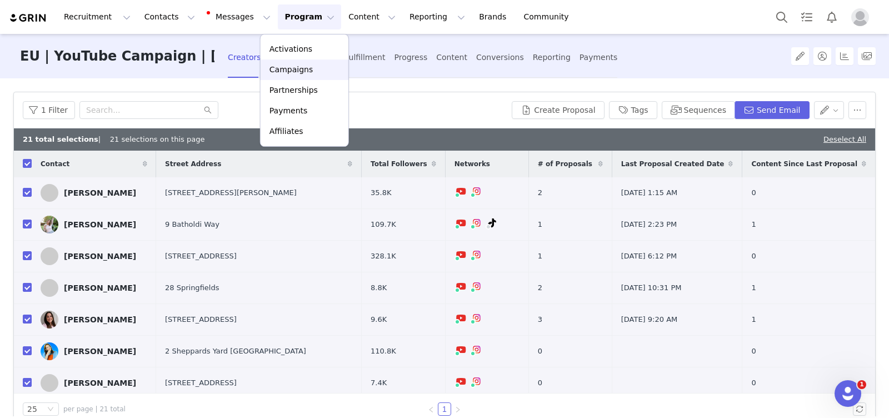
click at [300, 68] on p "Campaigns" at bounding box center [290, 70] width 43 height 12
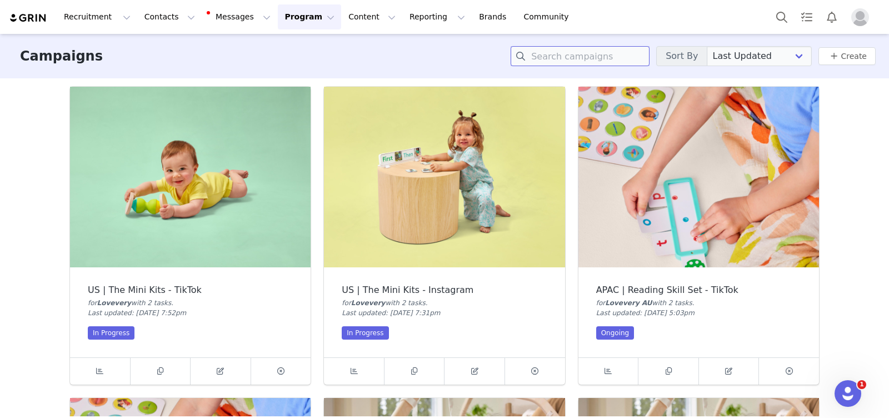
click at [565, 58] on input at bounding box center [579, 56] width 139 height 20
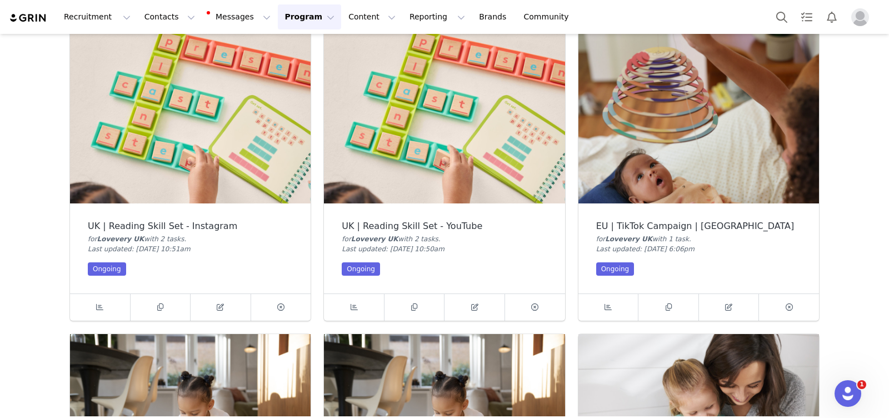
scroll to position [351, 0]
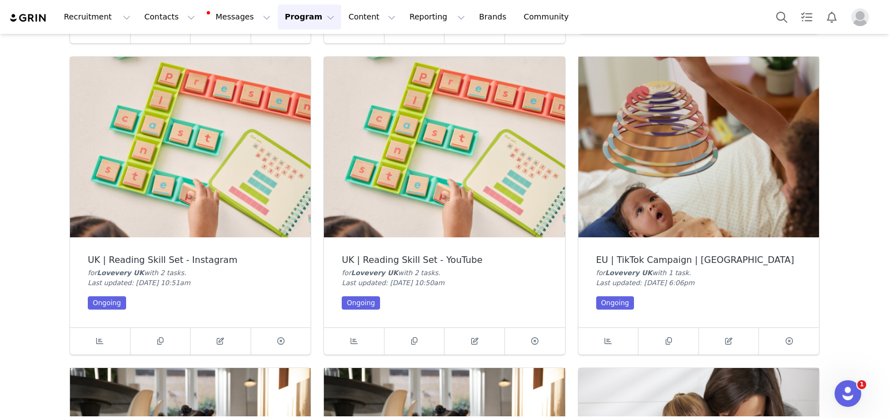
click at [705, 156] on img at bounding box center [698, 147] width 240 height 181
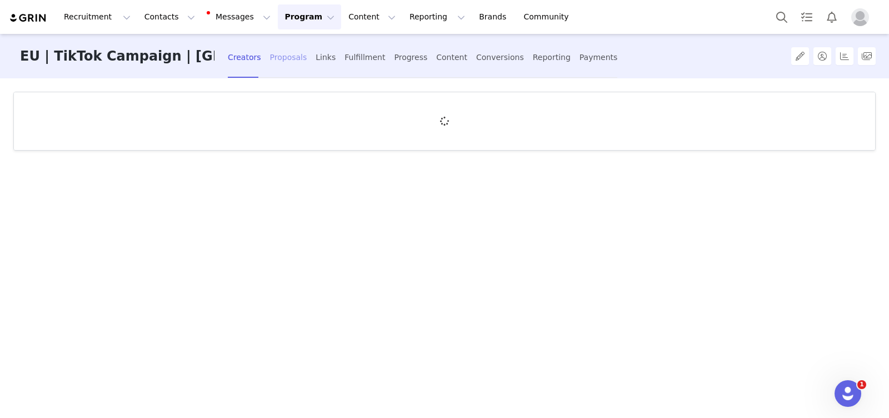
click at [270, 62] on div "Proposals" at bounding box center [288, 57] width 37 height 29
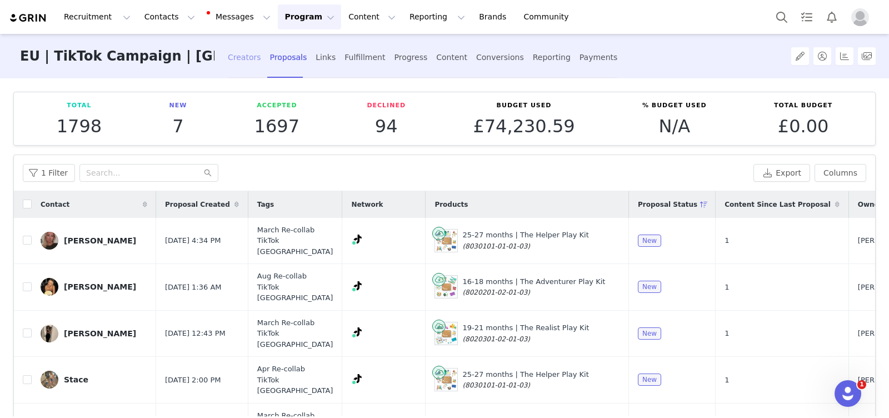
click at [228, 59] on div "Creators" at bounding box center [244, 57] width 33 height 29
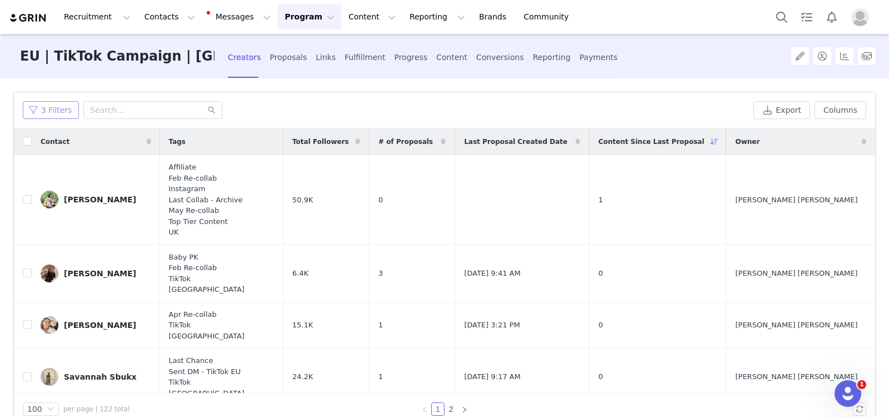
click at [39, 107] on button "3 Filters" at bounding box center [51, 110] width 56 height 18
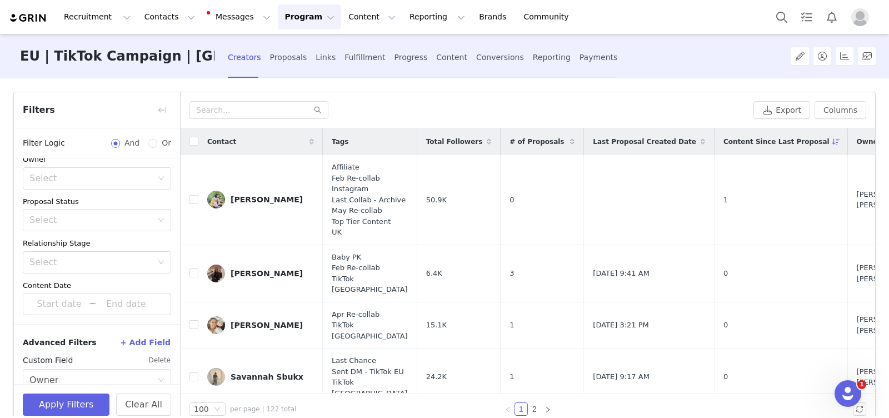
scroll to position [347, 0]
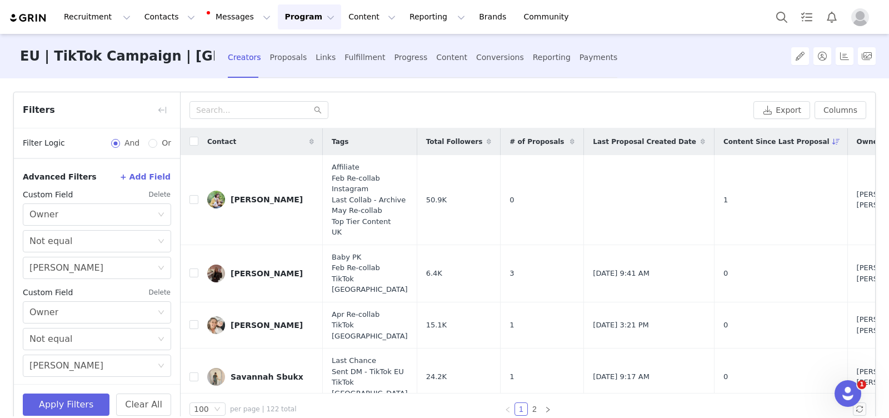
click at [163, 194] on button "Delete" at bounding box center [159, 195] width 23 height 18
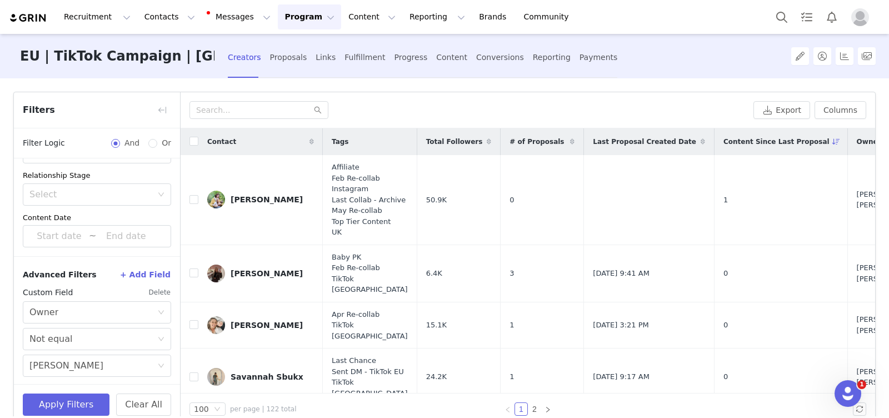
click at [154, 290] on button "Delete" at bounding box center [159, 292] width 23 height 18
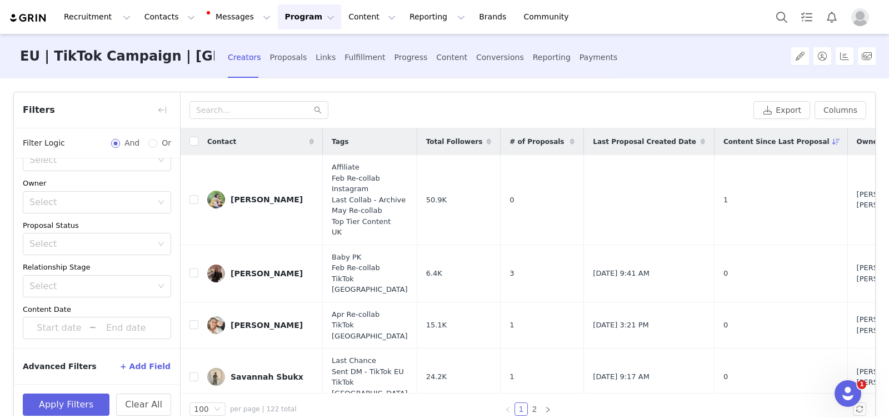
scroll to position [156, 0]
click at [76, 397] on button "Apply Filters" at bounding box center [66, 404] width 87 height 22
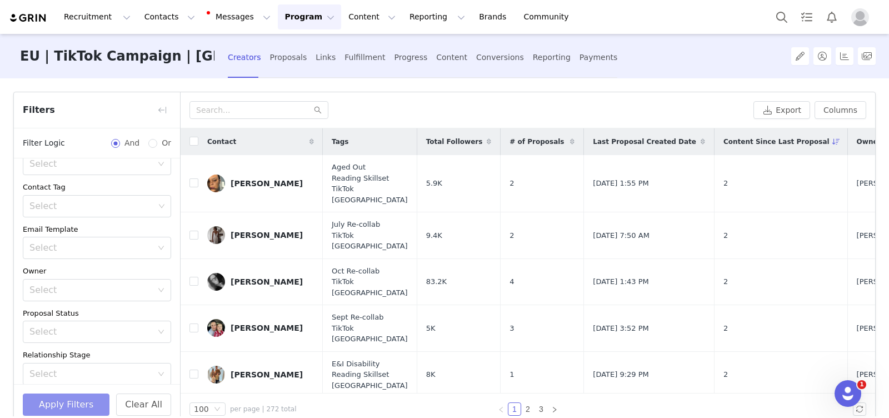
scroll to position [0, 0]
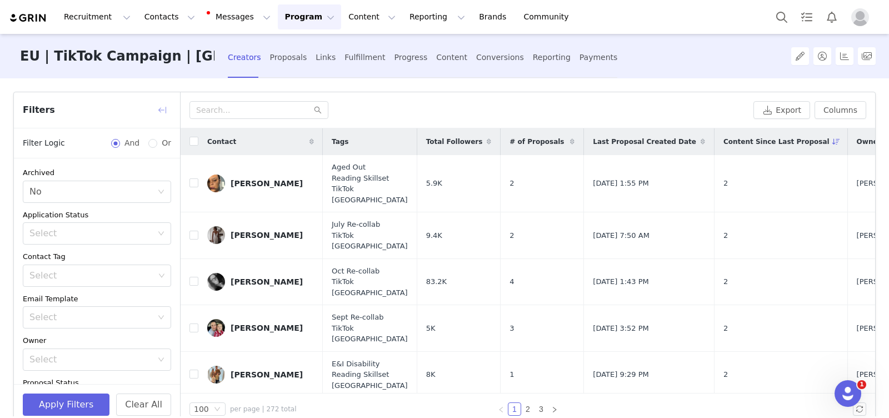
click at [158, 112] on button "button" at bounding box center [162, 110] width 18 height 18
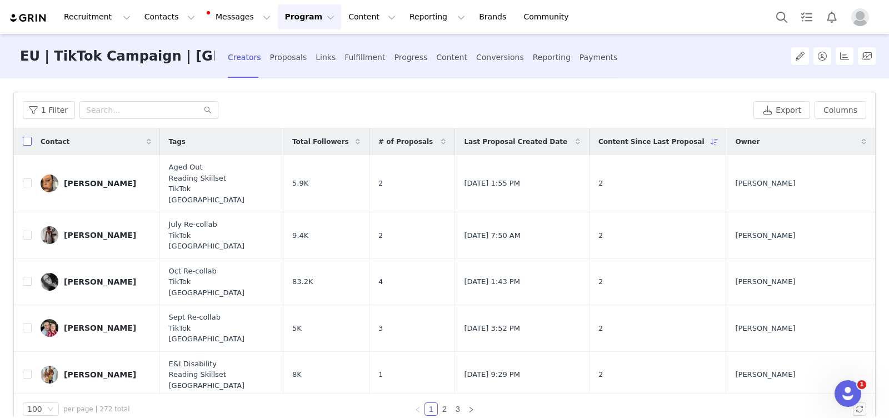
click at [29, 142] on input "checkbox" at bounding box center [27, 141] width 9 height 9
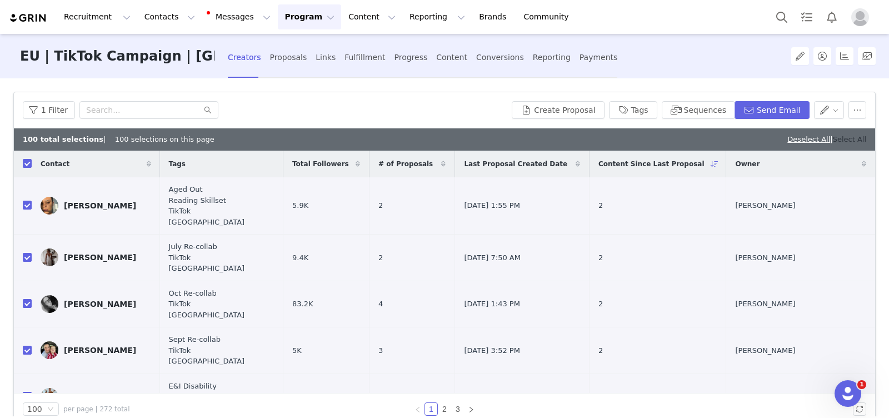
click at [860, 138] on link "Select All" at bounding box center [849, 139] width 33 height 8
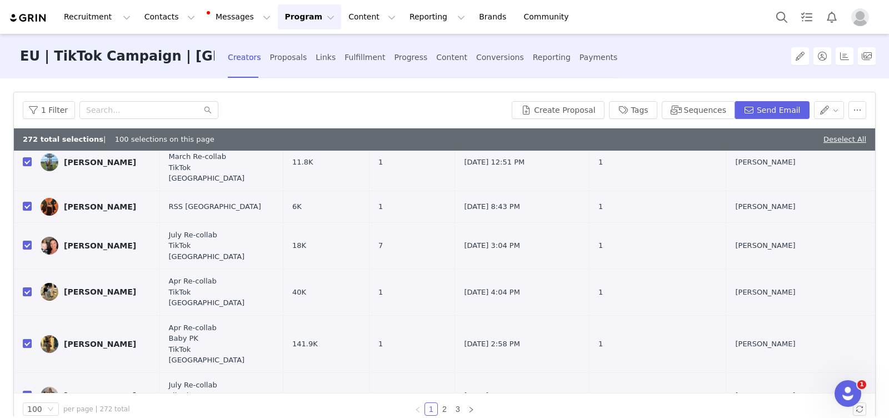
scroll to position [2112, 0]
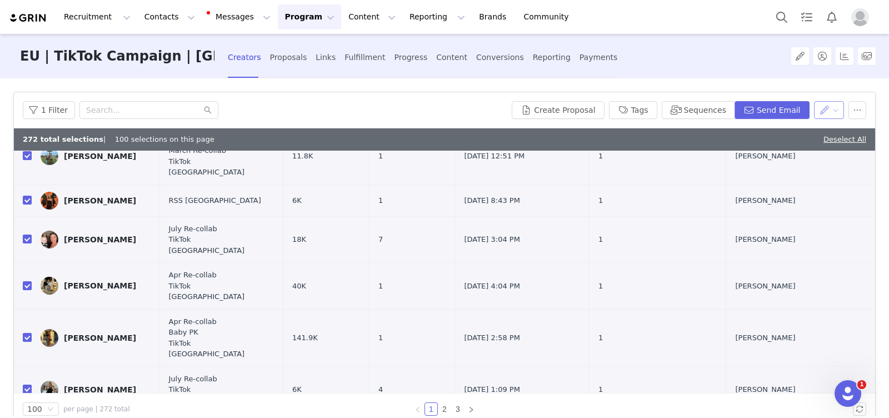
click at [836, 109] on button "button" at bounding box center [829, 110] width 31 height 18
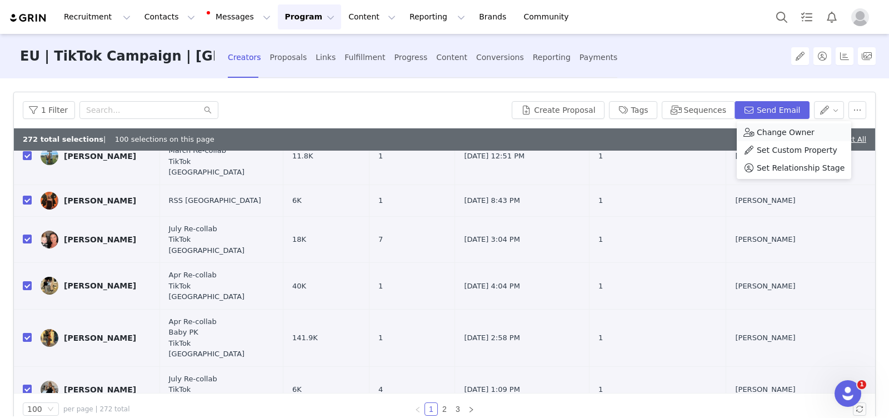
click at [808, 132] on span "Change Owner" at bounding box center [785, 132] width 58 height 12
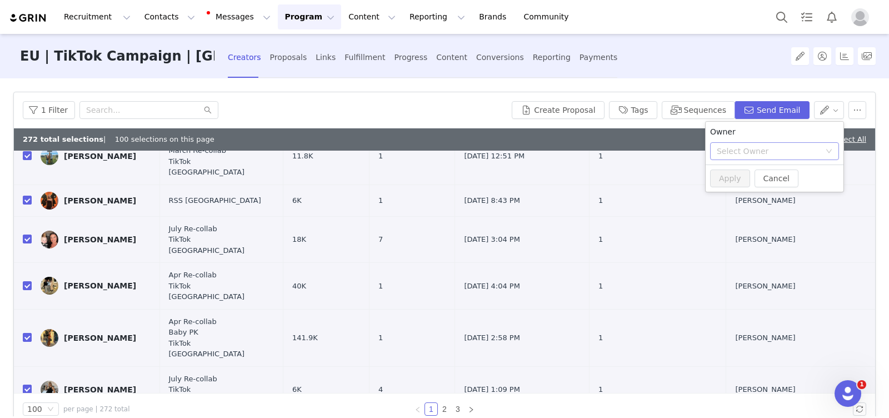
click at [770, 151] on div "Select Owner" at bounding box center [767, 151] width 103 height 11
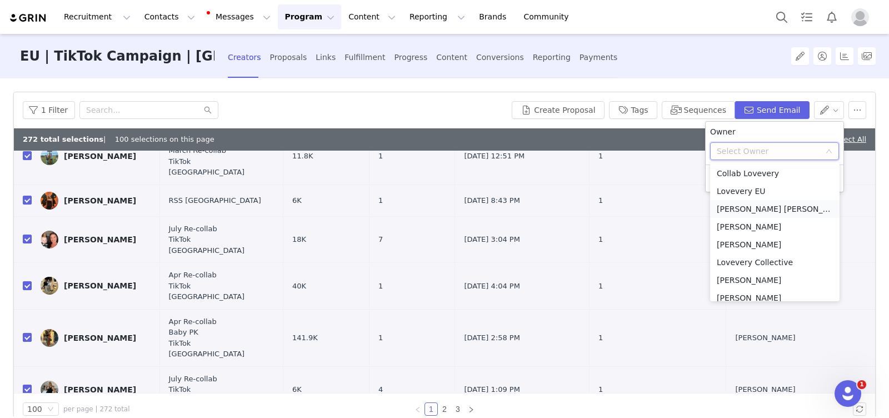
click at [768, 206] on li "[PERSON_NAME] [PERSON_NAME]" at bounding box center [774, 209] width 129 height 18
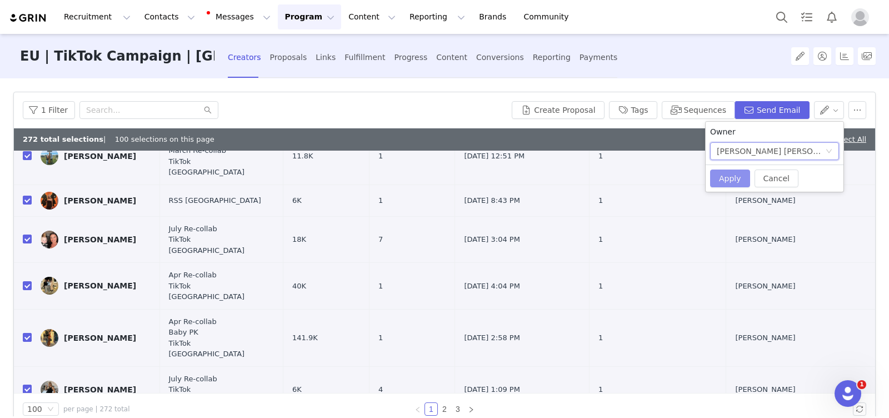
click at [728, 174] on button "Apply" at bounding box center [730, 178] width 40 height 18
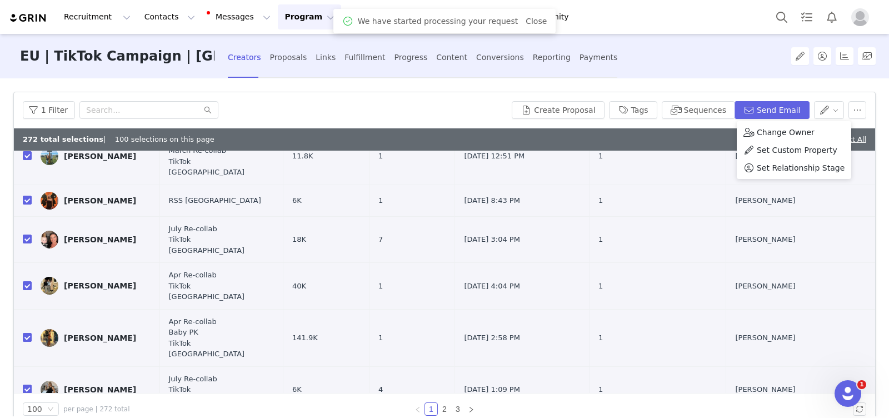
click at [280, 17] on button "Program Program" at bounding box center [309, 16] width 63 height 25
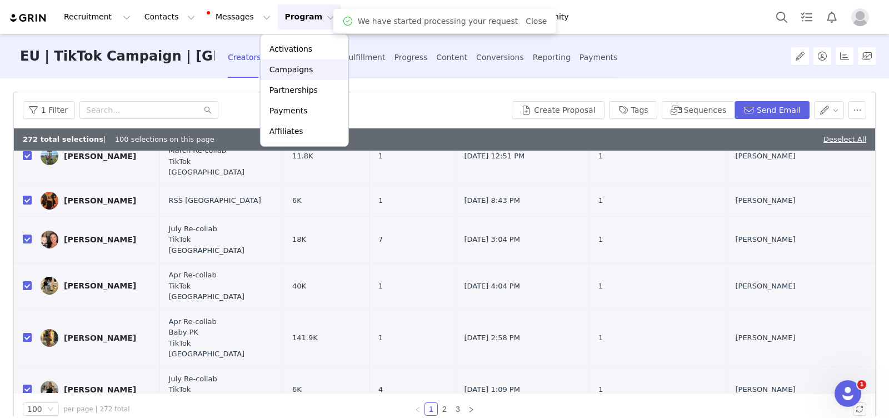
click at [298, 69] on p "Campaigns" at bounding box center [290, 70] width 43 height 12
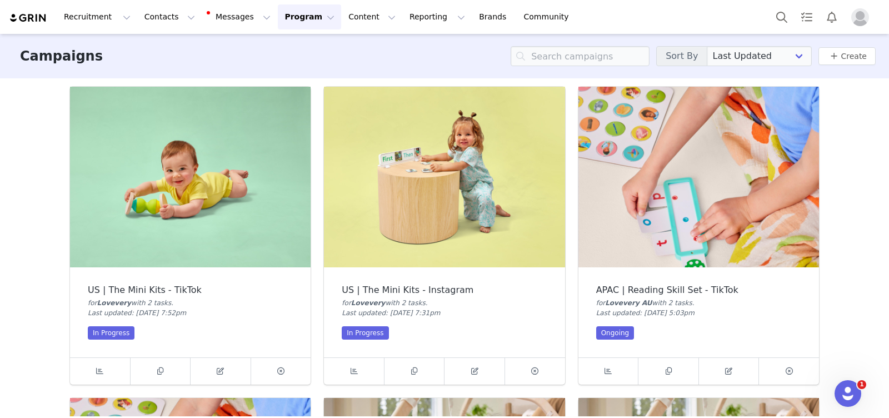
click at [713, 209] on img at bounding box center [698, 177] width 240 height 181
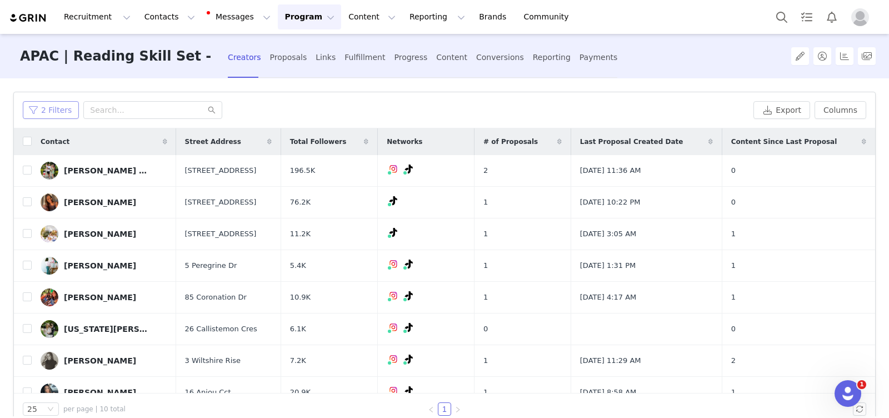
click at [52, 112] on button "2 Filters" at bounding box center [51, 110] width 56 height 18
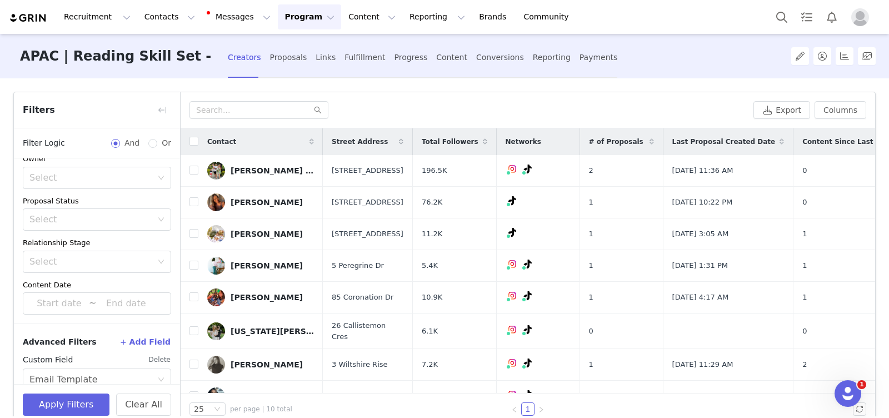
scroll to position [249, 0]
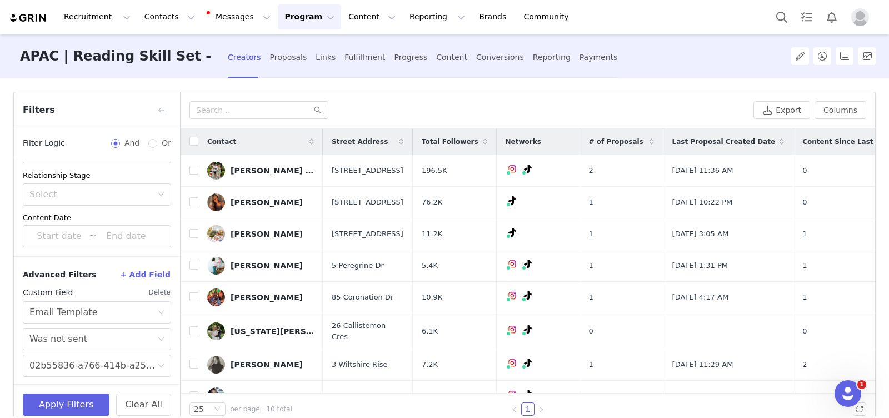
click at [154, 285] on button "Delete" at bounding box center [159, 292] width 23 height 18
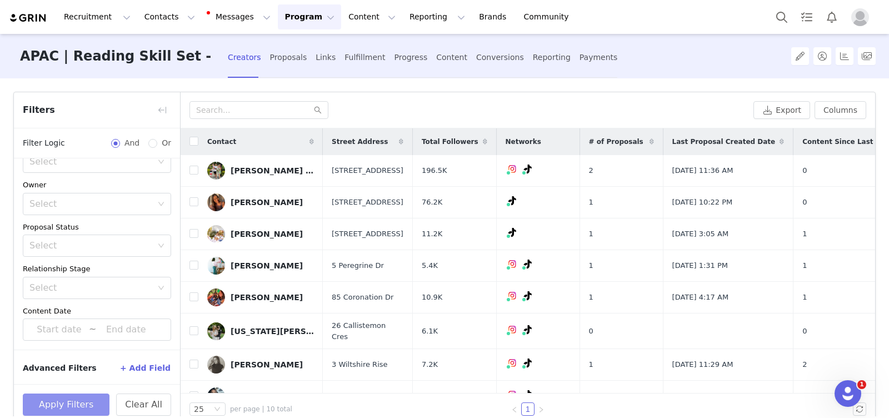
click at [67, 400] on button "Apply Filters" at bounding box center [66, 404] width 87 height 22
click at [161, 112] on button "button" at bounding box center [162, 110] width 18 height 18
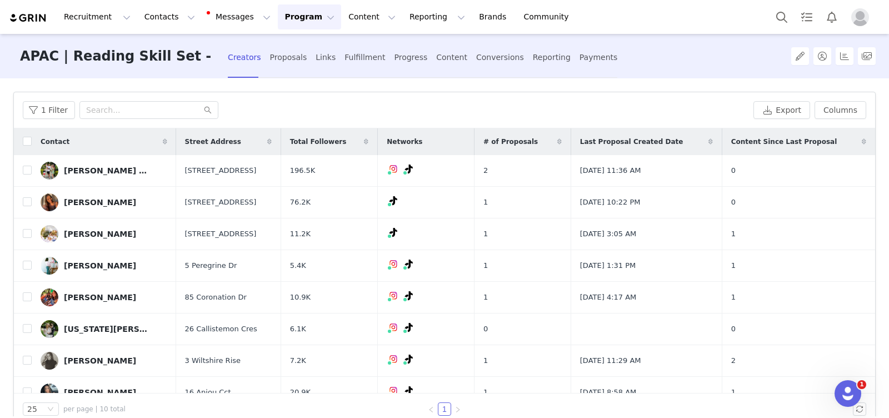
scroll to position [181, 0]
click at [28, 141] on input "checkbox" at bounding box center [27, 141] width 9 height 9
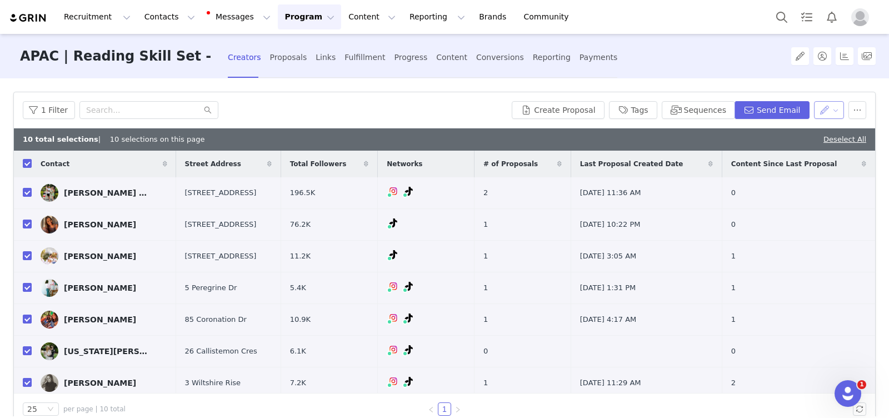
click at [833, 114] on button "button" at bounding box center [829, 110] width 31 height 18
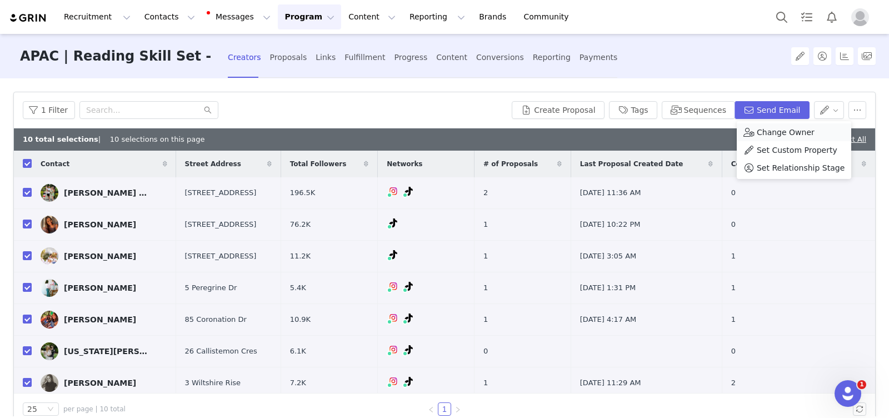
click at [815, 131] on div "Change Owner" at bounding box center [793, 132] width 101 height 12
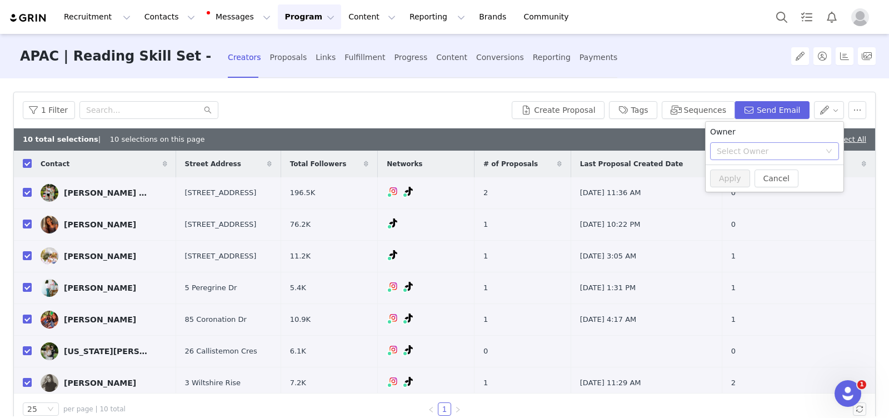
click at [773, 149] on div "Select Owner" at bounding box center [767, 151] width 103 height 11
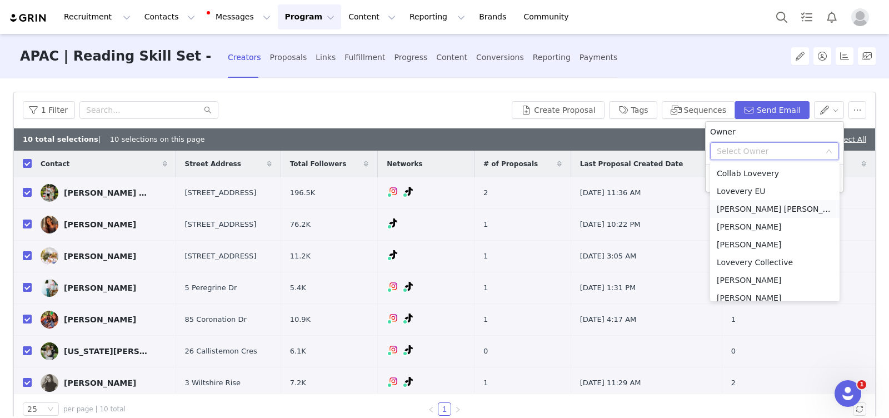
click at [765, 208] on li "[PERSON_NAME] [PERSON_NAME]" at bounding box center [774, 209] width 129 height 18
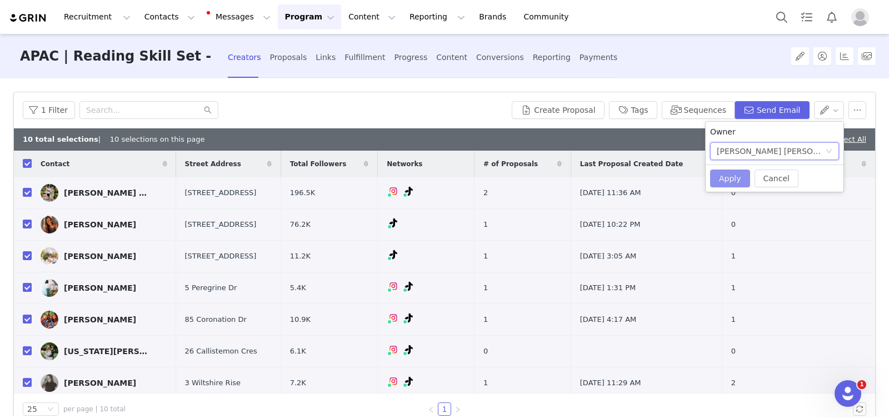
click at [730, 177] on button "Apply" at bounding box center [730, 178] width 40 height 18
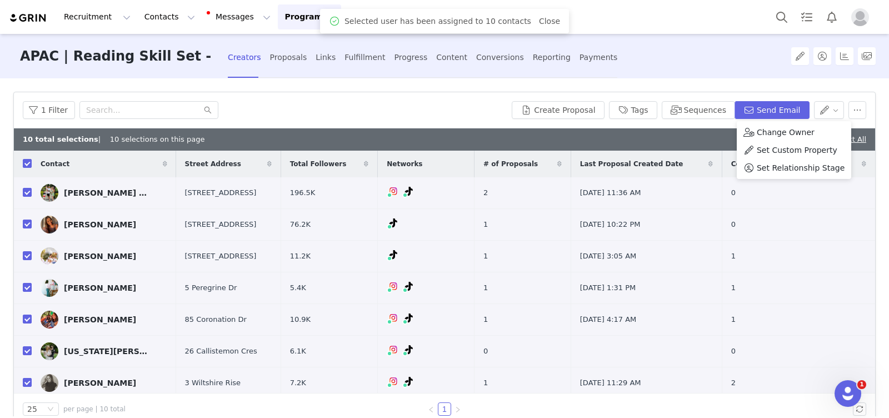
click at [289, 21] on button "Program Program" at bounding box center [309, 16] width 63 height 25
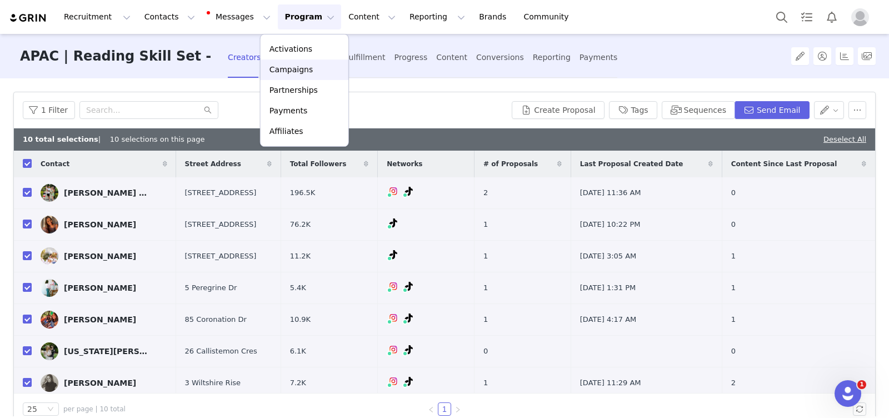
click at [298, 71] on p "Campaigns" at bounding box center [290, 70] width 43 height 12
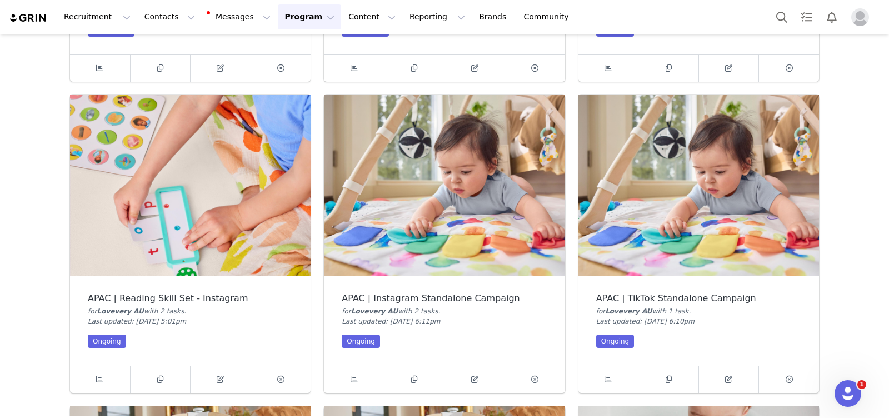
scroll to position [319, 0]
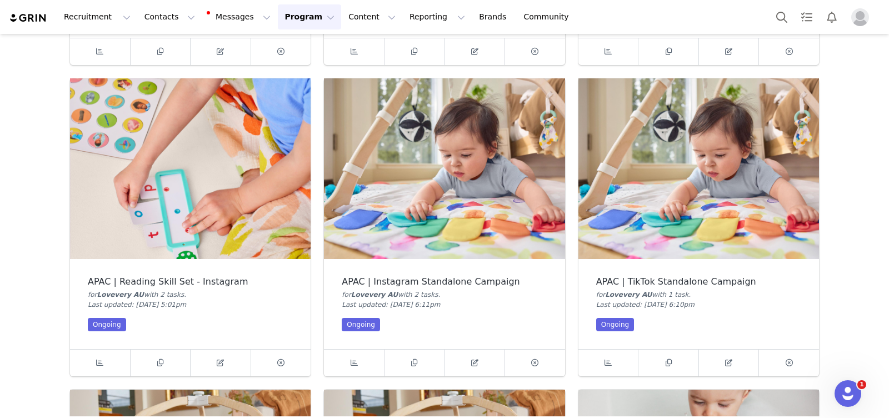
click at [164, 189] on img at bounding box center [190, 168] width 240 height 181
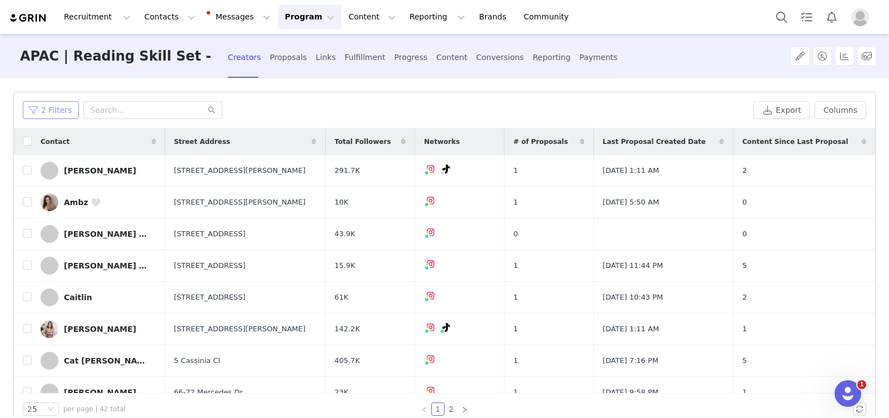
click at [36, 111] on button "2 Filters" at bounding box center [51, 110] width 56 height 18
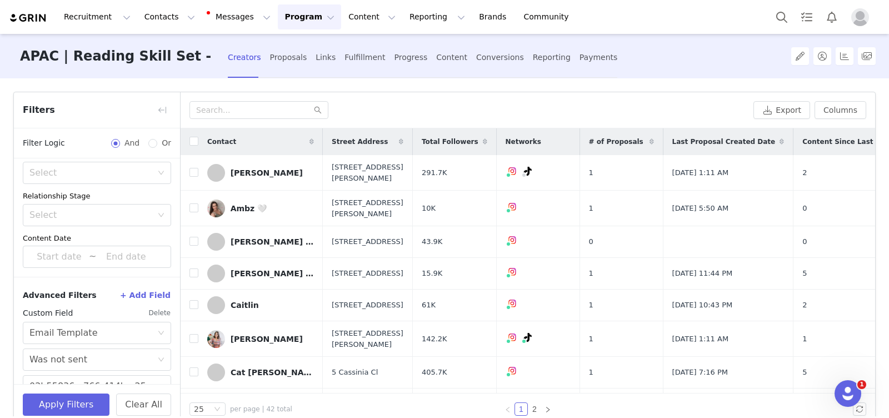
scroll to position [249, 0]
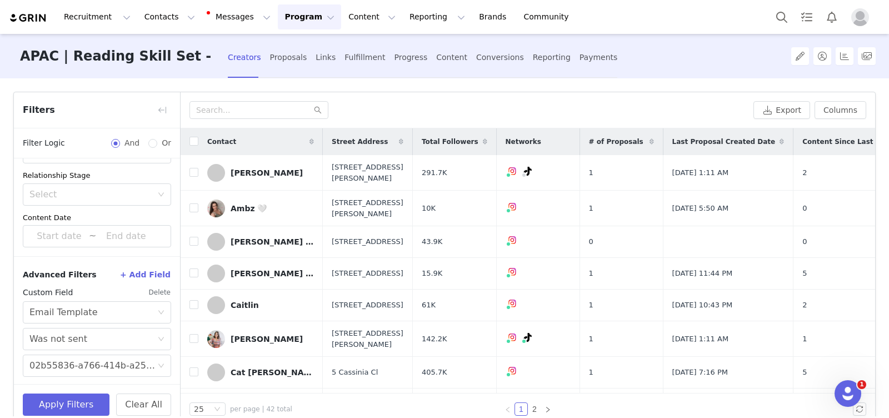
click at [159, 289] on button "Delete" at bounding box center [159, 292] width 23 height 18
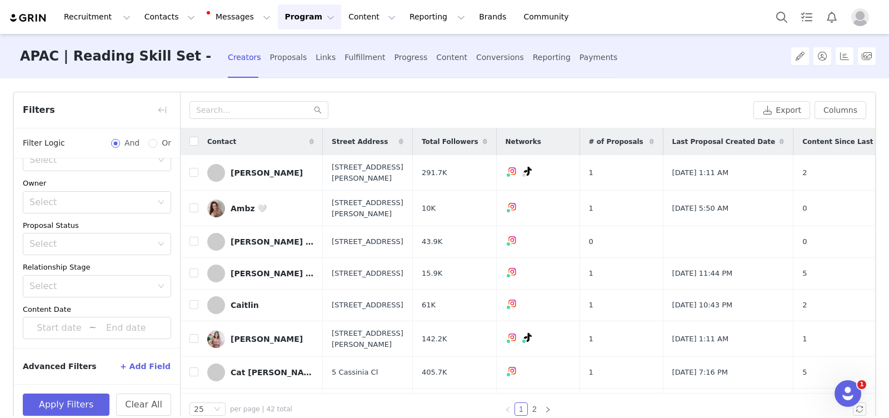
scroll to position [156, 0]
click at [62, 399] on button "Apply Filters" at bounding box center [66, 404] width 87 height 22
click at [160, 108] on button "button" at bounding box center [162, 110] width 18 height 18
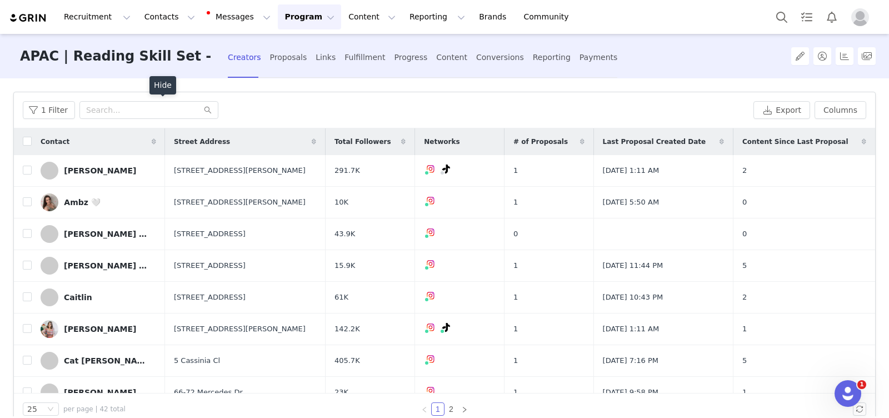
scroll to position [181, 0]
click at [54, 101] on button "1 Filter" at bounding box center [49, 110] width 52 height 18
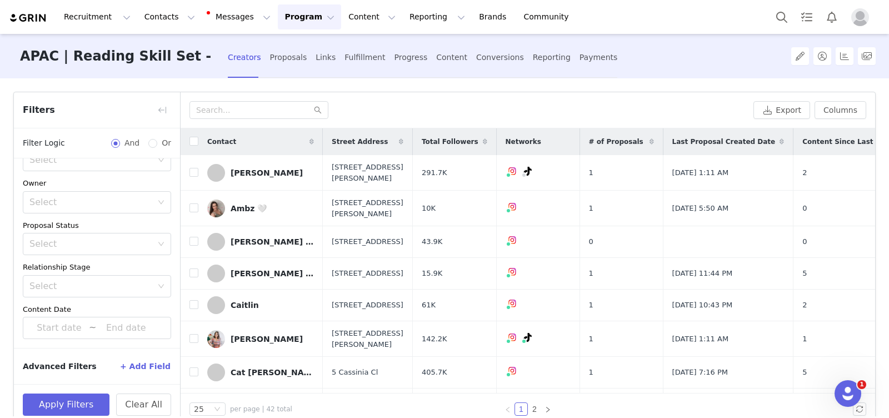
scroll to position [156, 0]
click at [156, 110] on button "button" at bounding box center [162, 110] width 18 height 18
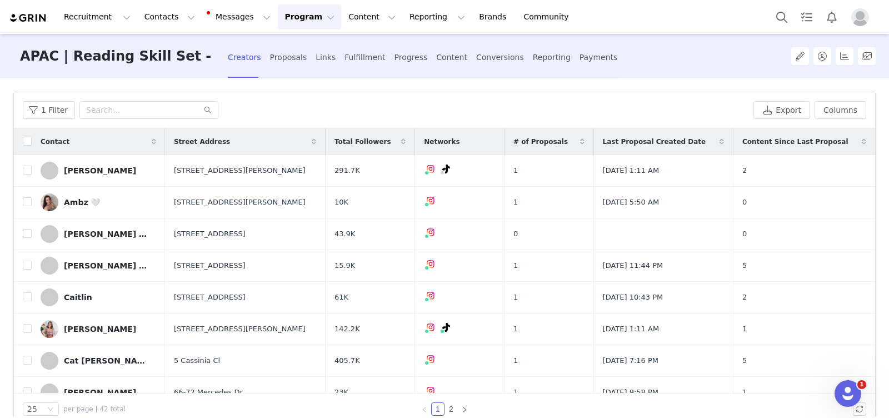
scroll to position [181, 0]
click at [28, 141] on input "checkbox" at bounding box center [27, 141] width 9 height 9
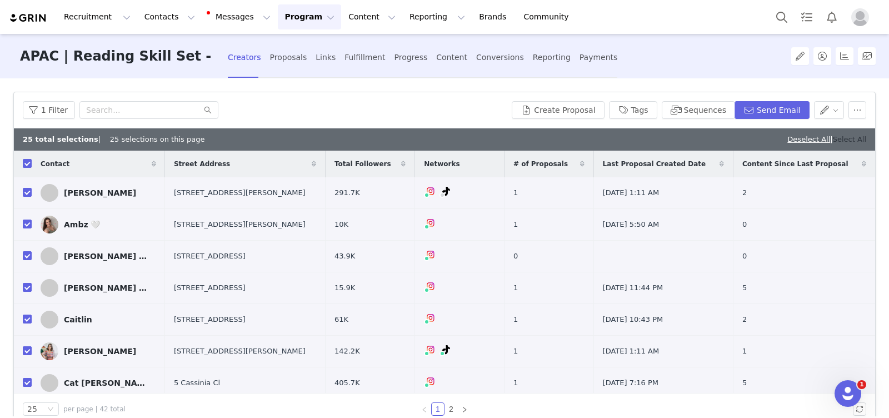
click at [845, 139] on link "Select All" at bounding box center [849, 139] width 33 height 8
click at [830, 114] on button "button" at bounding box center [829, 110] width 31 height 18
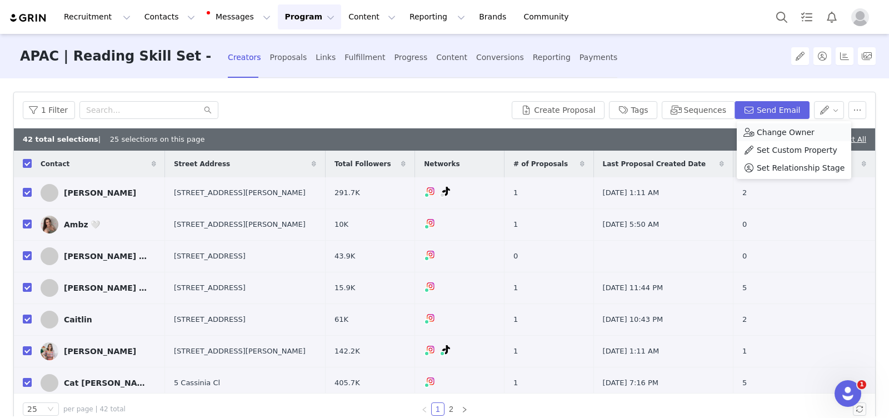
click at [815, 127] on div "Change Owner" at bounding box center [793, 132] width 101 height 12
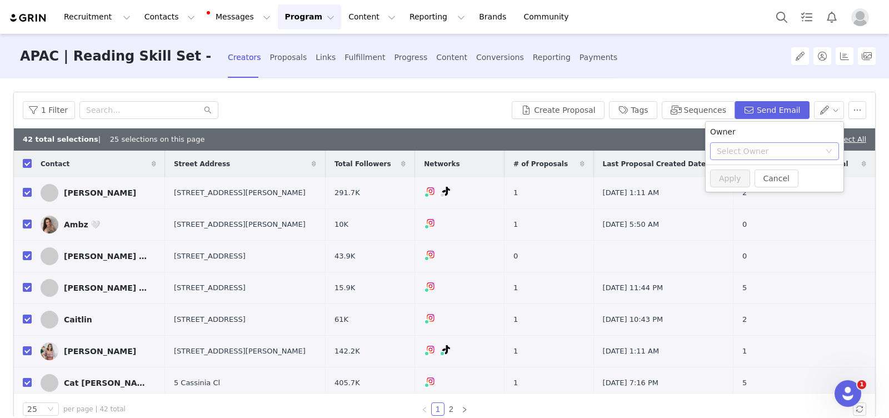
click at [776, 149] on div "Select Owner" at bounding box center [767, 151] width 103 height 11
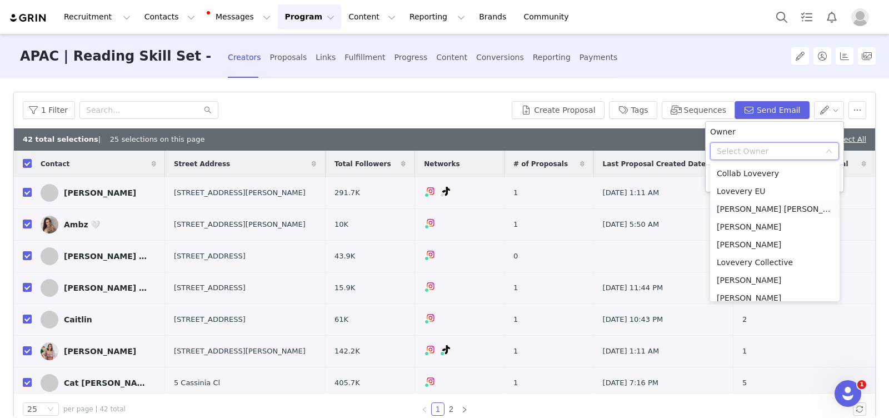
click at [757, 209] on li "[PERSON_NAME] [PERSON_NAME]" at bounding box center [774, 209] width 129 height 18
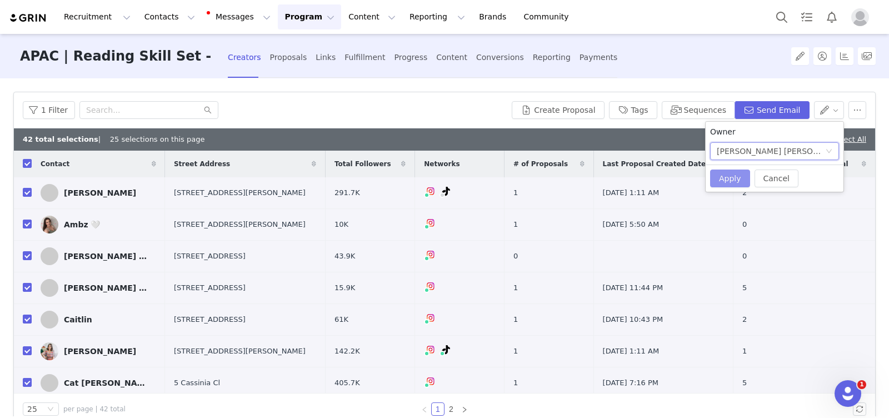
click at [723, 174] on button "Apply" at bounding box center [730, 178] width 40 height 18
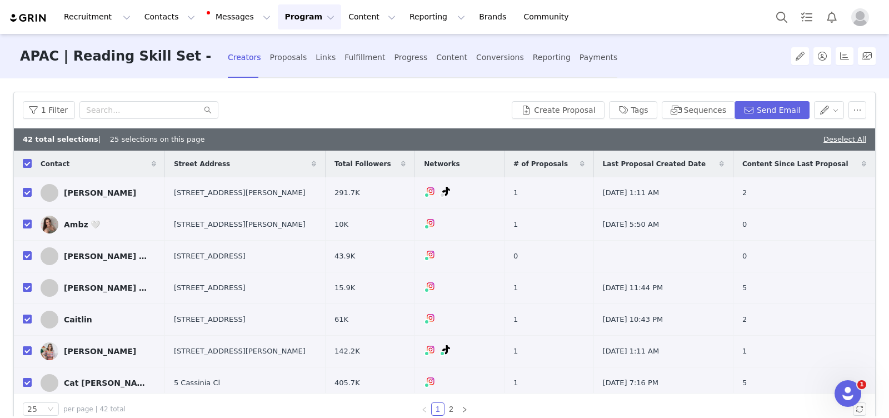
click at [278, 18] on button "Program Program" at bounding box center [309, 16] width 63 height 25
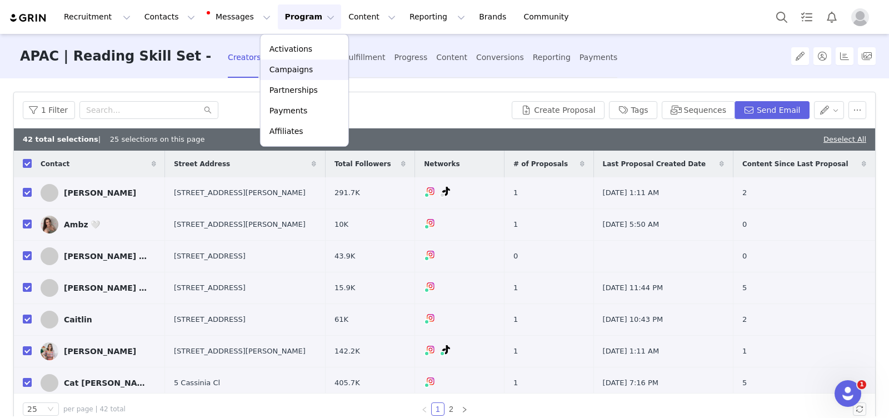
click at [277, 69] on p "Campaigns" at bounding box center [290, 70] width 43 height 12
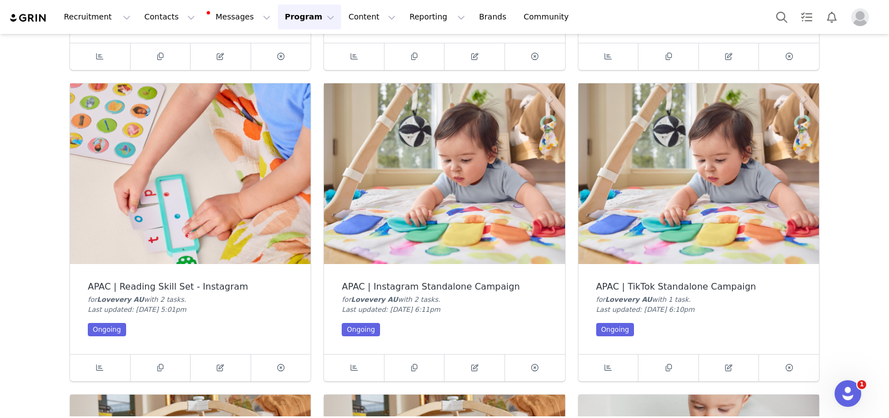
scroll to position [325, 0]
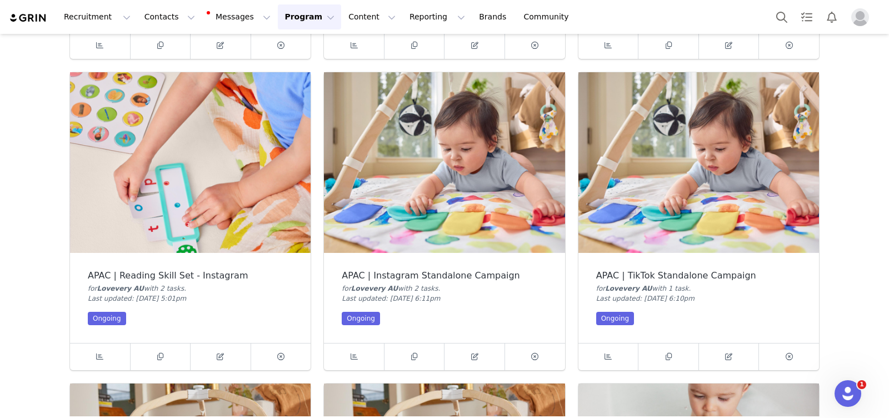
click at [420, 205] on img at bounding box center [444, 162] width 240 height 181
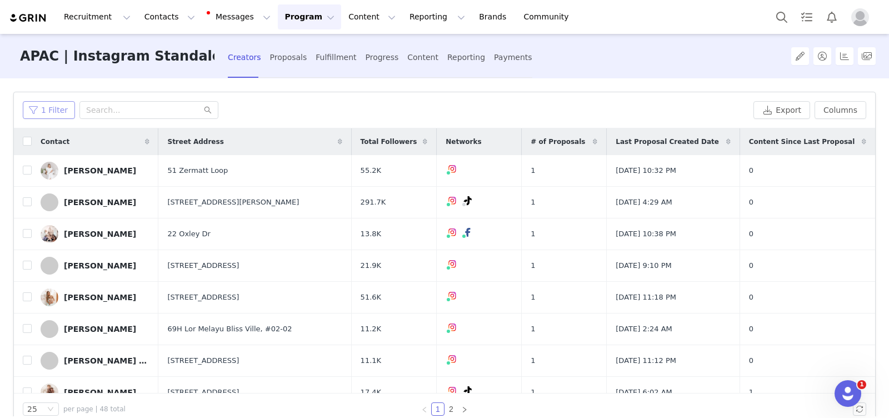
click at [49, 113] on button "1 Filter" at bounding box center [49, 110] width 52 height 18
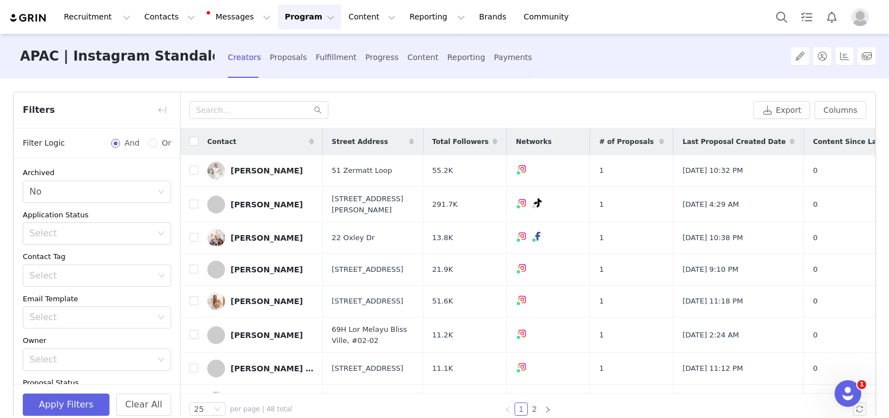
click at [166, 96] on div "Filters" at bounding box center [97, 110] width 166 height 36
click at [145, 110] on div "Filters" at bounding box center [97, 110] width 166 height 36
click at [158, 110] on button "button" at bounding box center [162, 110] width 18 height 18
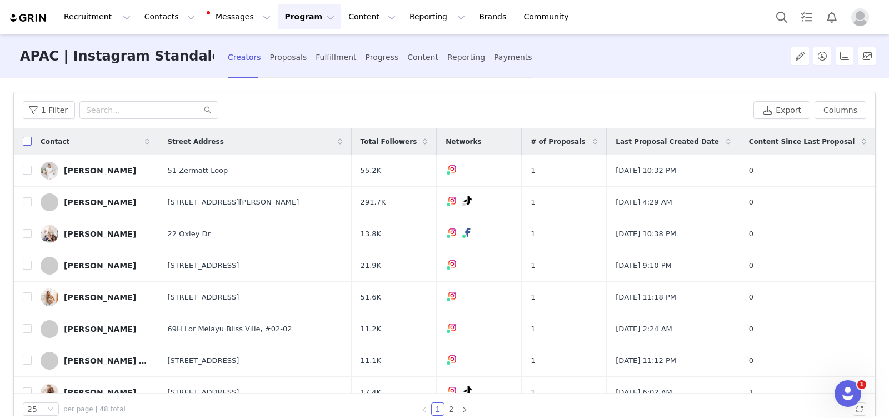
click at [28, 141] on input "checkbox" at bounding box center [27, 141] width 9 height 9
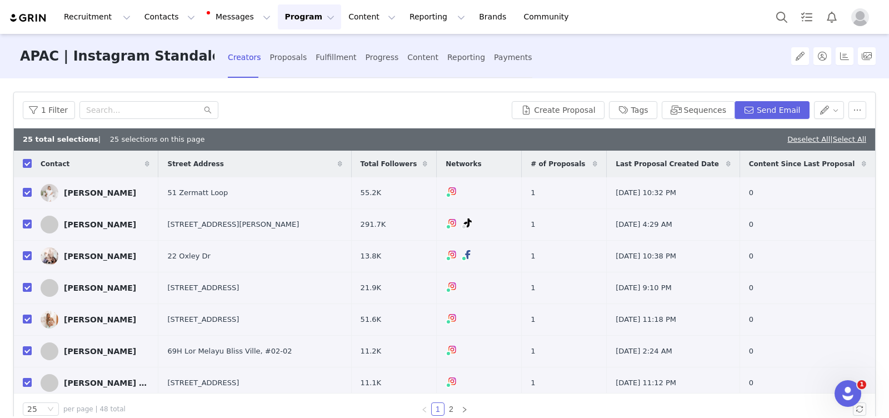
click at [850, 134] on div "Deselect All | Select All" at bounding box center [826, 139] width 79 height 11
click at [847, 139] on link "Select All" at bounding box center [849, 139] width 33 height 8
click at [834, 115] on button "button" at bounding box center [829, 110] width 31 height 18
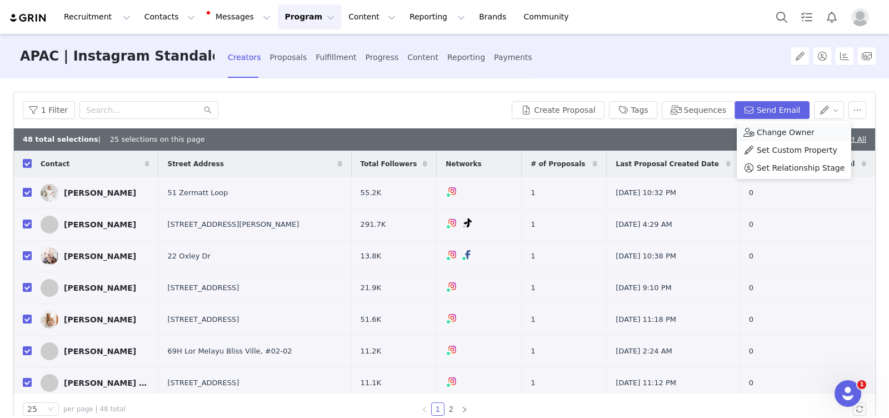
click at [817, 135] on div "Change Owner" at bounding box center [793, 132] width 101 height 12
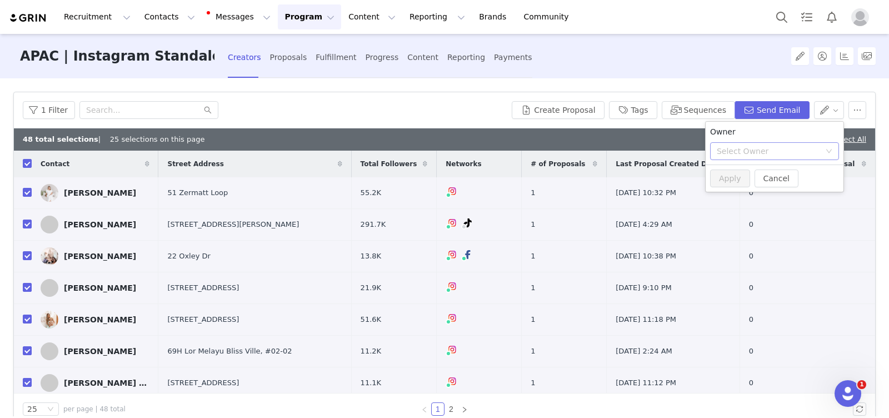
click at [759, 148] on div "Select Owner" at bounding box center [767, 151] width 103 height 11
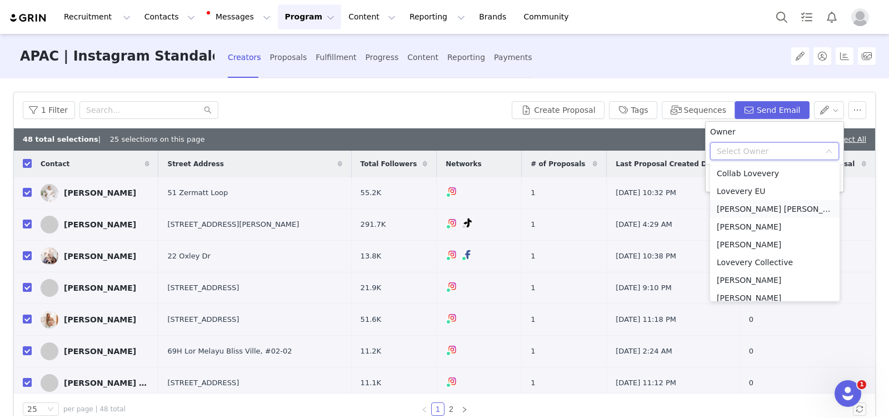
click at [773, 205] on li "[PERSON_NAME] [PERSON_NAME]" at bounding box center [774, 209] width 129 height 18
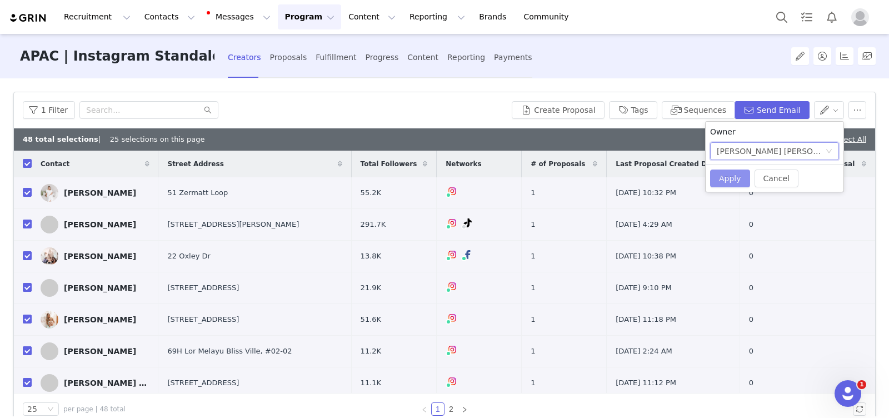
click at [726, 175] on button "Apply" at bounding box center [730, 178] width 40 height 18
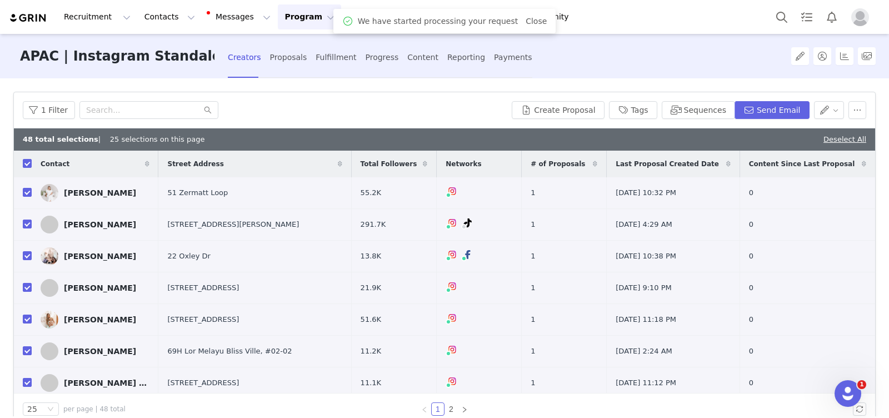
click at [293, 17] on button "Program Program" at bounding box center [309, 16] width 63 height 25
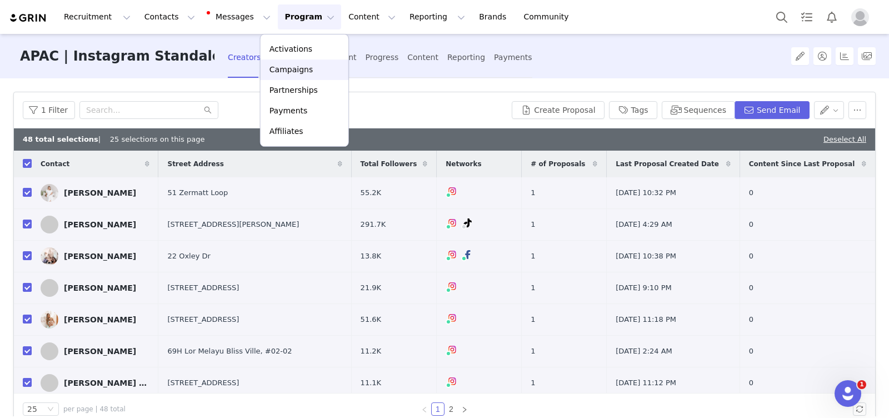
click at [294, 69] on p "Campaigns" at bounding box center [290, 70] width 43 height 12
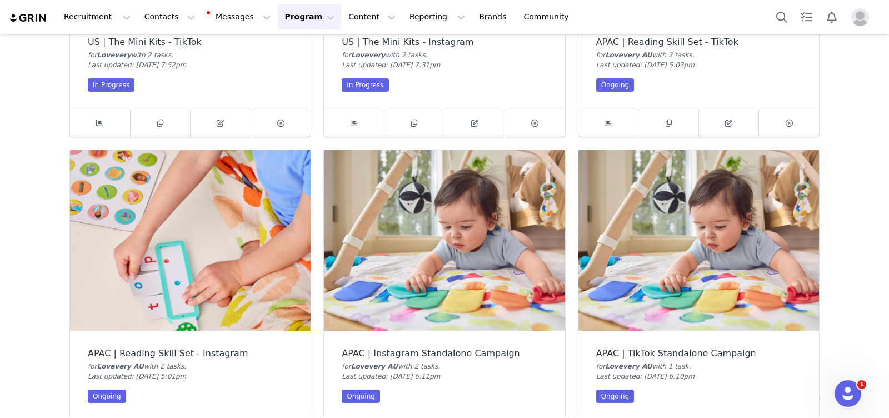
scroll to position [332, 0]
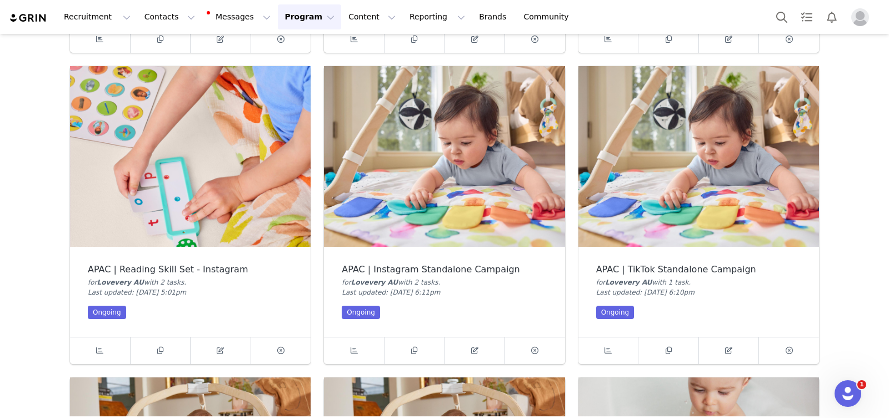
click at [701, 196] on img at bounding box center [698, 156] width 240 height 181
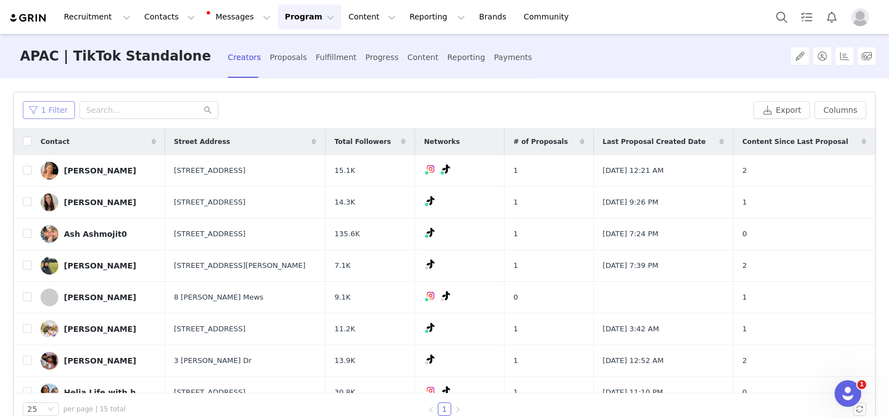
click at [49, 109] on button "1 Filter" at bounding box center [49, 110] width 52 height 18
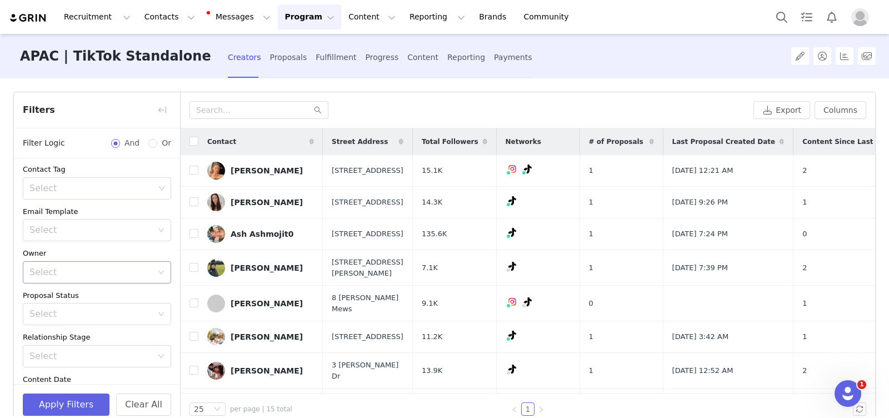
scroll to position [156, 0]
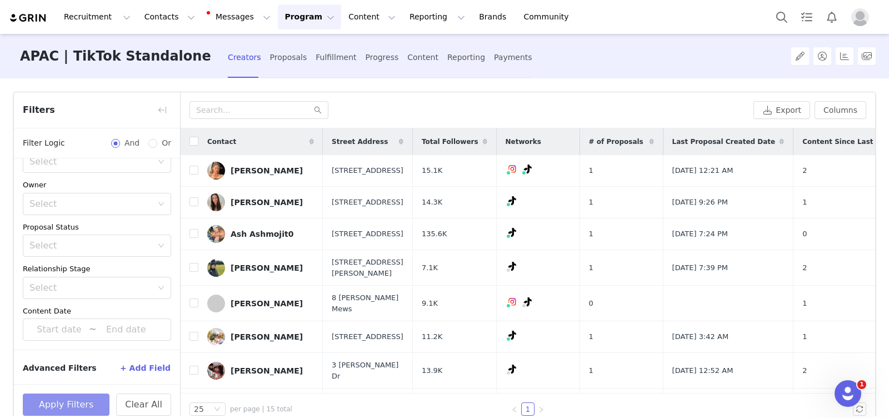
click at [74, 402] on button "Apply Filters" at bounding box center [66, 404] width 87 height 22
click at [162, 109] on button "button" at bounding box center [162, 110] width 18 height 18
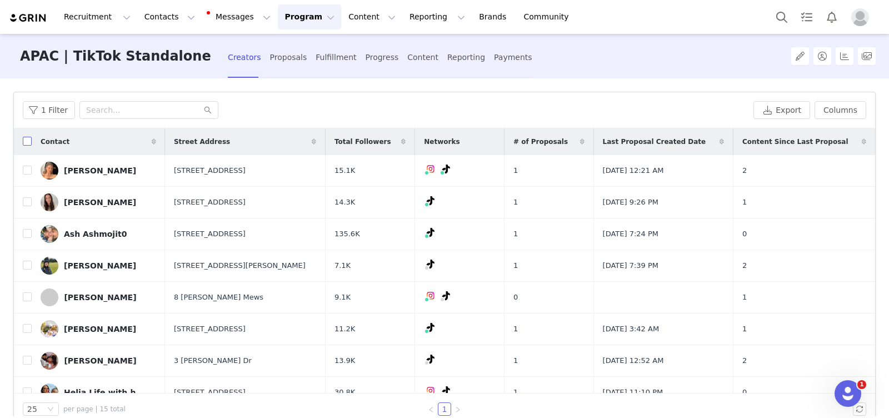
click at [28, 141] on input "checkbox" at bounding box center [27, 141] width 9 height 9
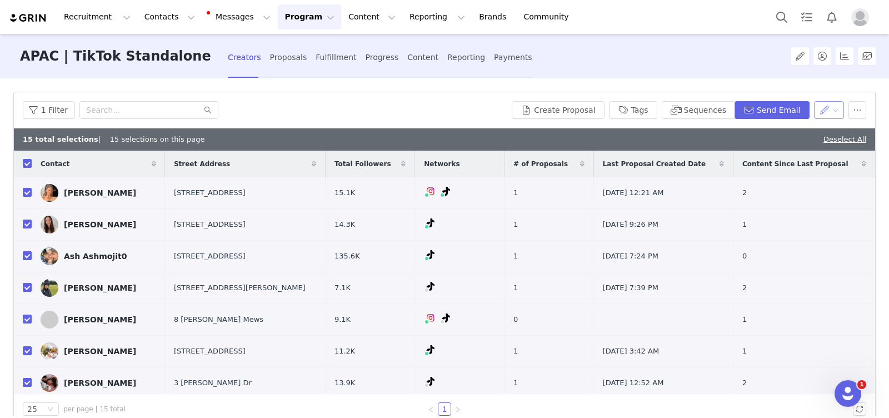
click at [835, 113] on button "button" at bounding box center [829, 110] width 31 height 18
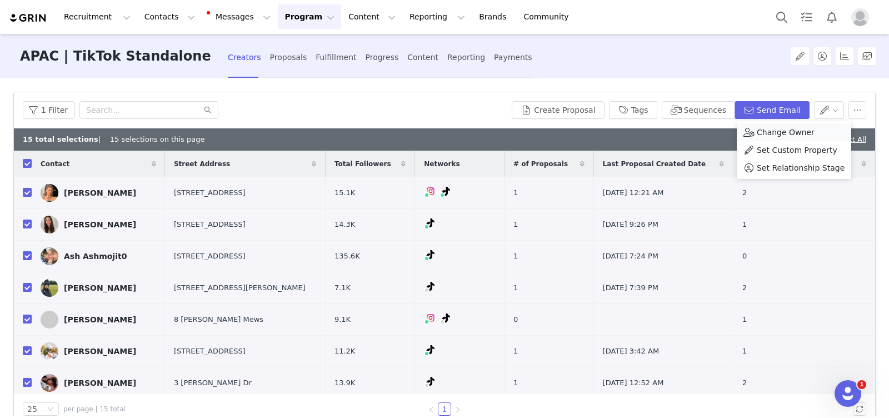
click at [812, 131] on div "Change Owner" at bounding box center [793, 132] width 101 height 12
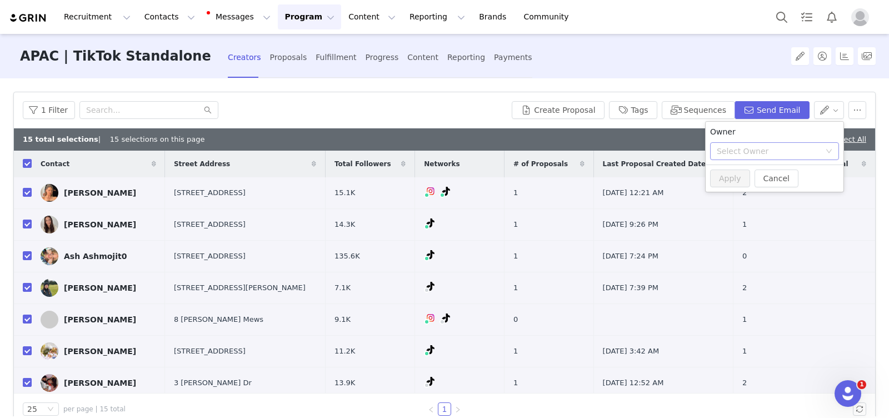
click at [773, 150] on div "Select Owner" at bounding box center [767, 151] width 103 height 11
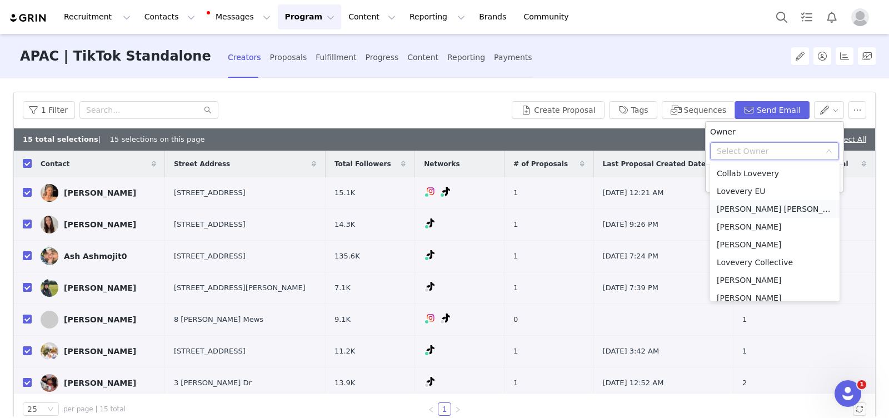
click at [782, 205] on li "[PERSON_NAME] [PERSON_NAME]" at bounding box center [774, 209] width 129 height 18
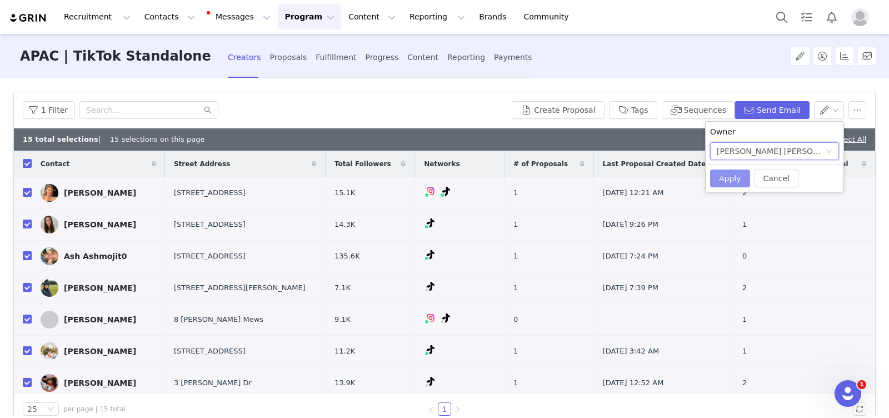
click at [729, 177] on button "Apply" at bounding box center [730, 178] width 40 height 18
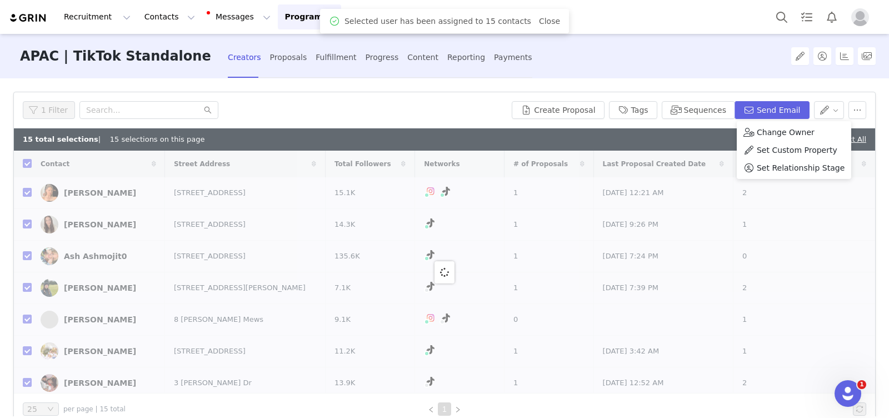
click at [292, 16] on button "Program Program" at bounding box center [309, 16] width 63 height 25
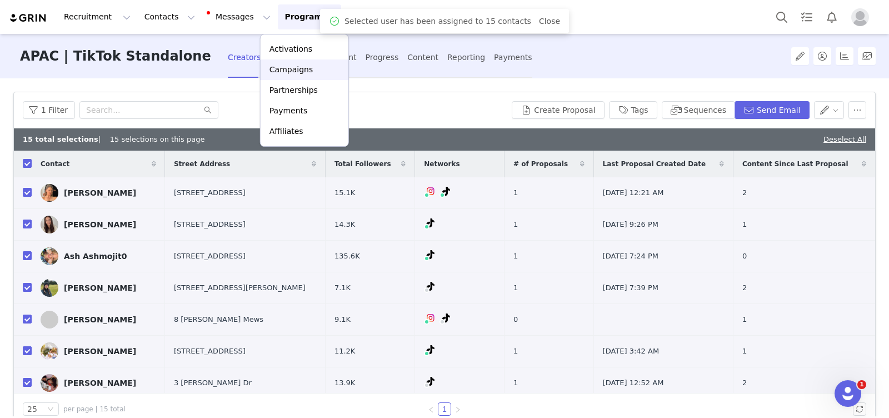
click at [296, 72] on p "Campaigns" at bounding box center [290, 70] width 43 height 12
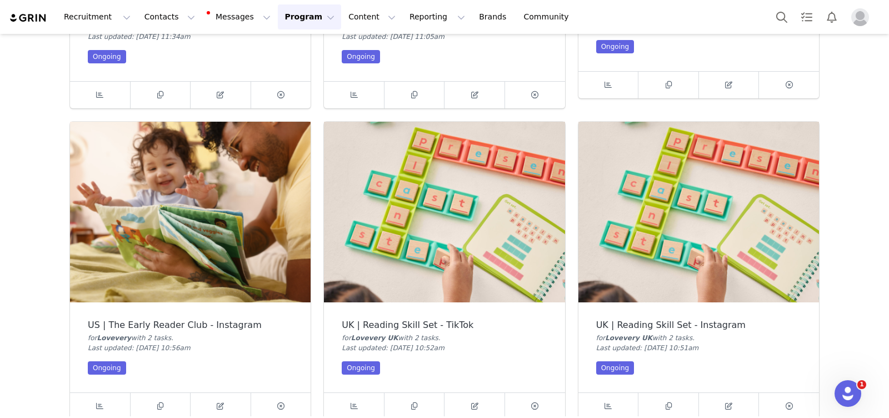
scroll to position [3437, 0]
click at [458, 206] on img at bounding box center [444, 211] width 240 height 181
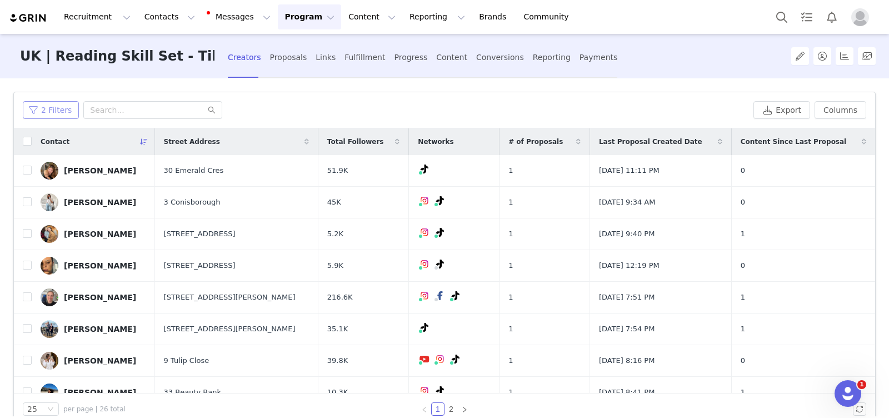
click at [47, 108] on button "2 Filters" at bounding box center [51, 110] width 56 height 18
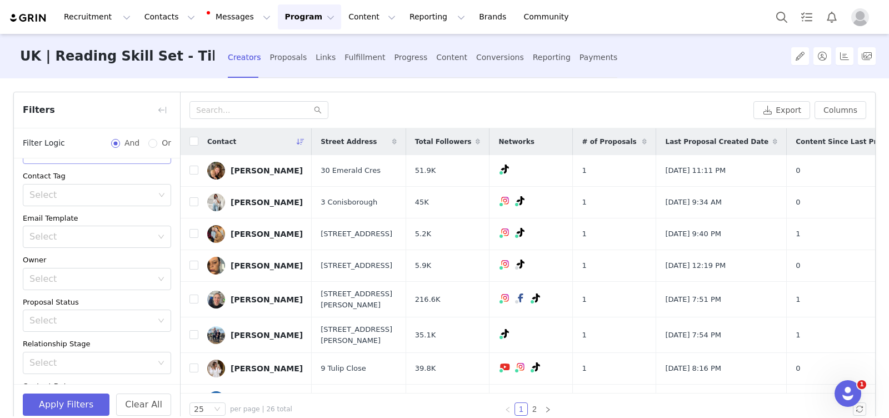
scroll to position [249, 0]
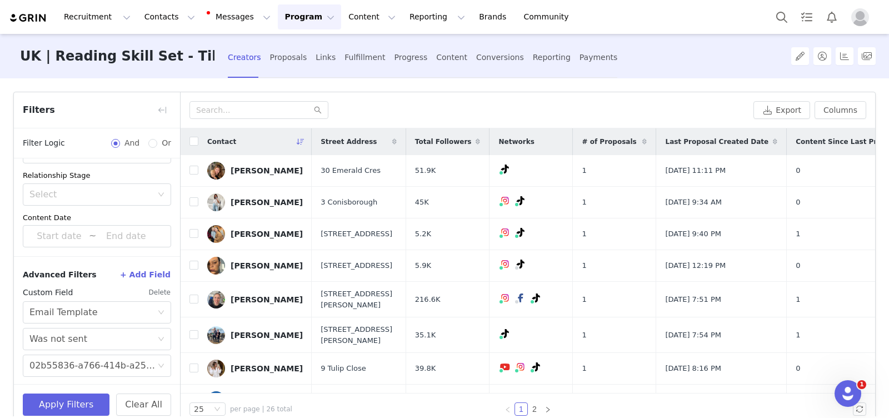
click at [154, 288] on button "Delete" at bounding box center [159, 292] width 23 height 18
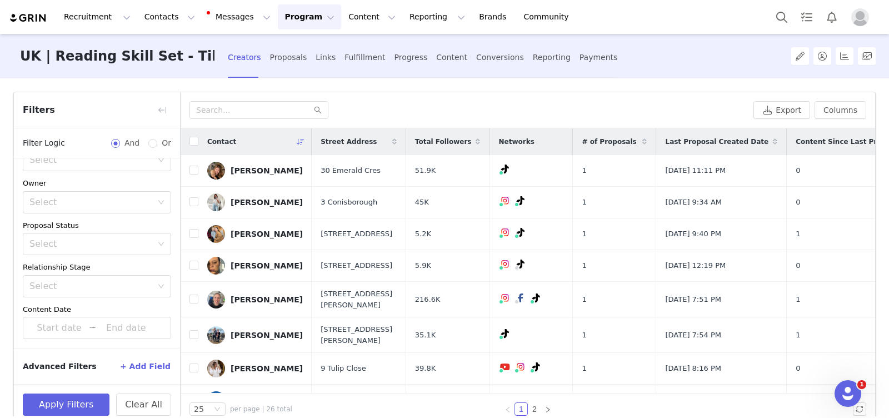
scroll to position [156, 0]
click at [78, 403] on button "Apply Filters" at bounding box center [66, 404] width 87 height 22
click at [160, 109] on button "button" at bounding box center [162, 110] width 18 height 18
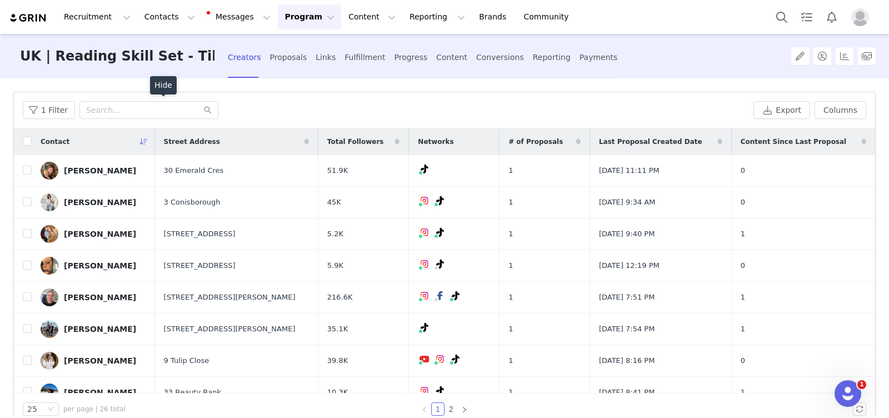
scroll to position [181, 0]
click at [26, 141] on input "checkbox" at bounding box center [27, 141] width 9 height 9
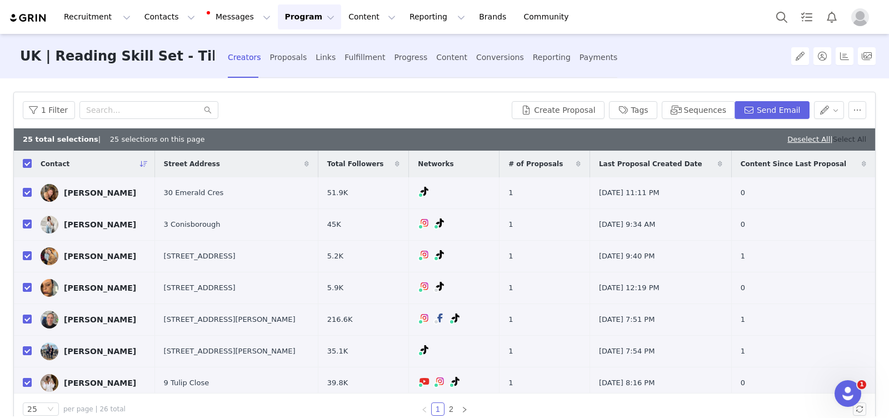
click at [844, 138] on link "Select All" at bounding box center [849, 139] width 33 height 8
click at [829, 116] on button "button" at bounding box center [829, 110] width 31 height 18
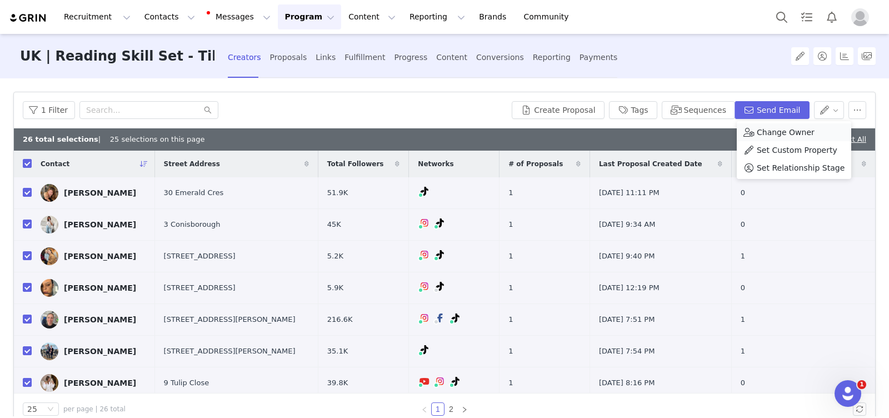
click at [797, 129] on span "Change Owner" at bounding box center [785, 132] width 58 height 12
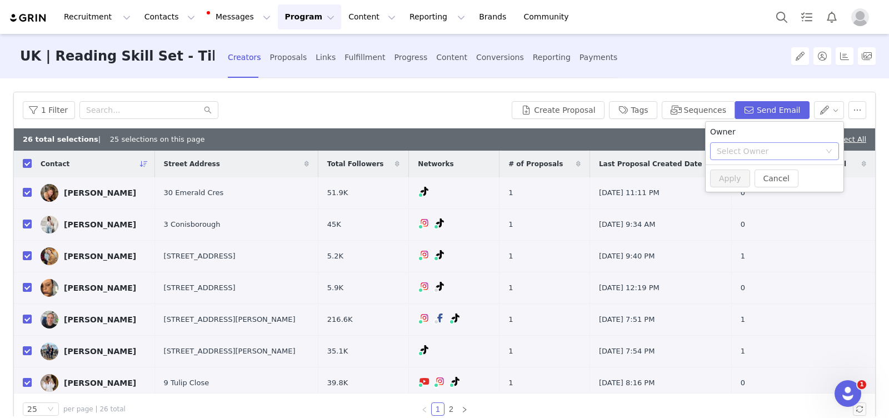
click at [749, 148] on div "Select Owner" at bounding box center [767, 151] width 103 height 11
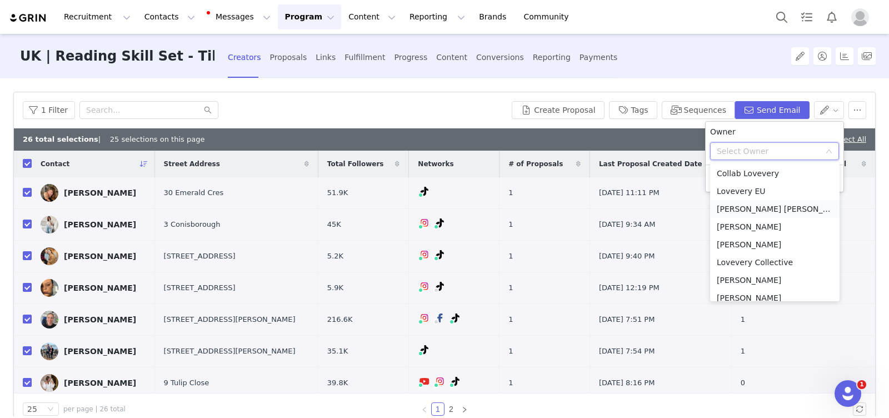
click at [760, 212] on li "[PERSON_NAME] [PERSON_NAME]" at bounding box center [774, 209] width 129 height 18
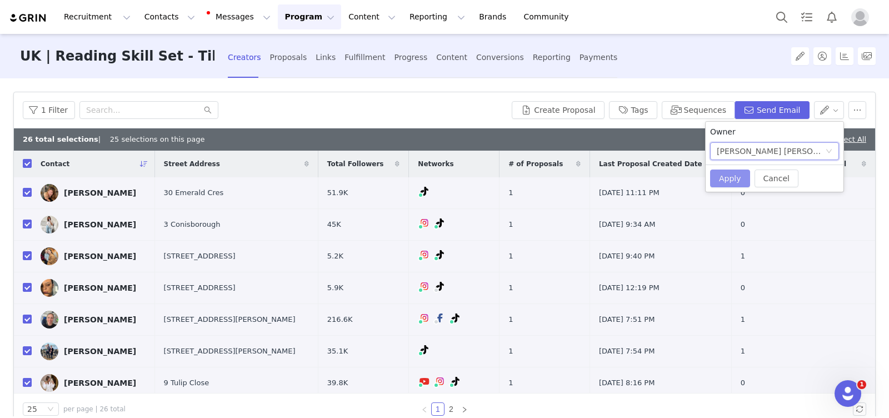
click at [728, 175] on button "Apply" at bounding box center [730, 178] width 40 height 18
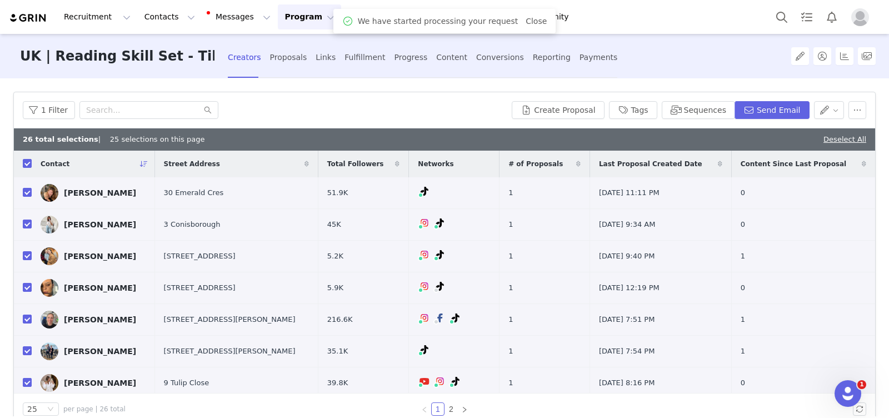
click at [278, 18] on button "Program Program" at bounding box center [309, 16] width 63 height 25
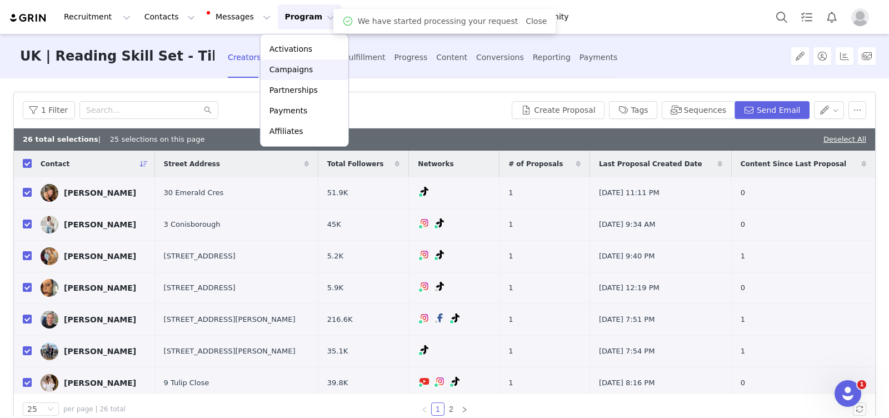
click at [298, 71] on p "Campaigns" at bounding box center [290, 70] width 43 height 12
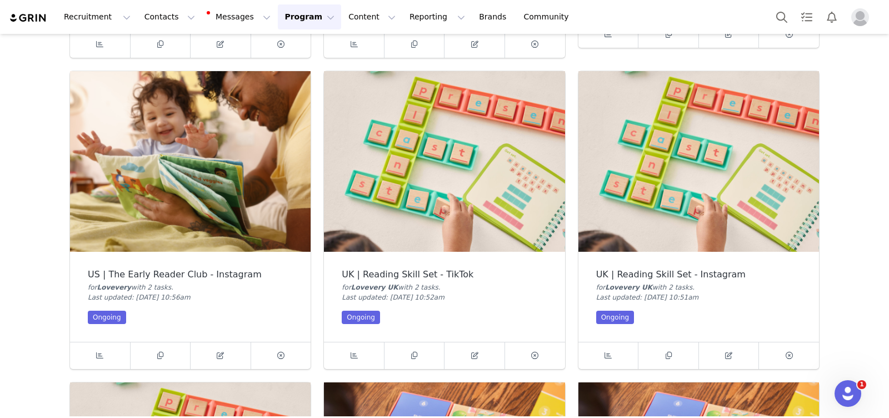
scroll to position [3491, 0]
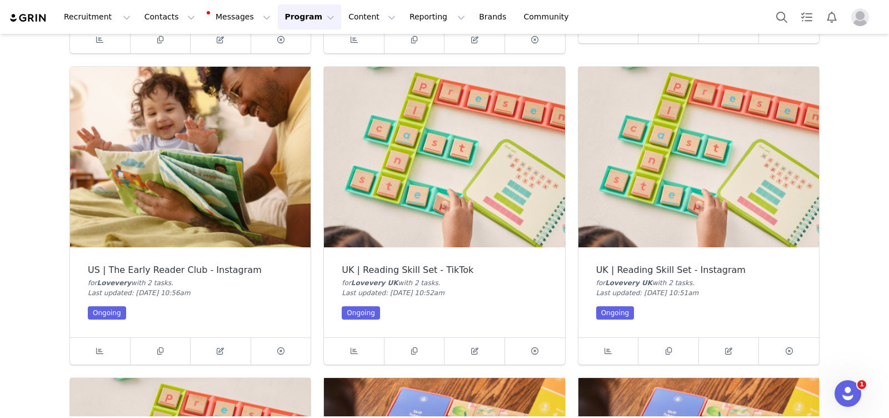
click at [716, 183] on img at bounding box center [698, 157] width 240 height 181
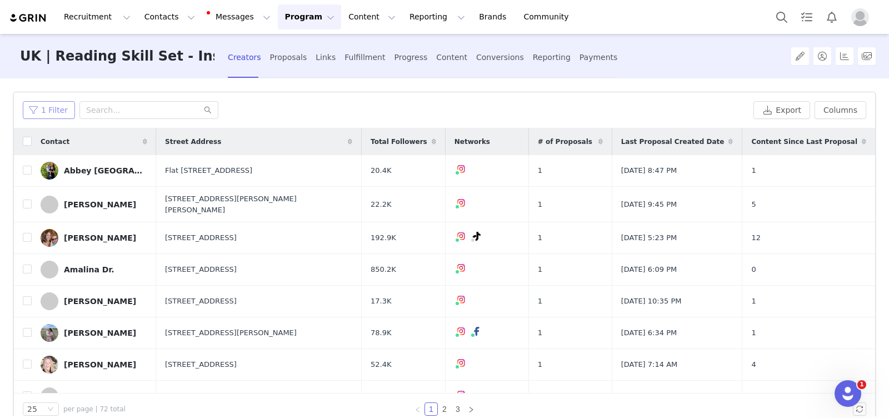
click at [59, 106] on button "1 Filter" at bounding box center [49, 110] width 52 height 18
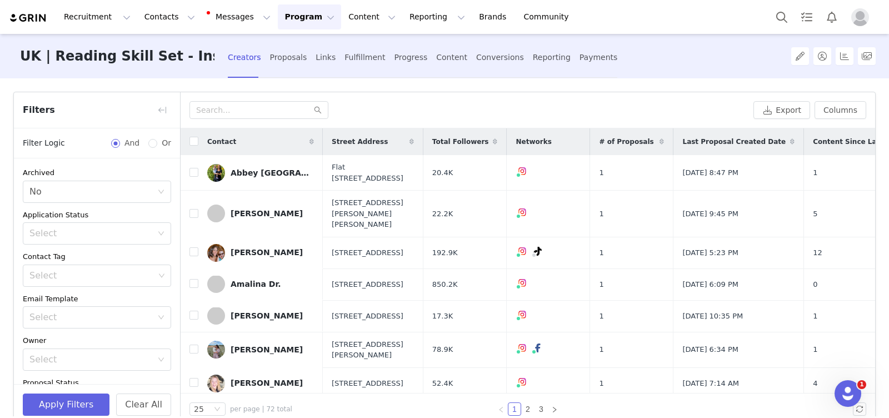
scroll to position [156, 0]
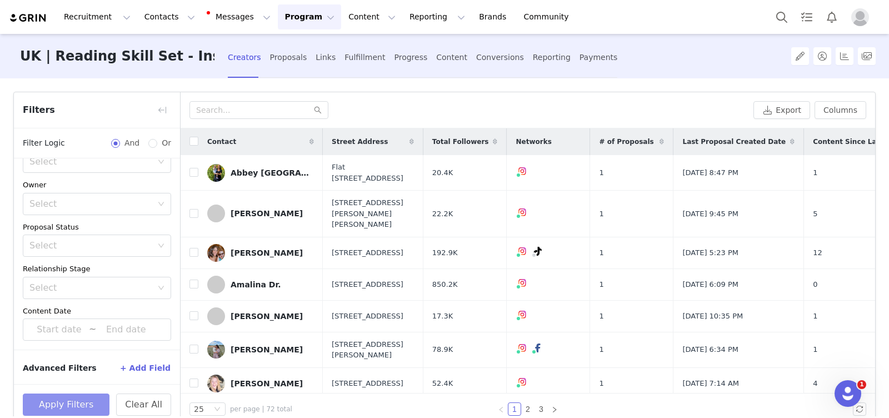
click at [76, 400] on button "Apply Filters" at bounding box center [66, 404] width 87 height 22
click at [161, 108] on button "button" at bounding box center [162, 110] width 18 height 18
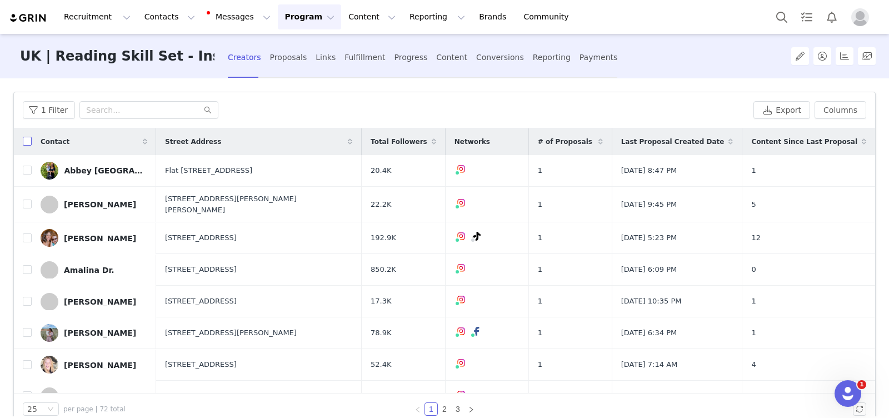
click at [28, 137] on input "checkbox" at bounding box center [27, 141] width 9 height 9
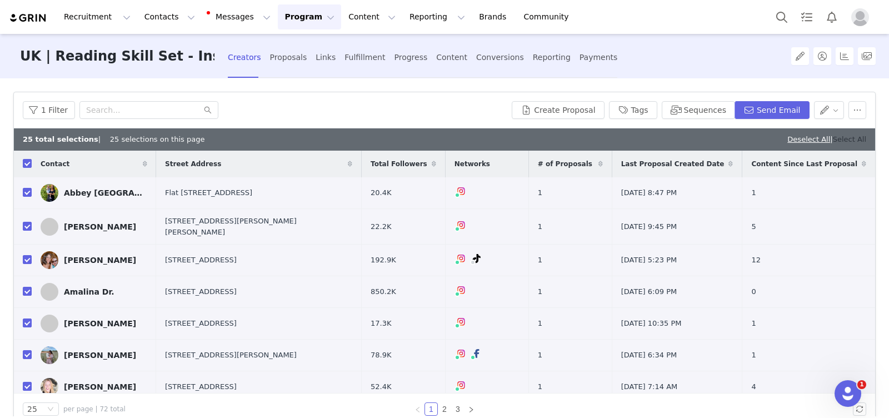
click at [854, 138] on link "Select All" at bounding box center [849, 139] width 33 height 8
click at [833, 112] on button "button" at bounding box center [829, 110] width 31 height 18
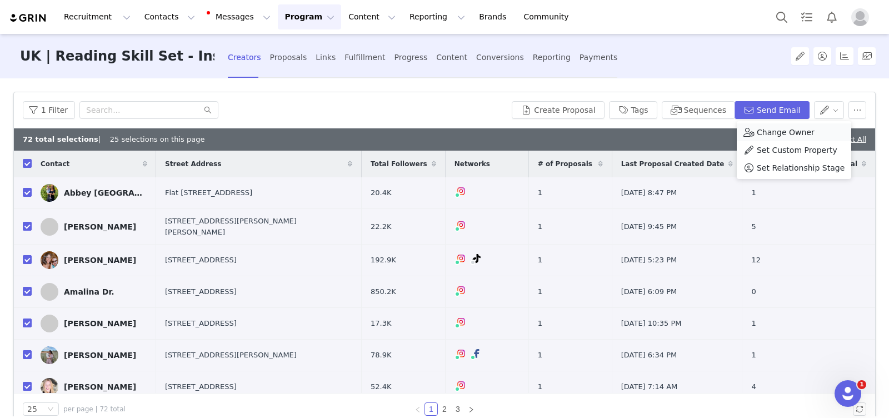
click at [805, 132] on span "Change Owner" at bounding box center [785, 132] width 58 height 12
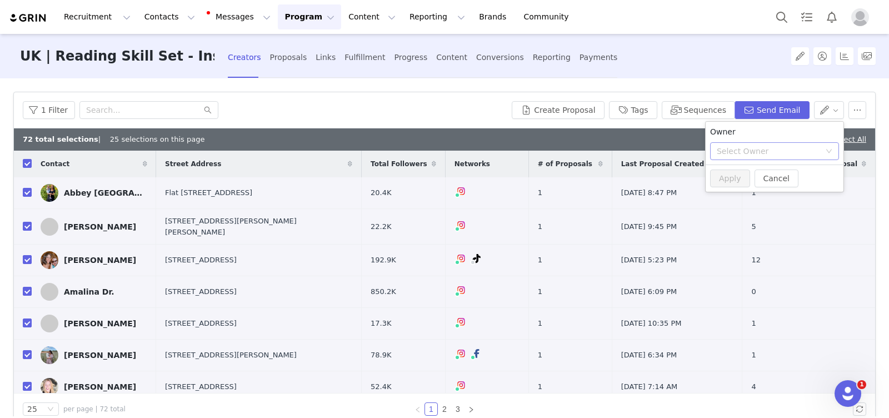
click at [761, 151] on div "Select Owner" at bounding box center [767, 151] width 103 height 11
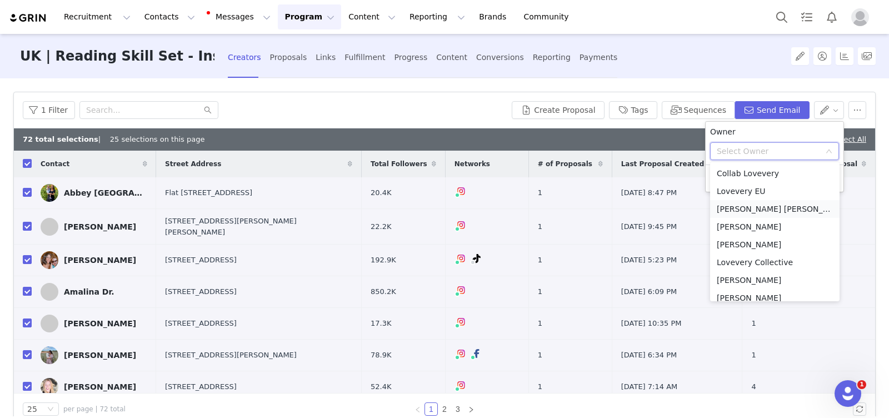
click at [765, 204] on li "[PERSON_NAME] [PERSON_NAME]" at bounding box center [774, 209] width 129 height 18
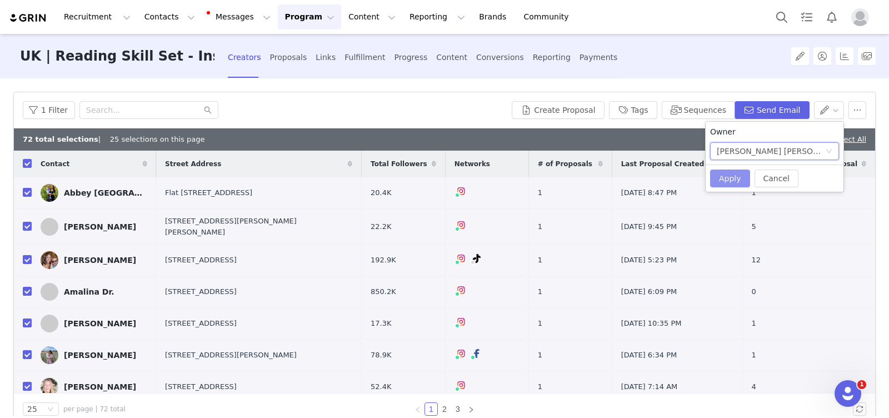
click at [730, 177] on button "Apply" at bounding box center [730, 178] width 40 height 18
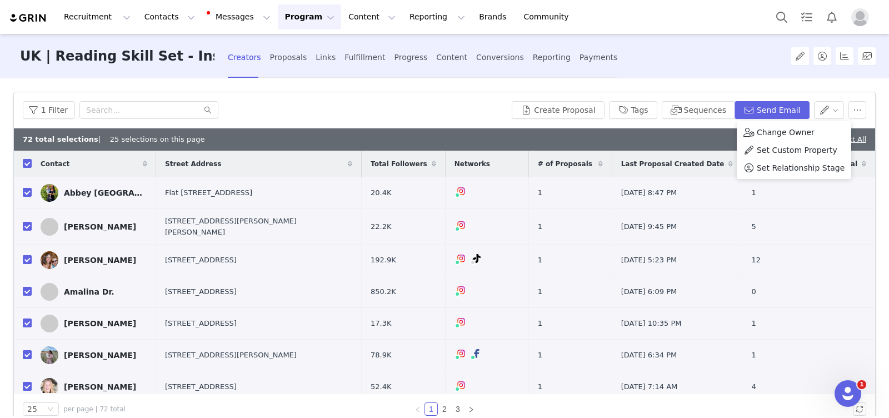
click at [412, 106] on div "1 Filter" at bounding box center [265, 110] width 484 height 18
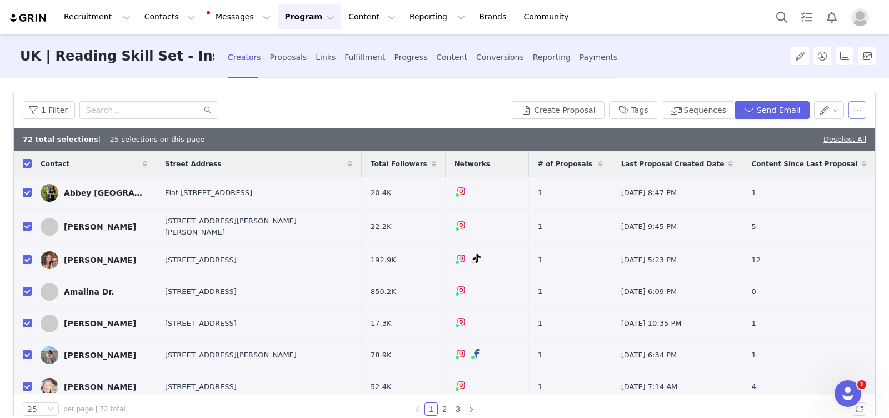
click at [856, 106] on button "button" at bounding box center [857, 110] width 18 height 18
click at [493, 116] on div "1 Filter" at bounding box center [265, 110] width 484 height 18
click at [845, 137] on link "Deselect All" at bounding box center [844, 139] width 43 height 8
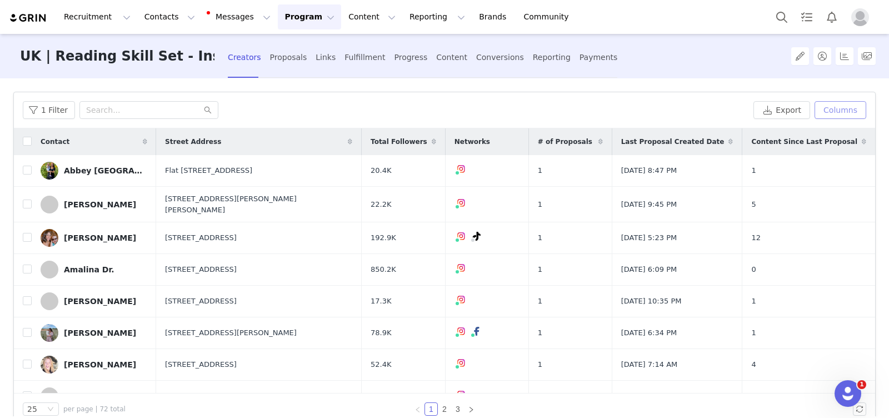
click at [852, 114] on button "Columns" at bounding box center [840, 110] width 52 height 18
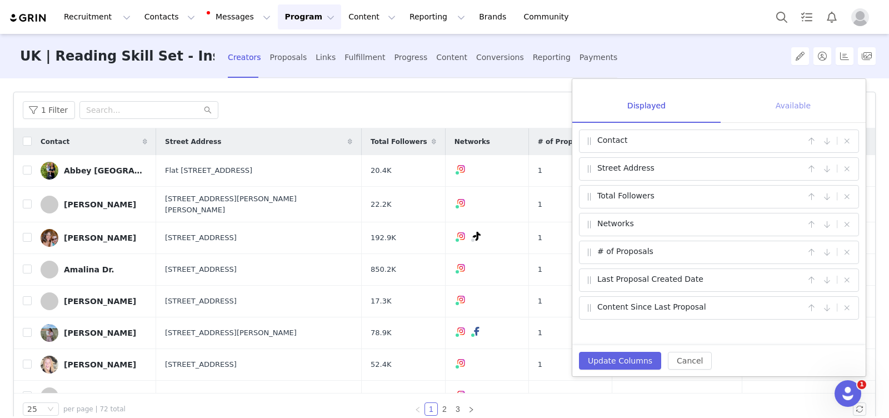
click at [809, 109] on div "Available" at bounding box center [792, 106] width 145 height 36
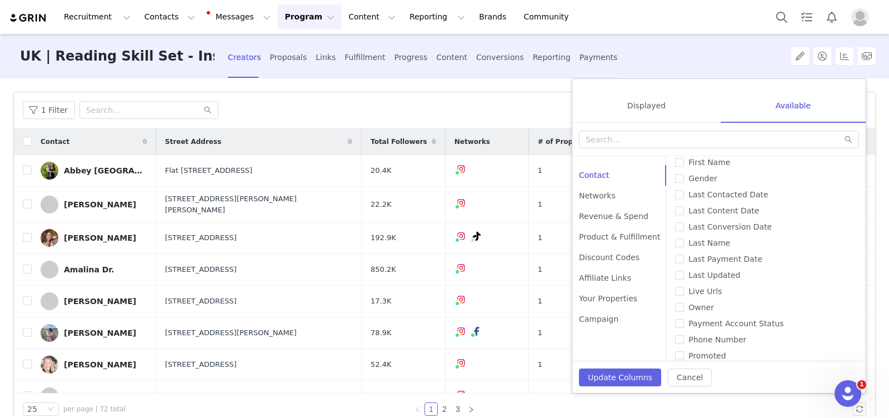
scroll to position [258, 0]
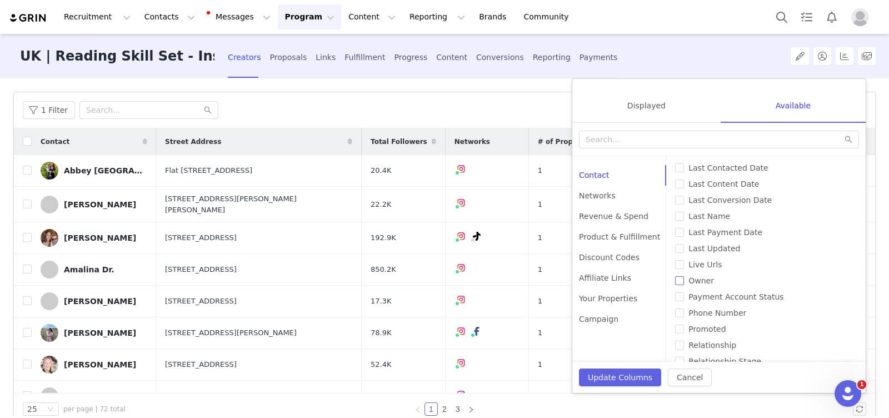
click at [687, 279] on span "Owner" at bounding box center [701, 280] width 34 height 9
click at [684, 279] on input "Owner" at bounding box center [679, 280] width 9 height 9
click at [610, 379] on button "Update Columns" at bounding box center [620, 377] width 82 height 18
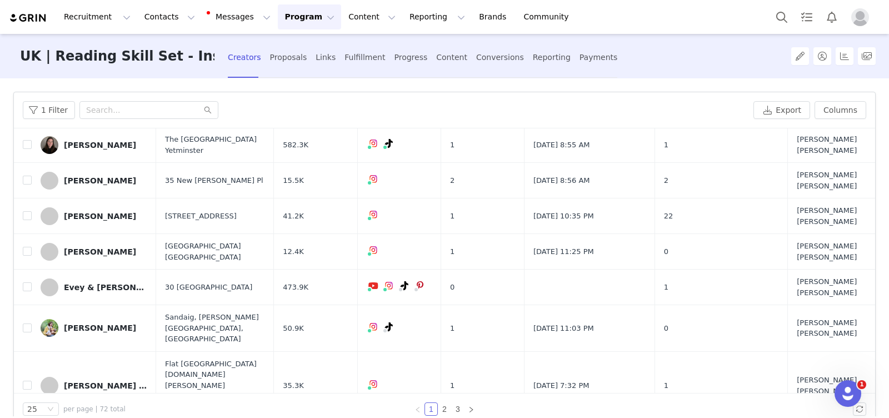
scroll to position [22, 0]
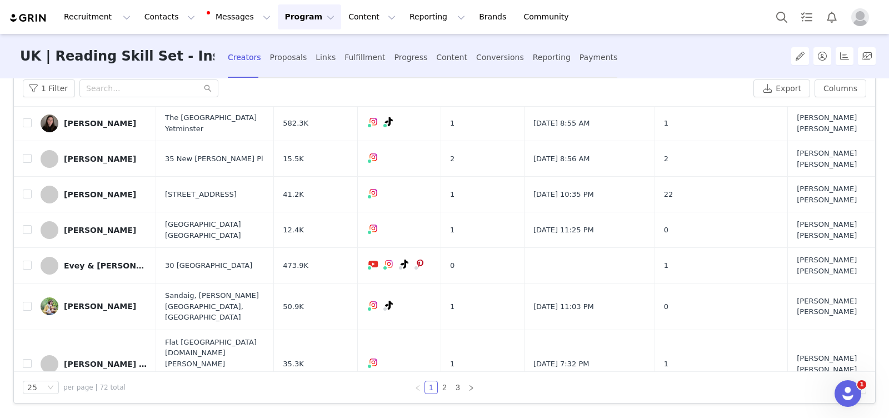
click at [285, 14] on button "Program Program" at bounding box center [309, 16] width 63 height 25
click at [297, 75] on p "Campaigns" at bounding box center [290, 70] width 43 height 12
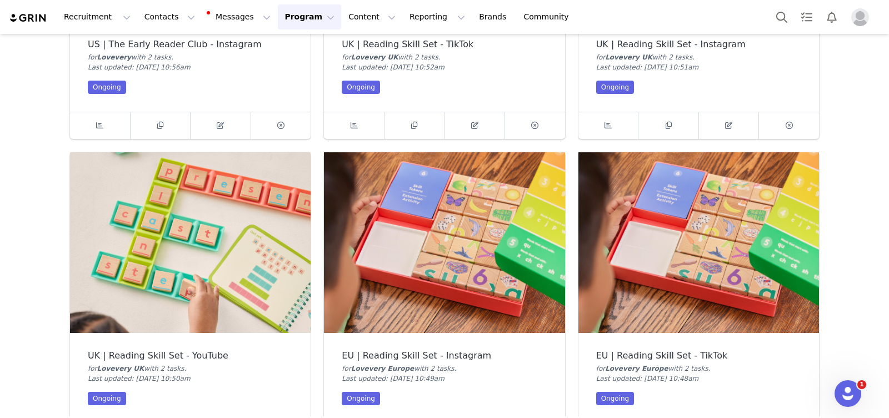
scroll to position [3723, 0]
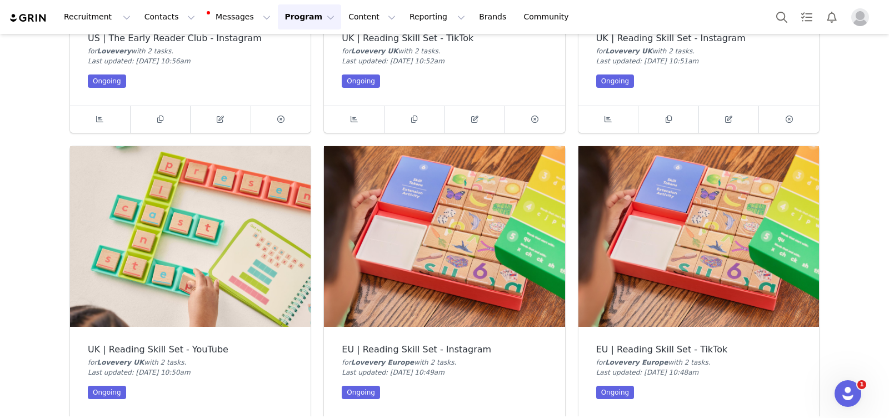
click at [224, 232] on img at bounding box center [190, 236] width 240 height 181
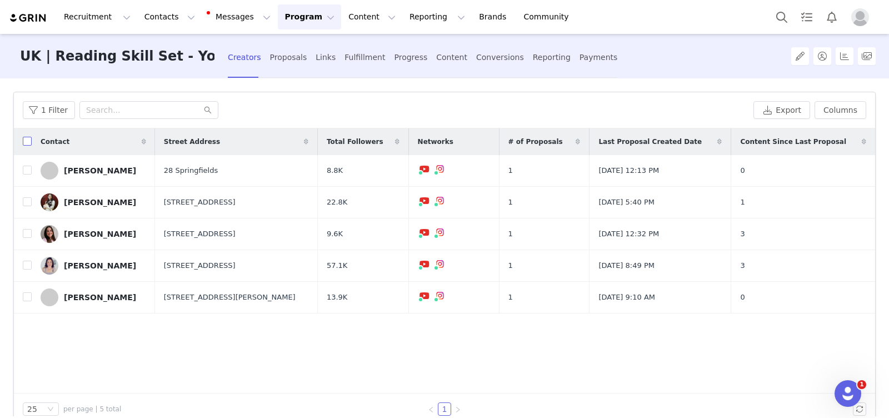
click at [28, 144] on input "checkbox" at bounding box center [27, 141] width 9 height 9
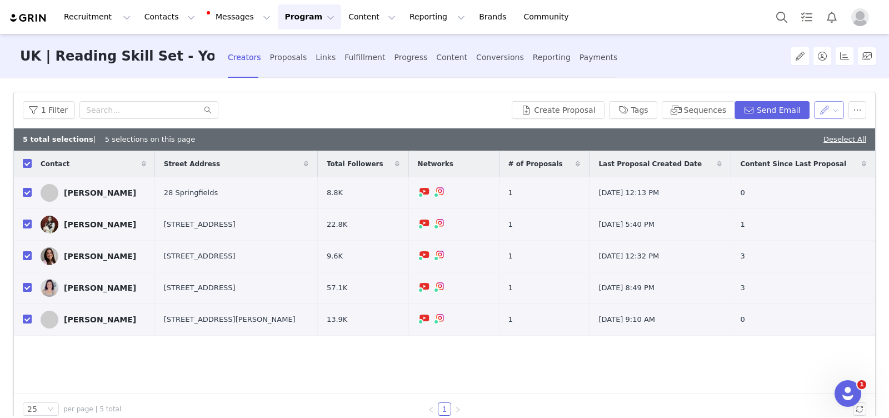
click at [835, 111] on button "button" at bounding box center [829, 110] width 31 height 18
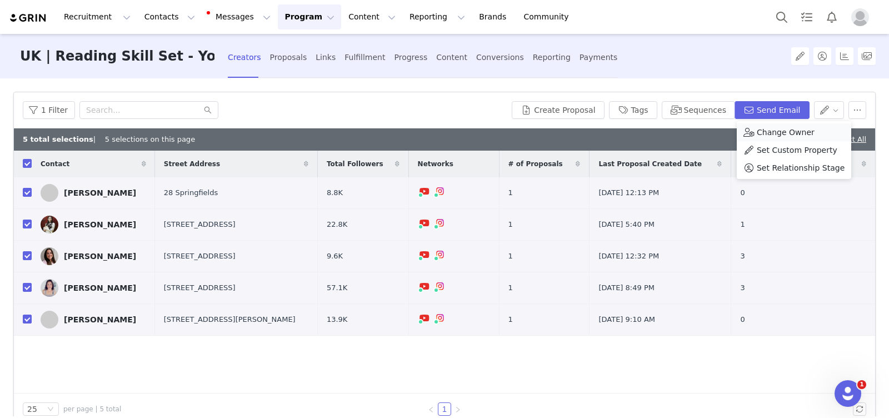
click at [803, 134] on span "Change Owner" at bounding box center [785, 132] width 58 height 12
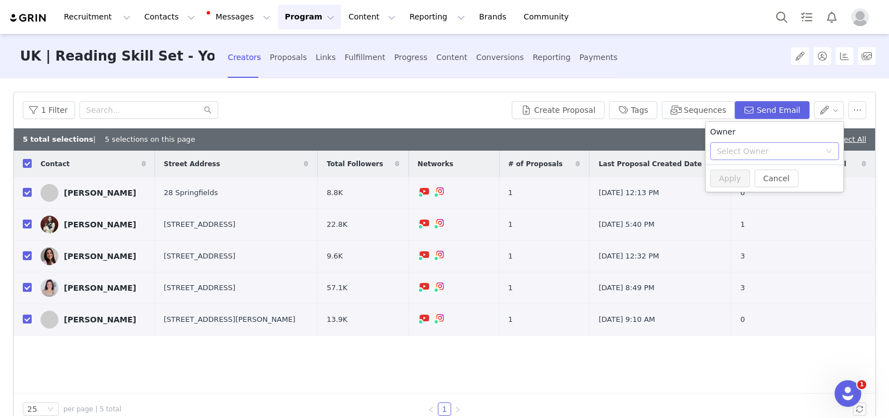
click at [775, 155] on div "Select Owner" at bounding box center [767, 151] width 103 height 11
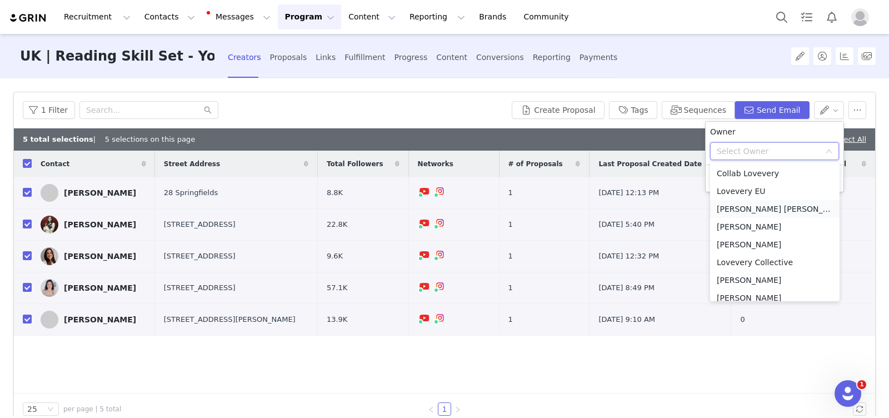
click at [770, 206] on li "[PERSON_NAME] [PERSON_NAME]" at bounding box center [774, 209] width 129 height 18
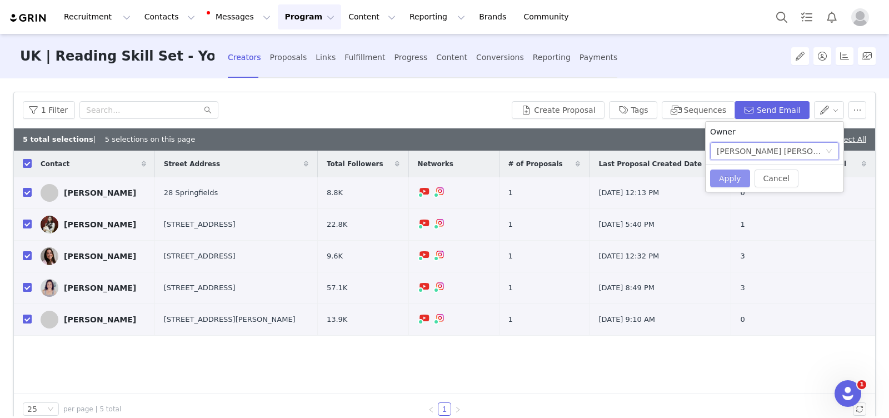
click at [721, 172] on button "Apply" at bounding box center [730, 178] width 40 height 18
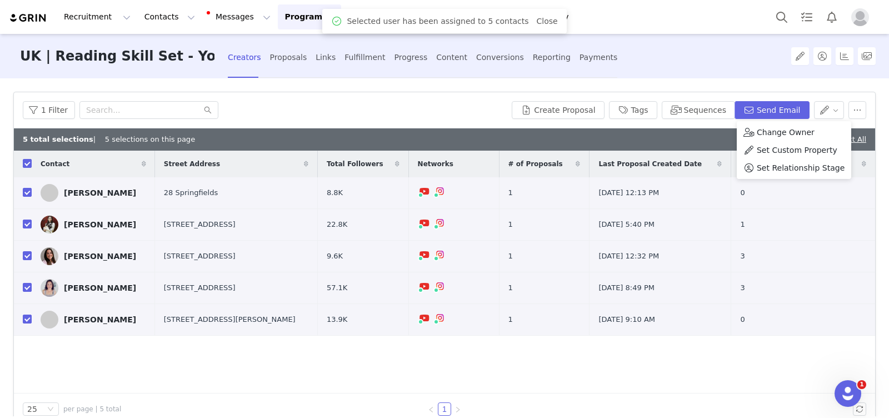
click at [284, 17] on button "Program Program" at bounding box center [309, 16] width 63 height 25
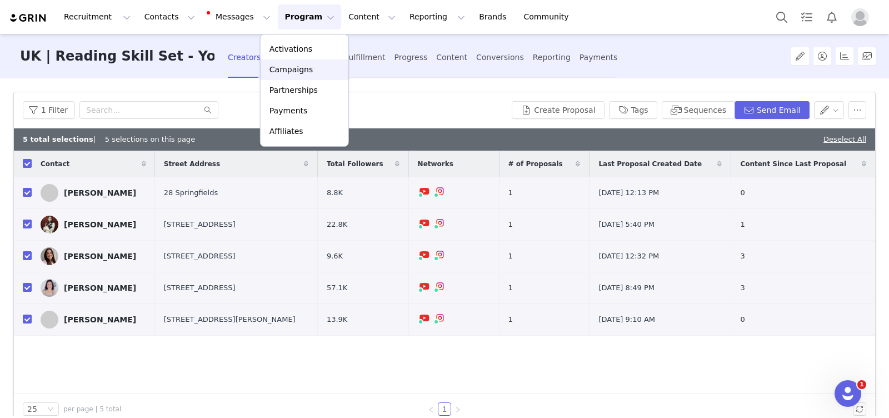
click at [296, 68] on p "Campaigns" at bounding box center [290, 70] width 43 height 12
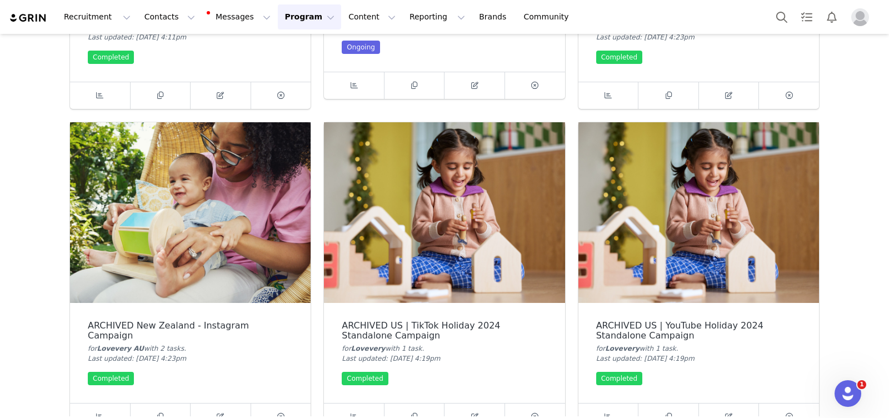
scroll to position [5646, 0]
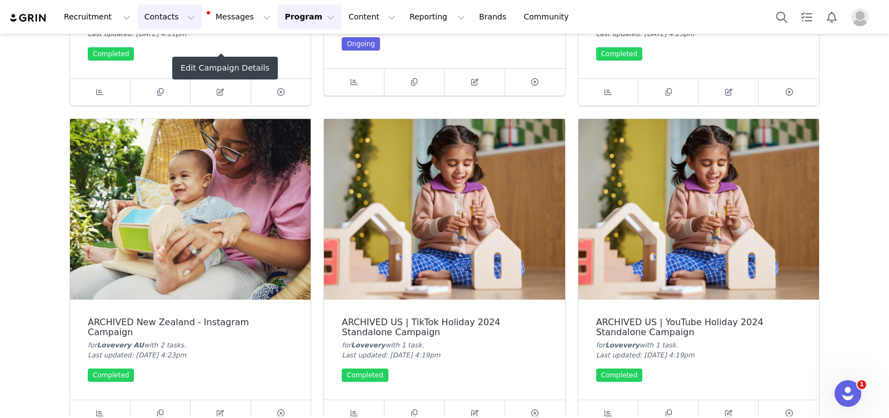
click at [161, 17] on button "Contacts Contacts" at bounding box center [170, 16] width 64 height 25
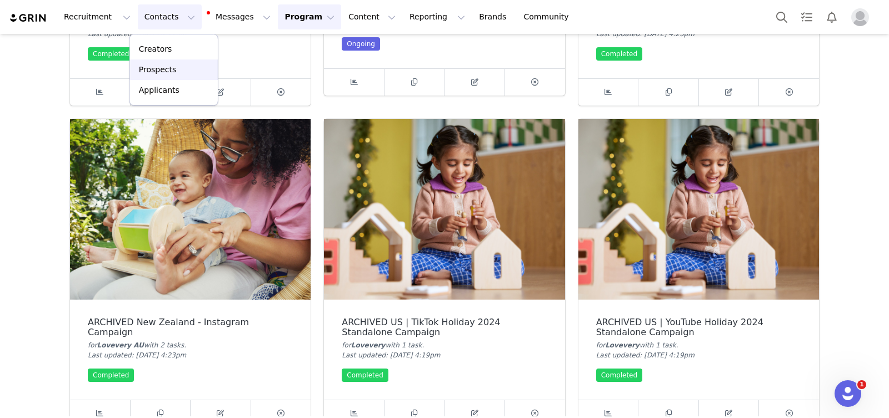
click at [170, 72] on p "Prospects" at bounding box center [157, 70] width 37 height 12
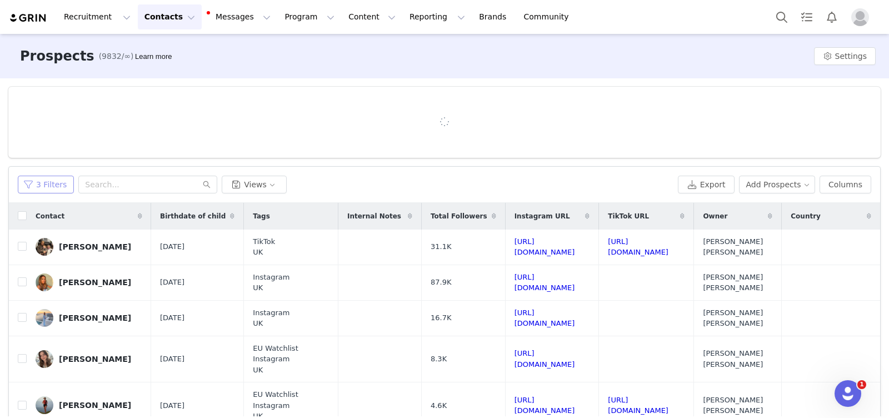
click at [44, 182] on button "3 Filters" at bounding box center [46, 185] width 56 height 18
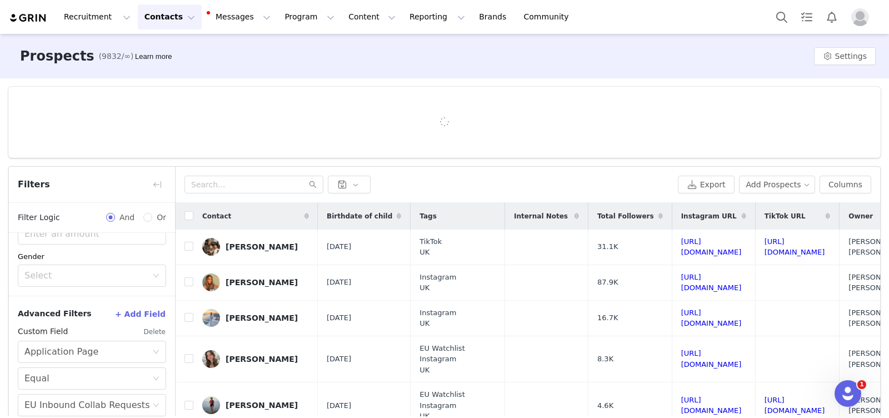
scroll to position [346, 0]
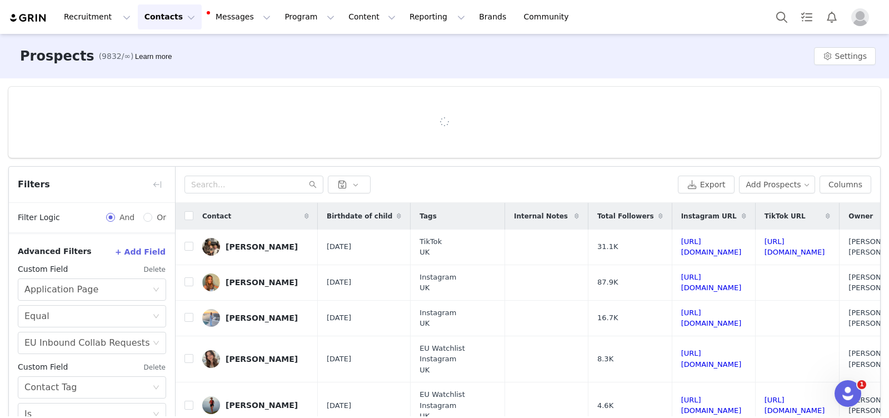
click at [153, 269] on button "Delete" at bounding box center [154, 269] width 23 height 18
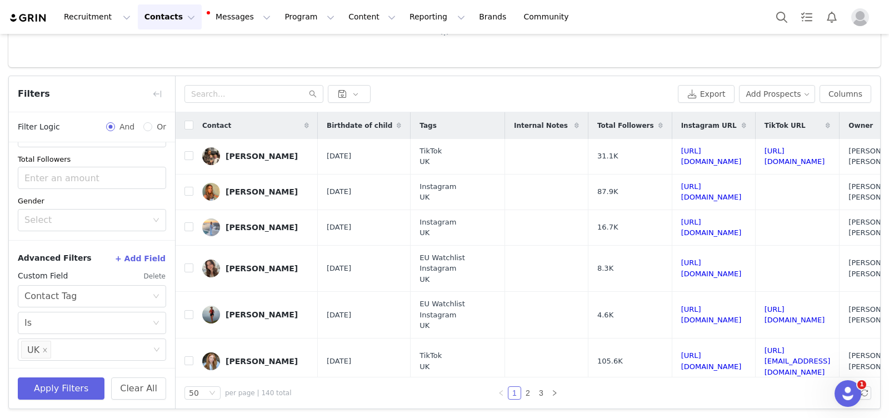
scroll to position [91, 0]
click at [81, 392] on button "Apply Filters" at bounding box center [61, 388] width 87 height 22
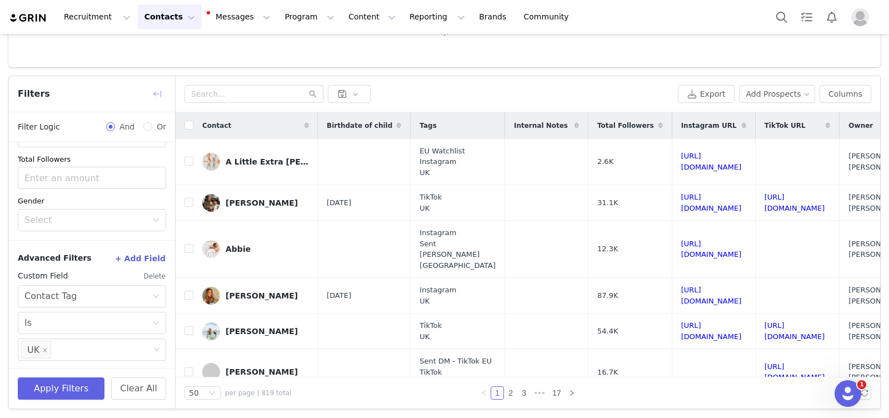
click at [156, 95] on button "button" at bounding box center [157, 94] width 18 height 18
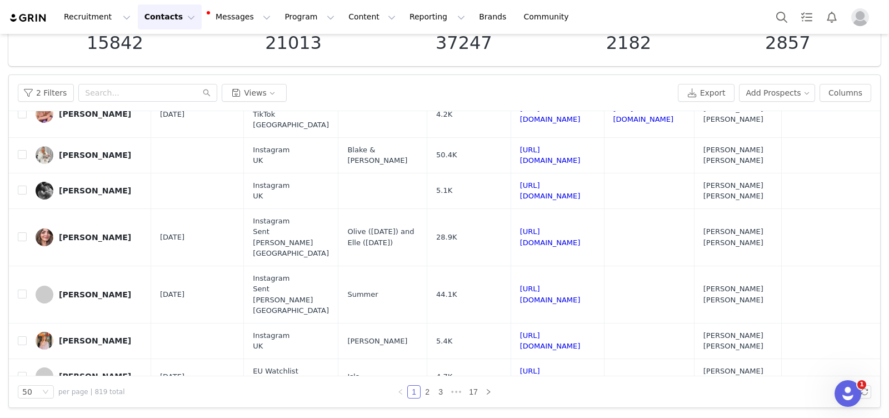
scroll to position [82, 0]
click at [474, 390] on link "17" at bounding box center [473, 392] width 16 height 12
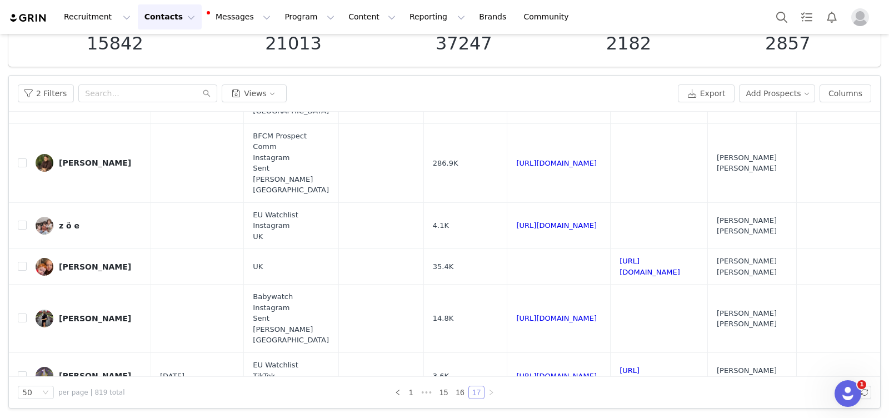
scroll to position [735, 131]
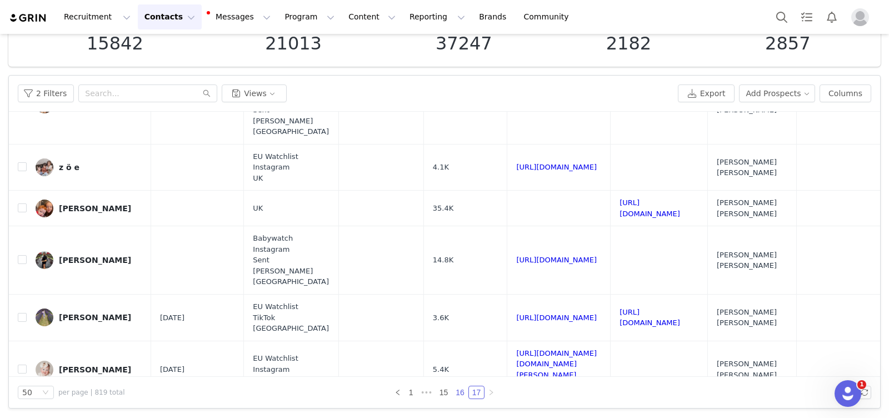
click at [458, 391] on link "16" at bounding box center [460, 392] width 16 height 12
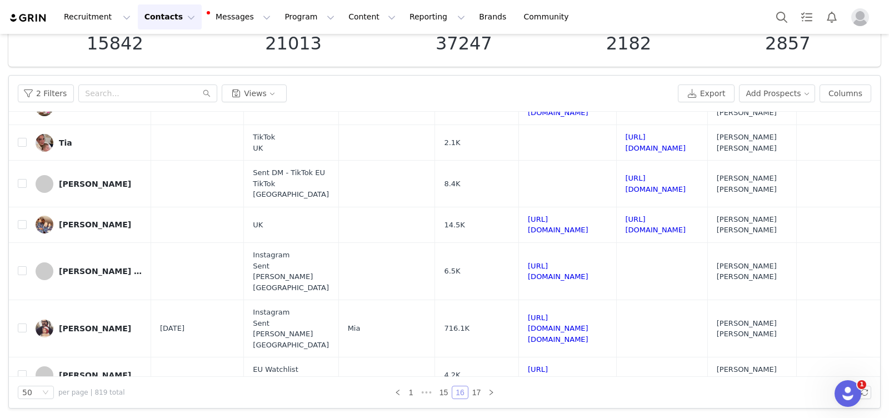
scroll to position [0, 0]
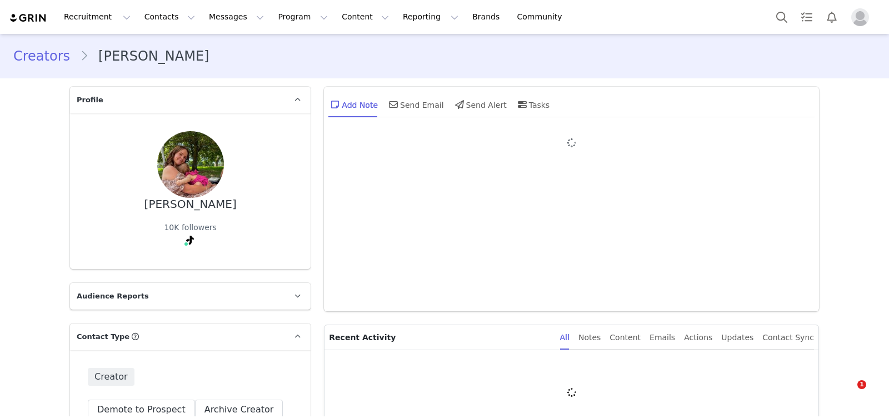
type input "+64 ([GEOGRAPHIC_DATA])"
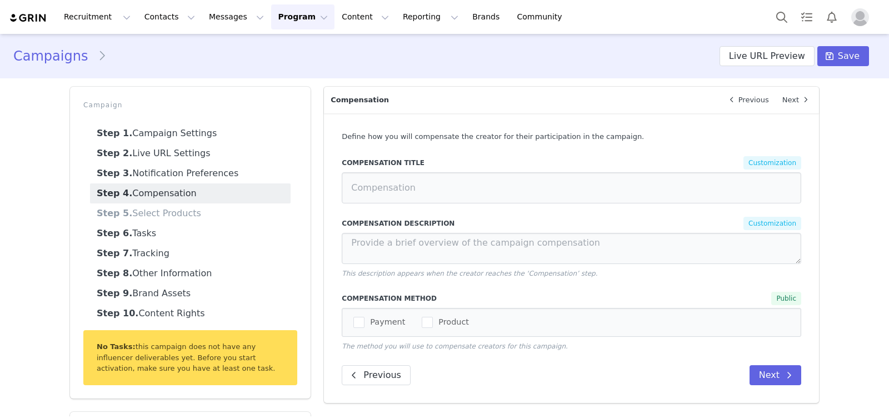
type input "Product Selection"
type textarea "You will receive gifted Lovevery product for your participation in this campaig…"
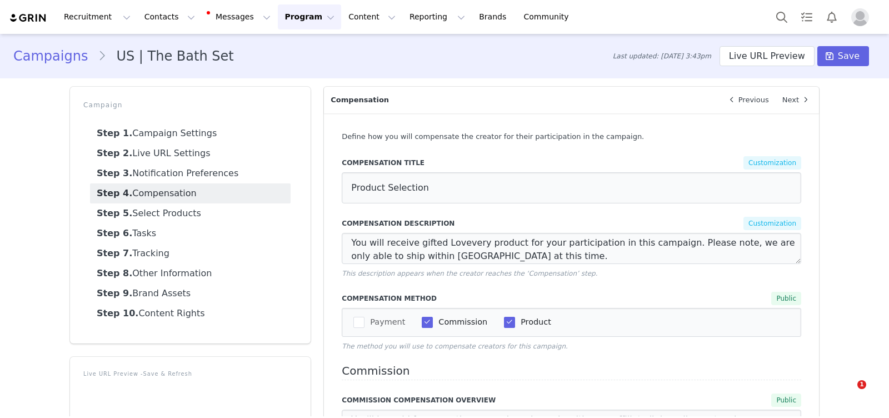
select select "32701"
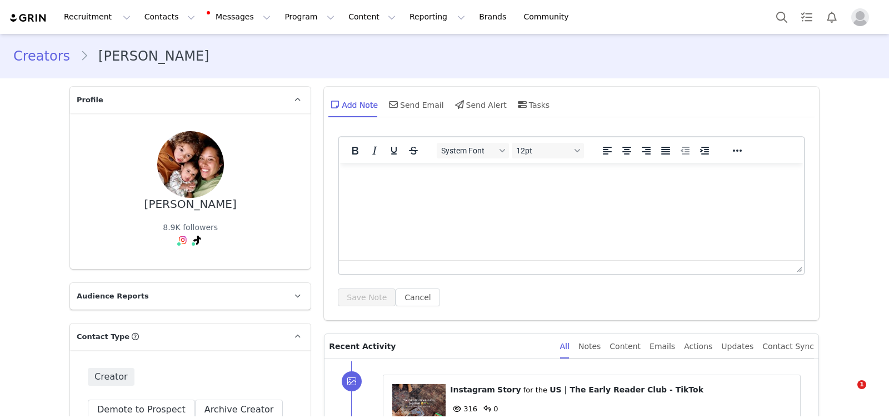
type input "+1 ([GEOGRAPHIC_DATA])"
